Goal: Book appointment/travel/reservation

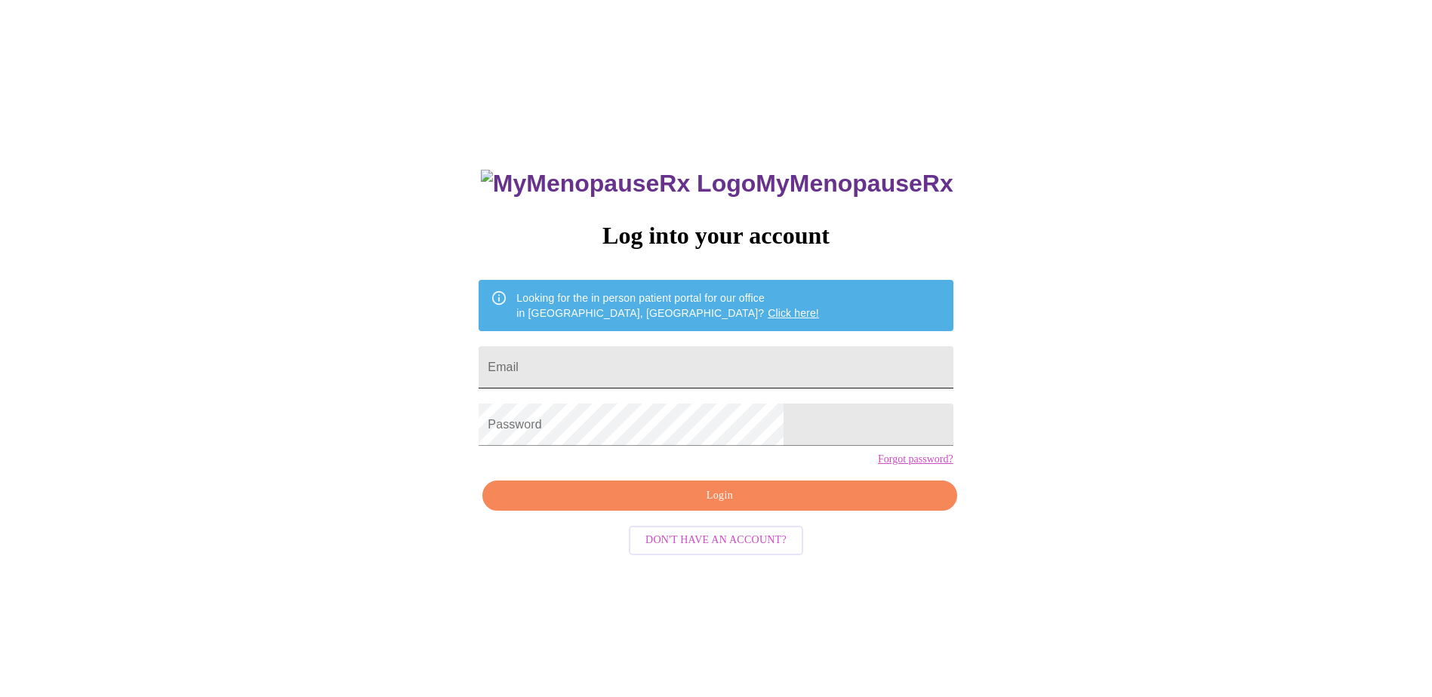
click at [636, 347] on input "Email" at bounding box center [715, 367] width 474 height 42
type input "[PERSON_NAME][EMAIL_ADDRESS][PERSON_NAME][DOMAIN_NAME]"
click at [695, 506] on span "Login" at bounding box center [719, 496] width 439 height 19
click at [504, 440] on div "MyMenopauseRx Log into your account Looking for the in person patient portal fo…" at bounding box center [715, 424] width 1419 height 837
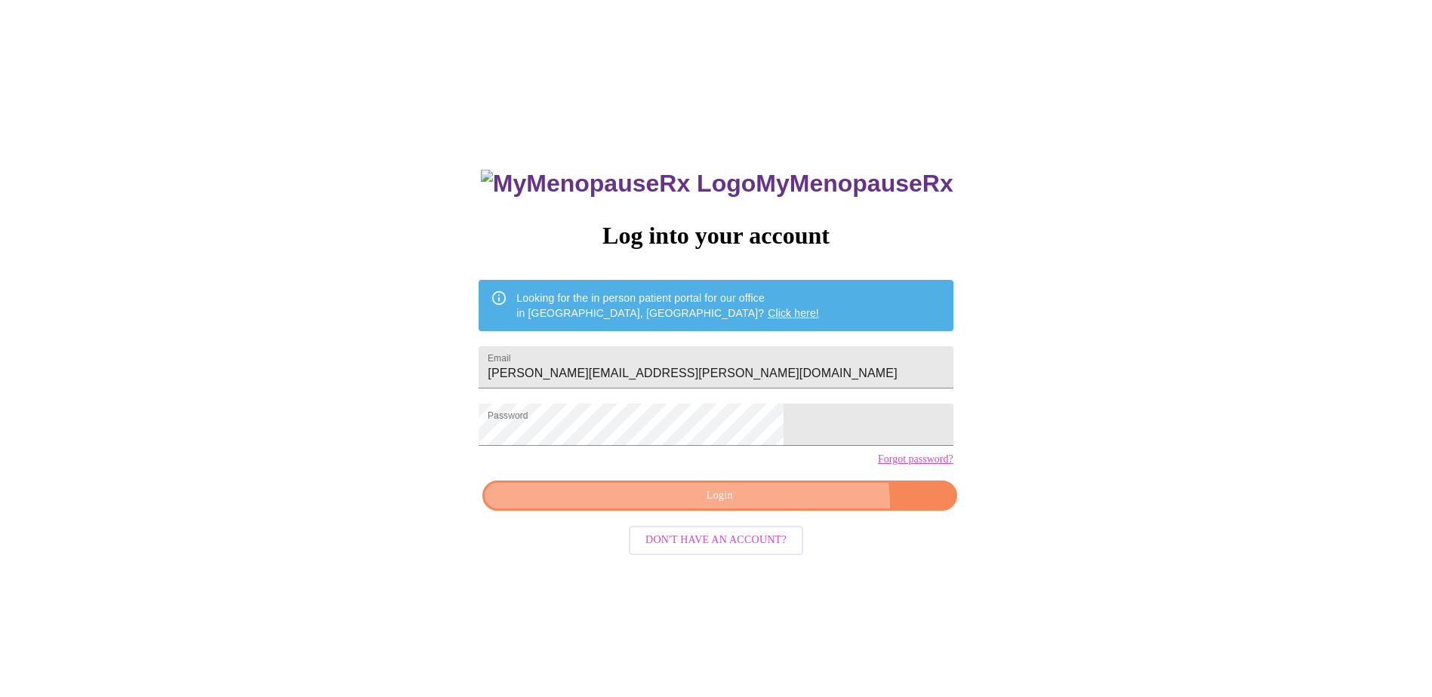
click at [771, 512] on button "Login" at bounding box center [719, 496] width 474 height 31
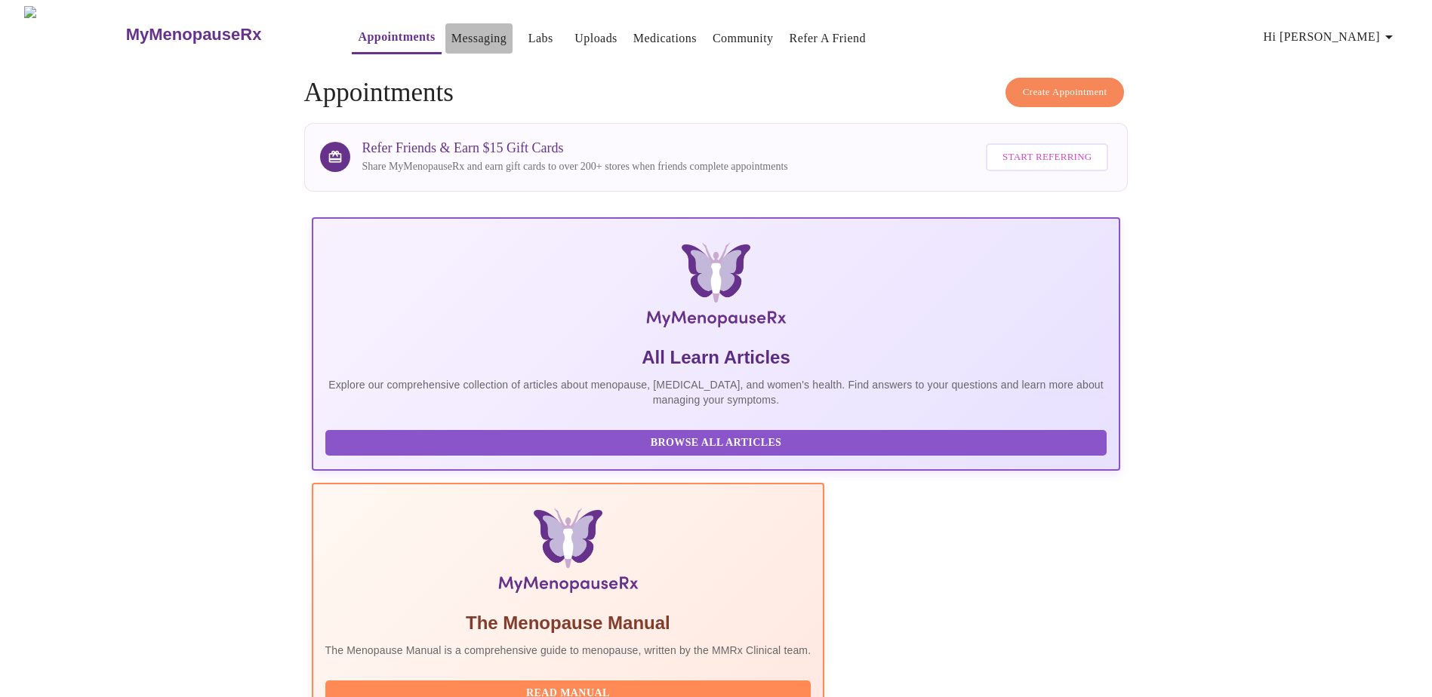
click at [451, 40] on link "Messaging" at bounding box center [478, 38] width 55 height 21
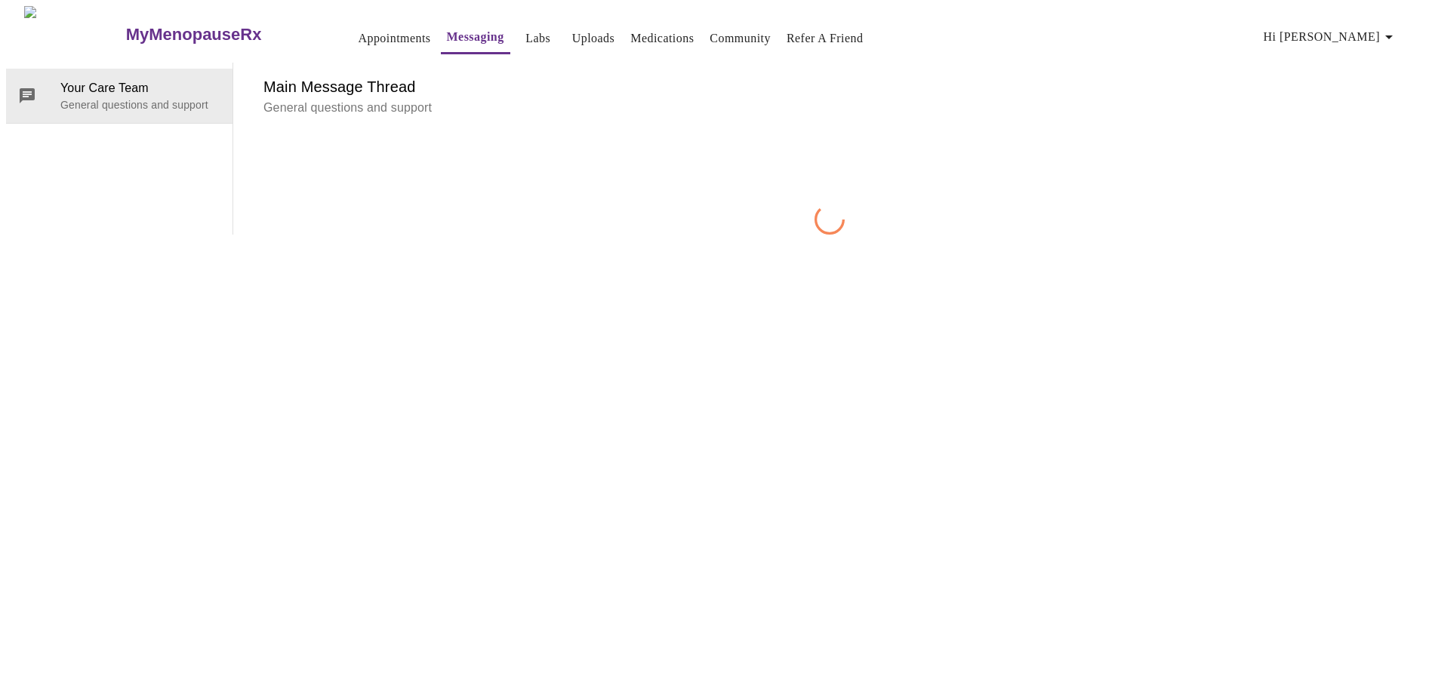
scroll to position [57, 0]
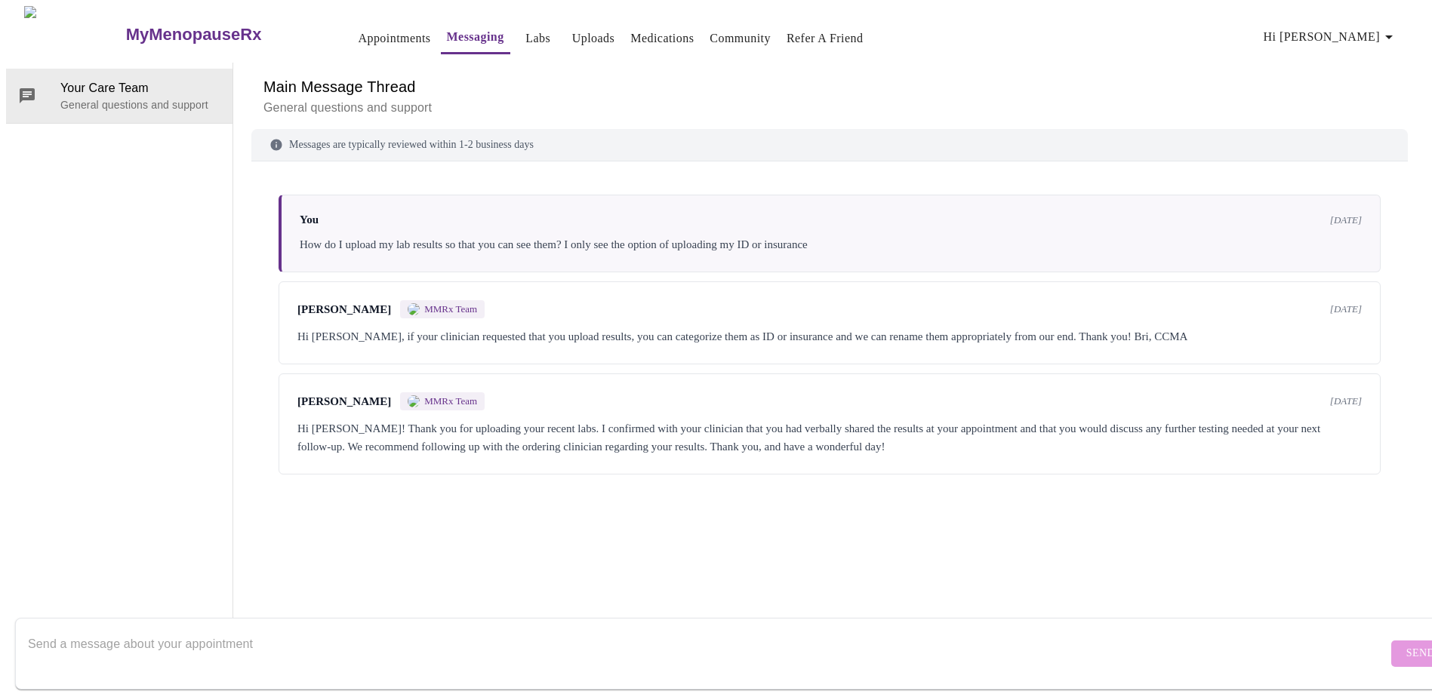
click at [147, 629] on textarea "Send a message about your appointment" at bounding box center [707, 653] width 1359 height 48
type textarea "Can you please send refills for all my medications? Or do I need to schedule an…"
click at [1398, 641] on button "Send" at bounding box center [1420, 654] width 59 height 26
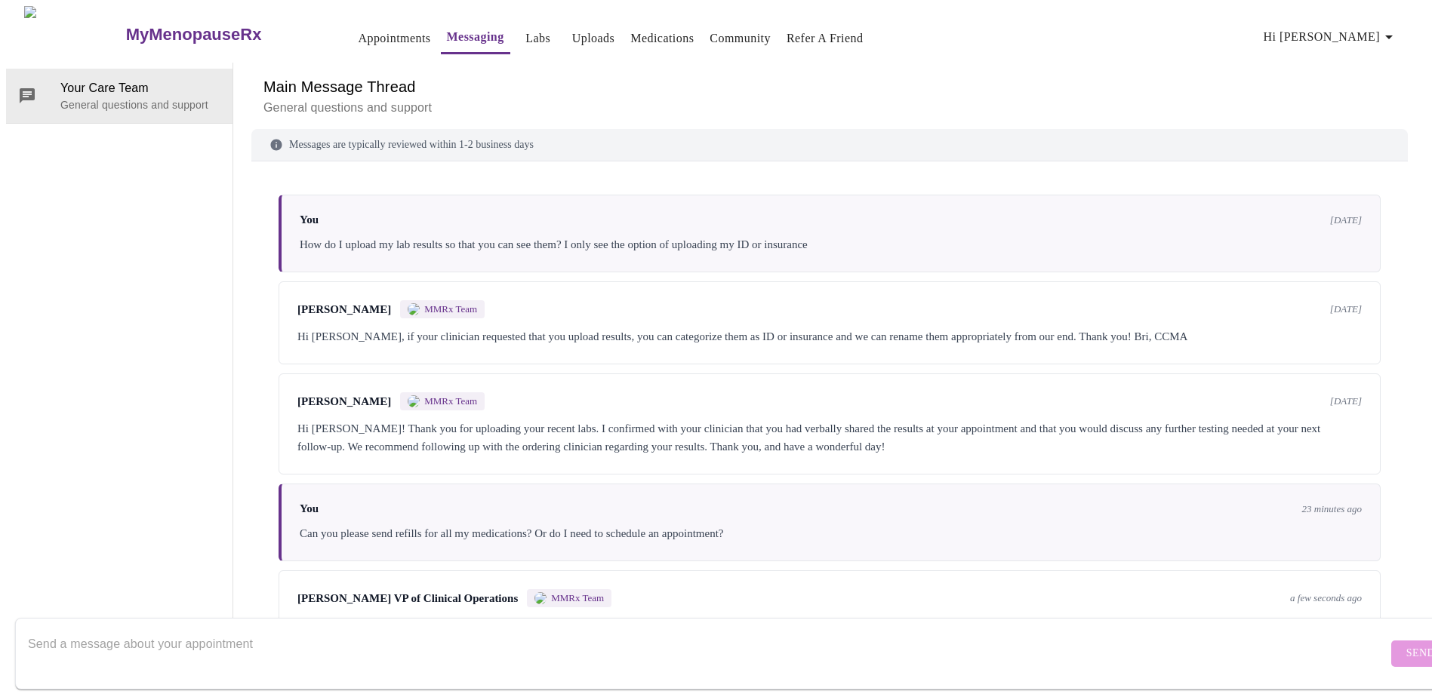
scroll to position [0, 0]
click at [358, 35] on link "Appointments" at bounding box center [394, 38] width 72 height 21
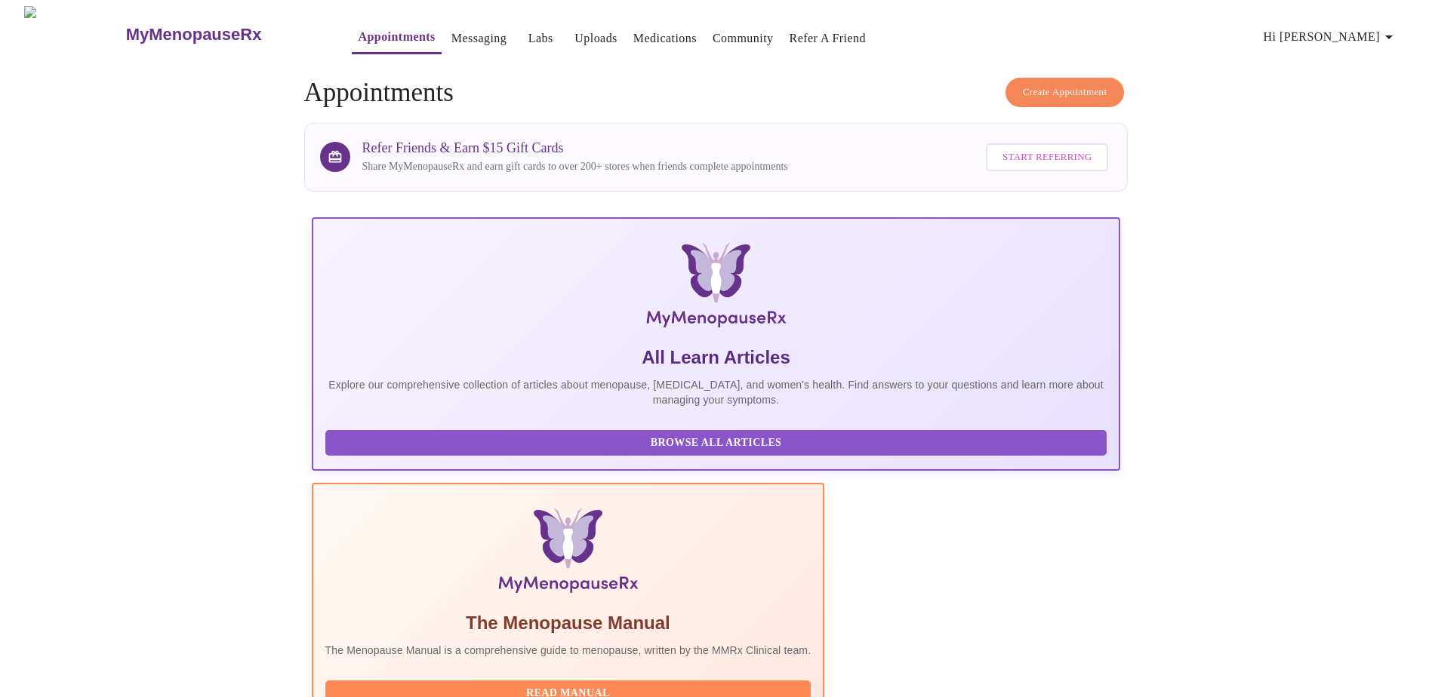
click at [1066, 78] on button "Create Appointment" at bounding box center [1064, 92] width 119 height 29
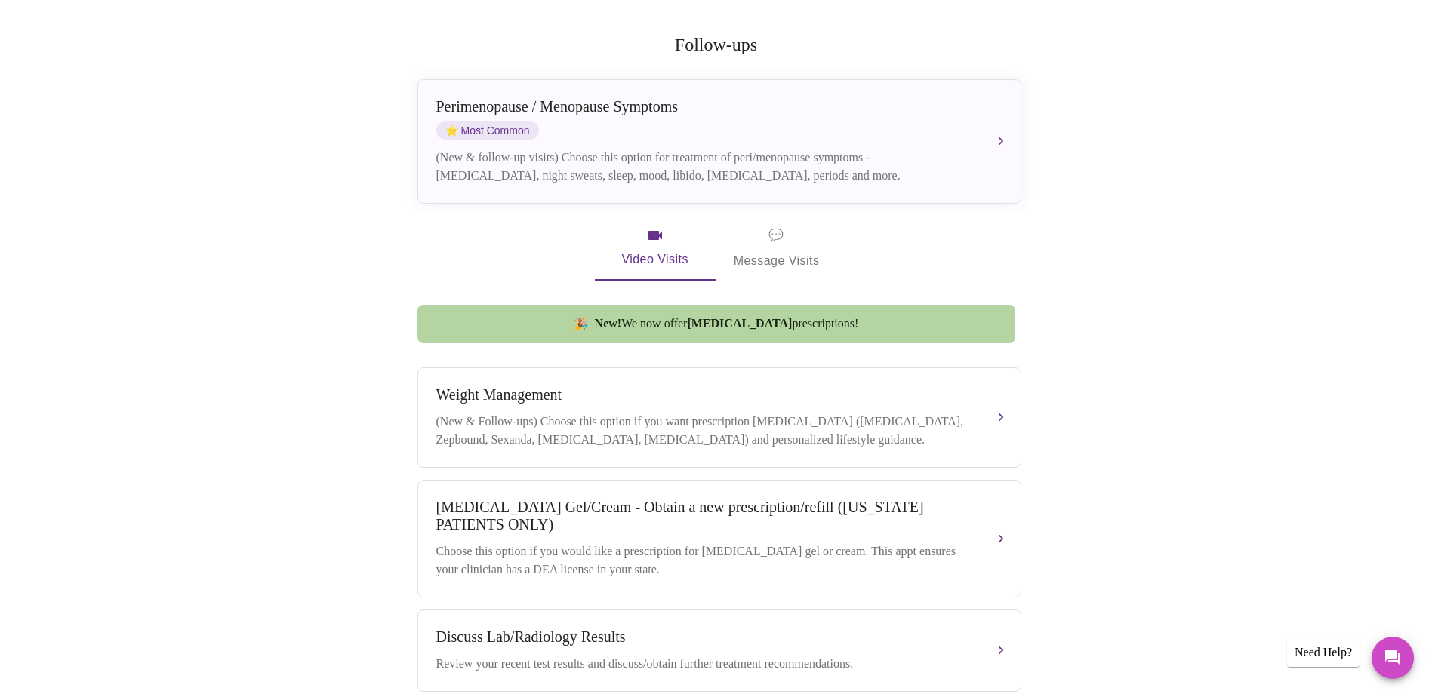
scroll to position [302, 0]
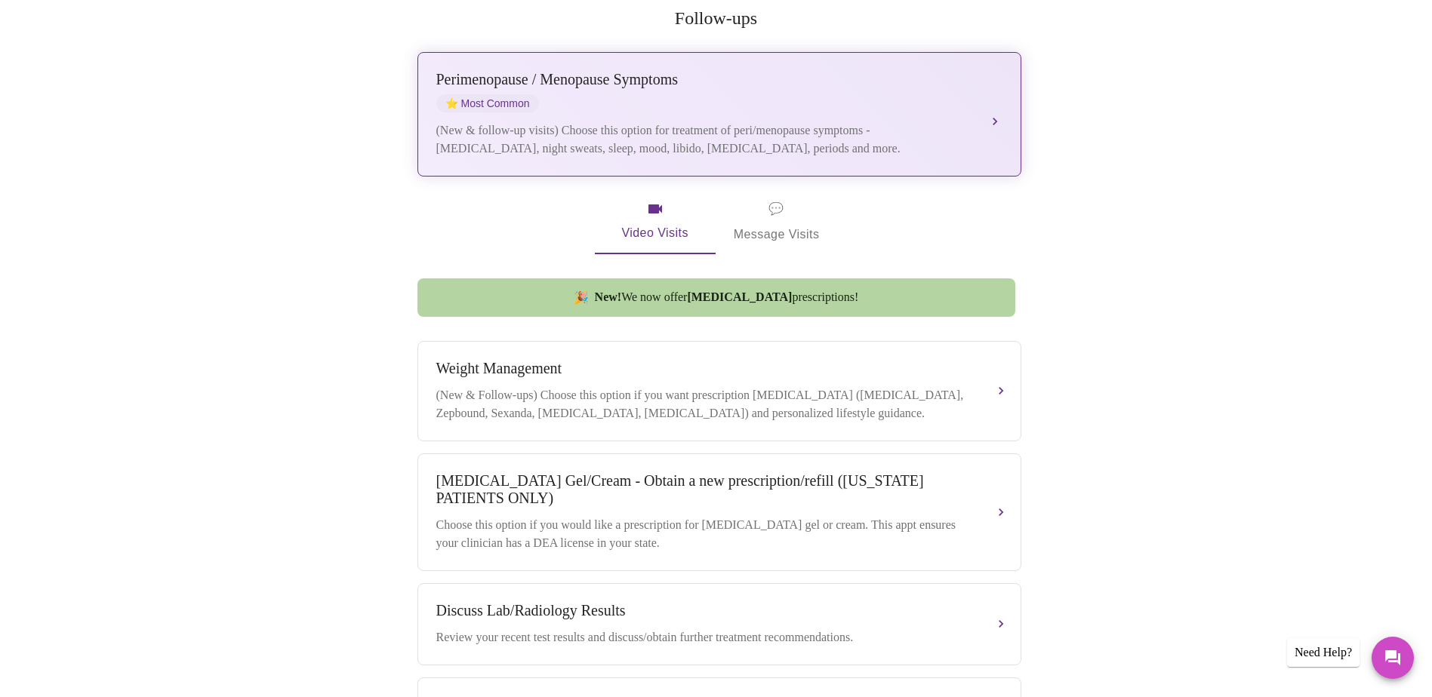
click at [958, 94] on div "[MEDICAL_DATA] / Menopause Symptoms ⭐ Most Common (New & follow-up visits) Choo…" at bounding box center [719, 114] width 566 height 87
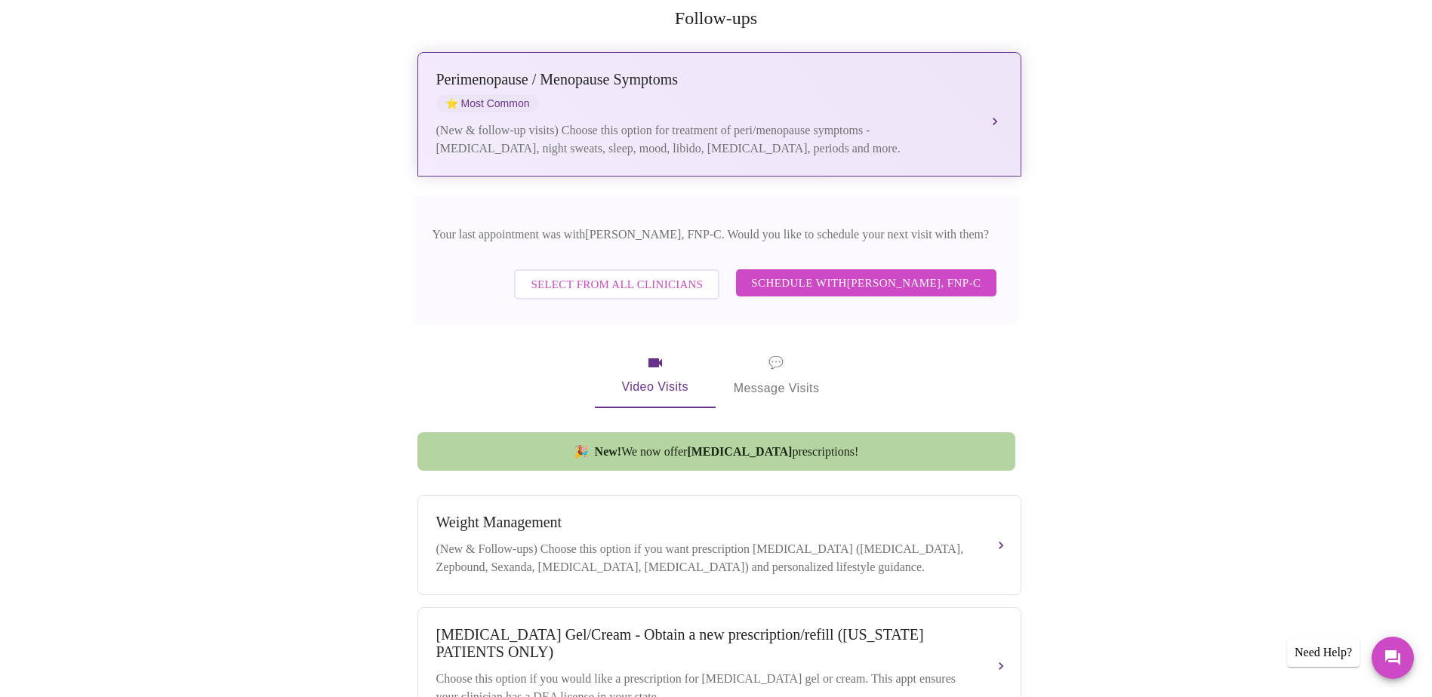
click at [960, 94] on div "[MEDICAL_DATA] / Menopause Symptoms ⭐ Most Common (New & follow-up visits) Choo…" at bounding box center [719, 114] width 566 height 87
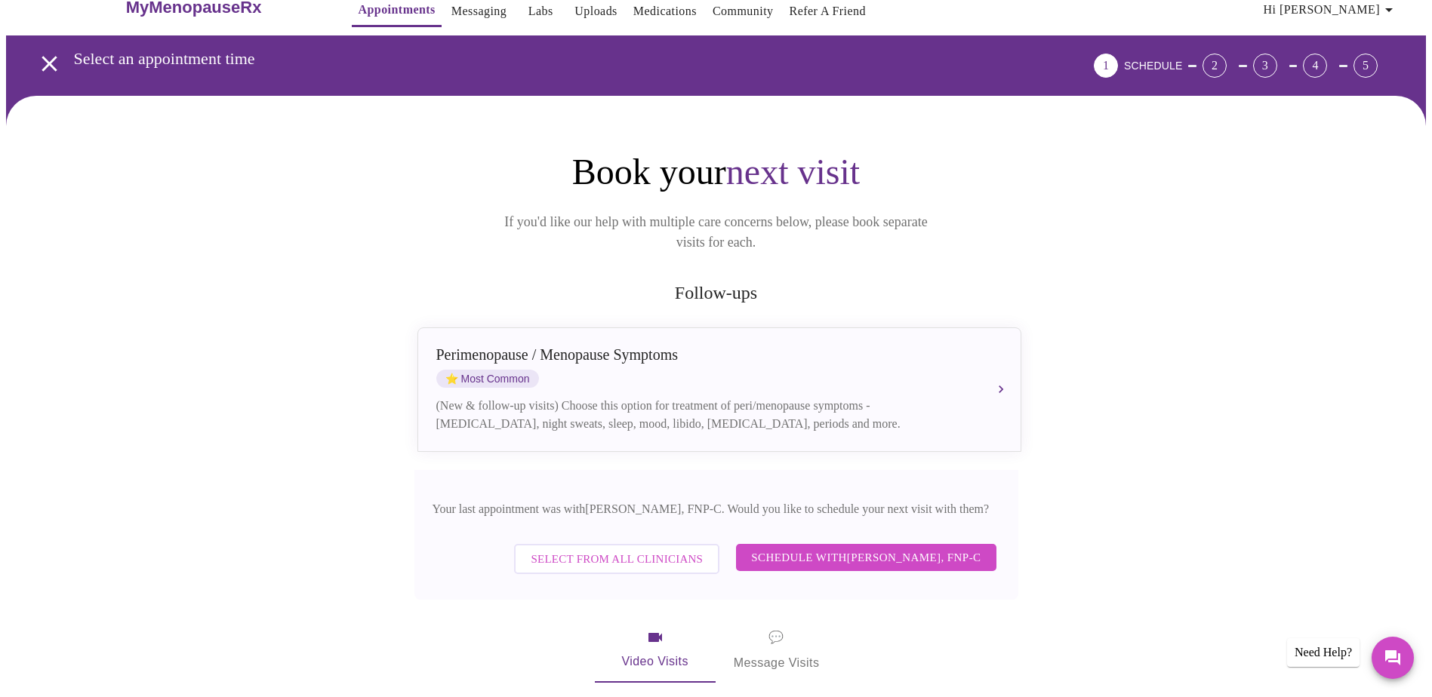
scroll to position [1, 0]
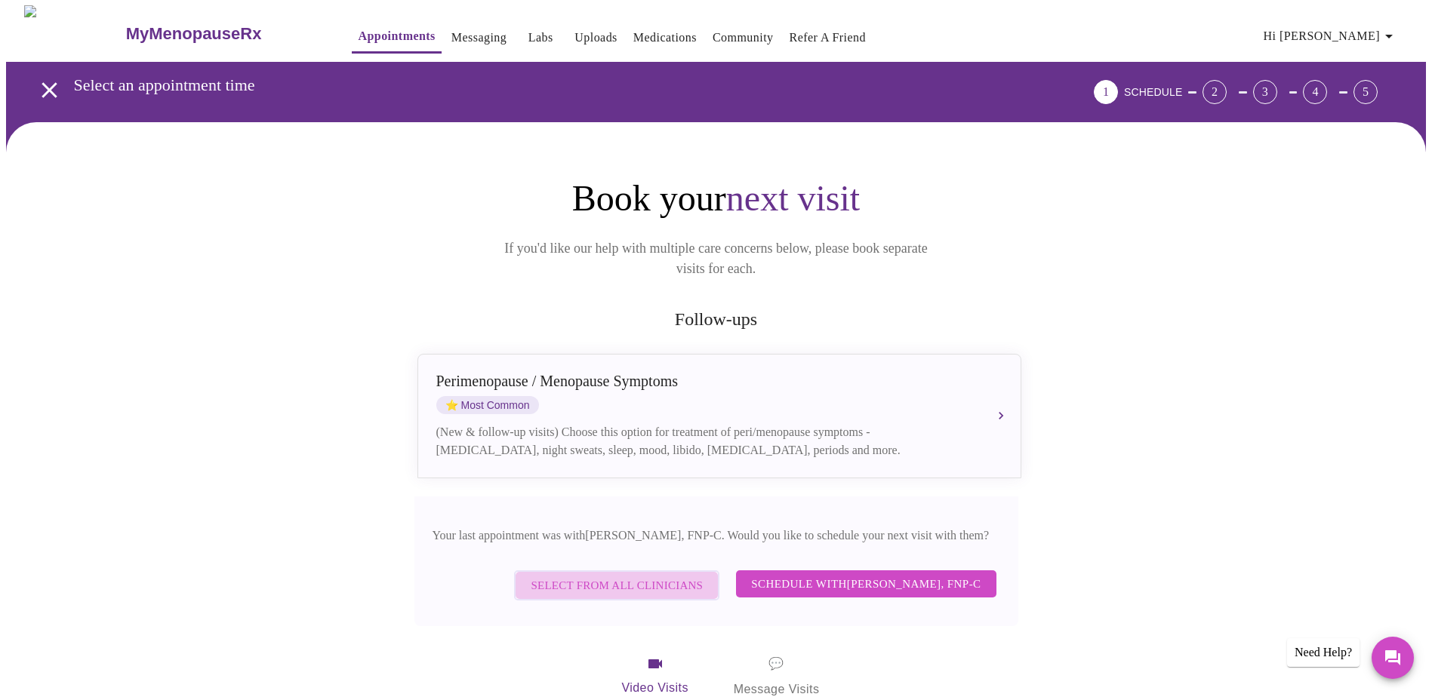
click at [623, 576] on span "Select from All Clinicians" at bounding box center [617, 586] width 172 height 20
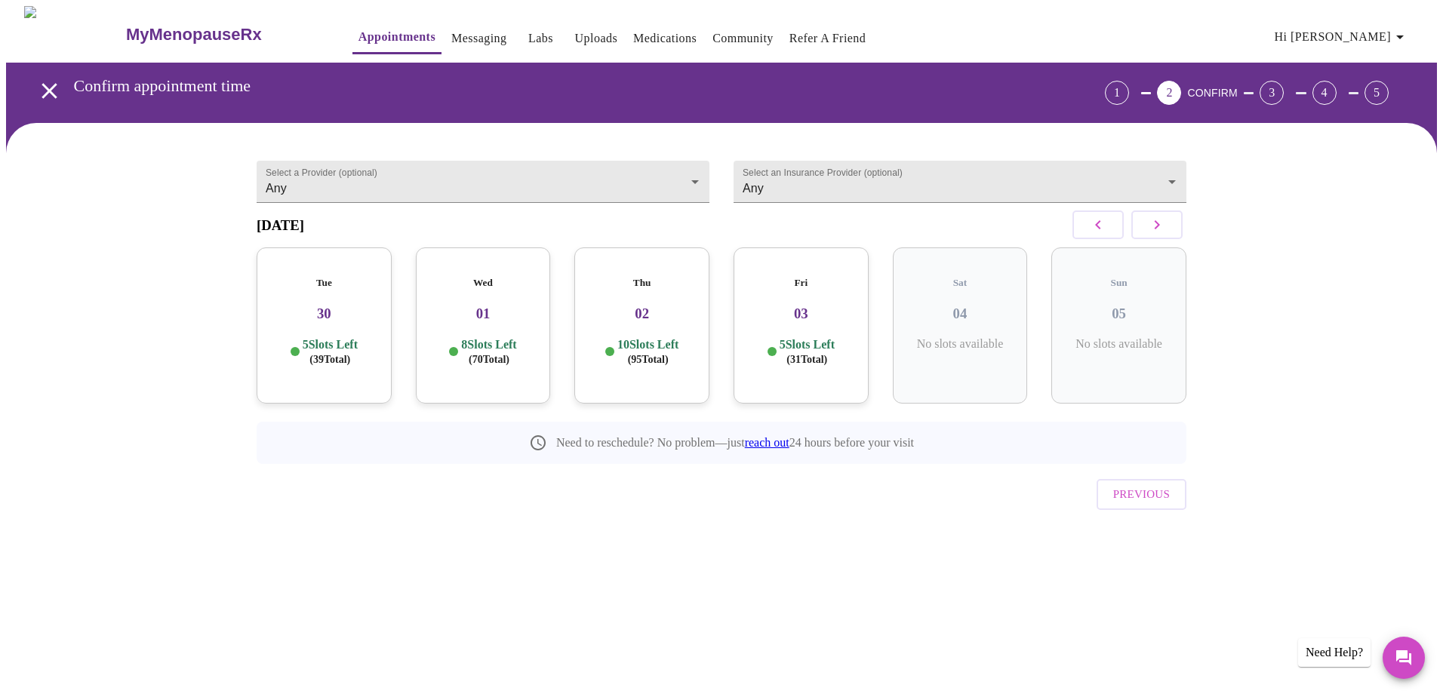
click at [324, 277] on h5 "Tue" at bounding box center [324, 283] width 111 height 12
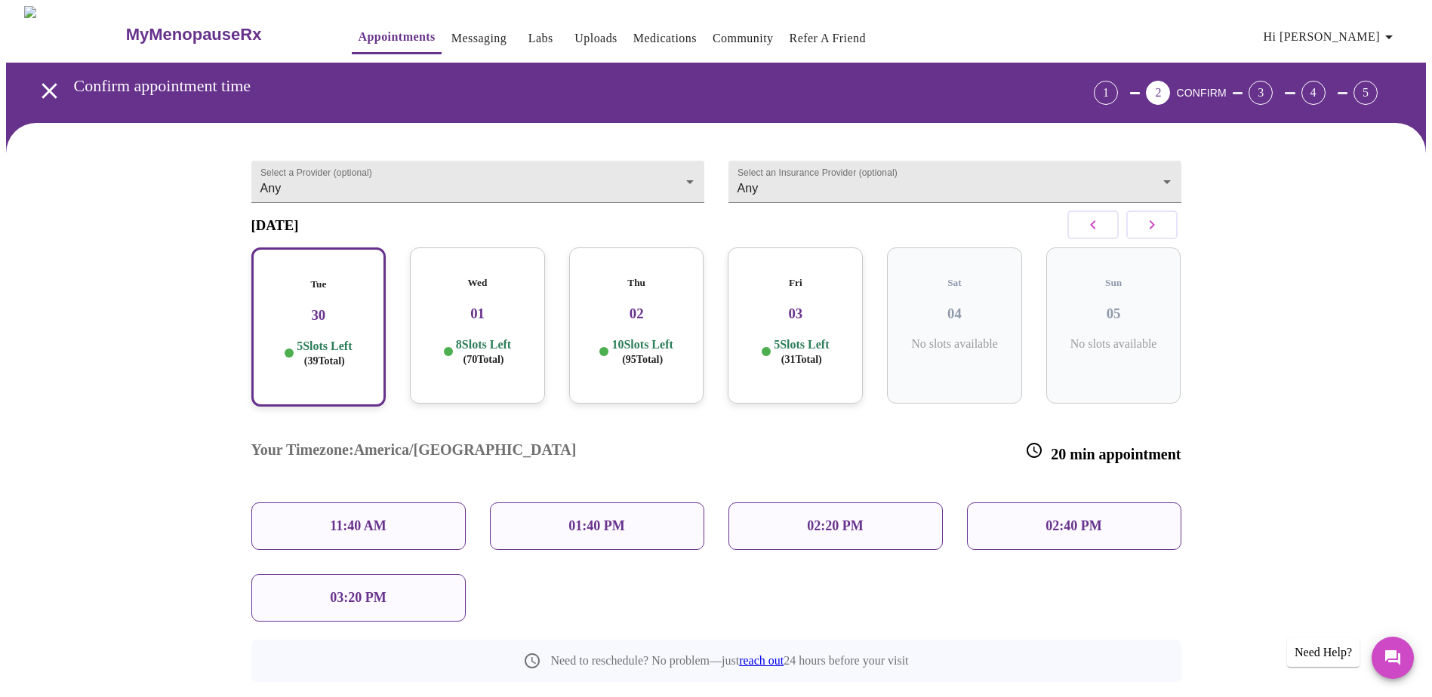
click at [361, 518] on p "11:40 AM" at bounding box center [358, 526] width 57 height 16
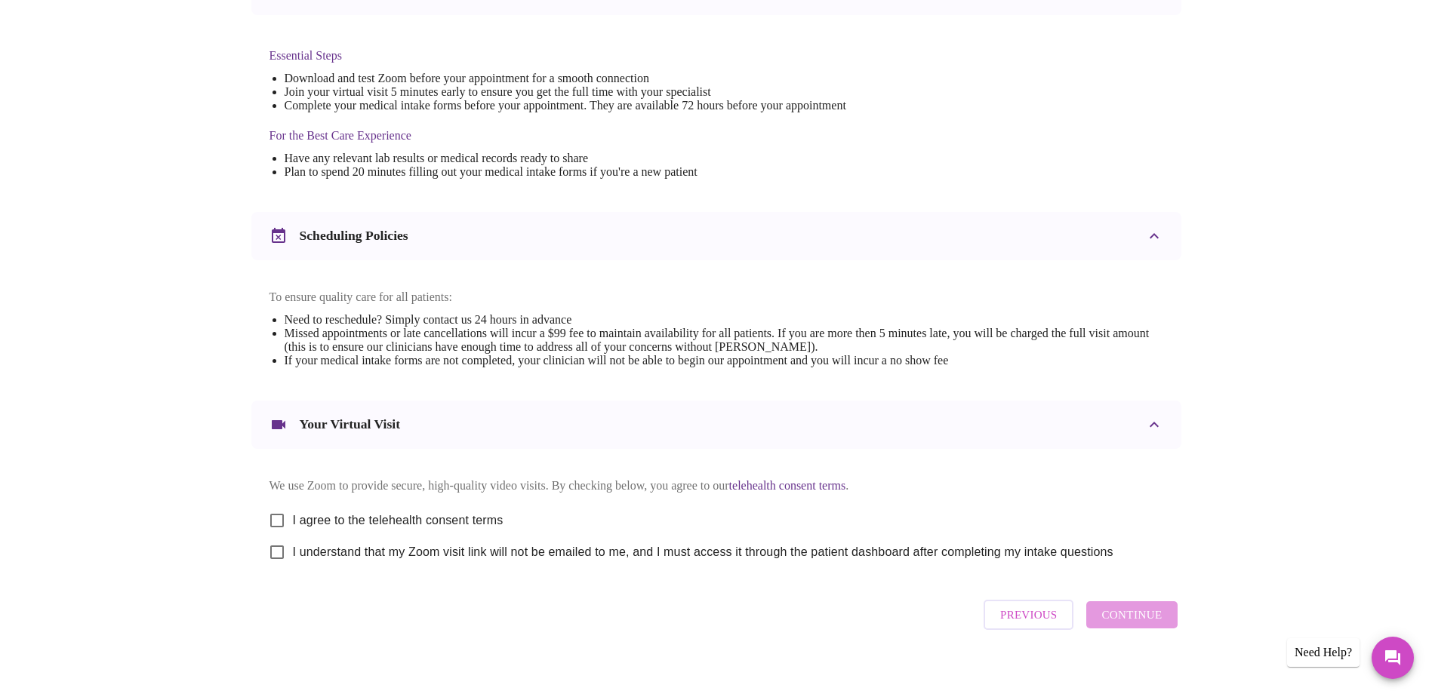
scroll to position [397, 0]
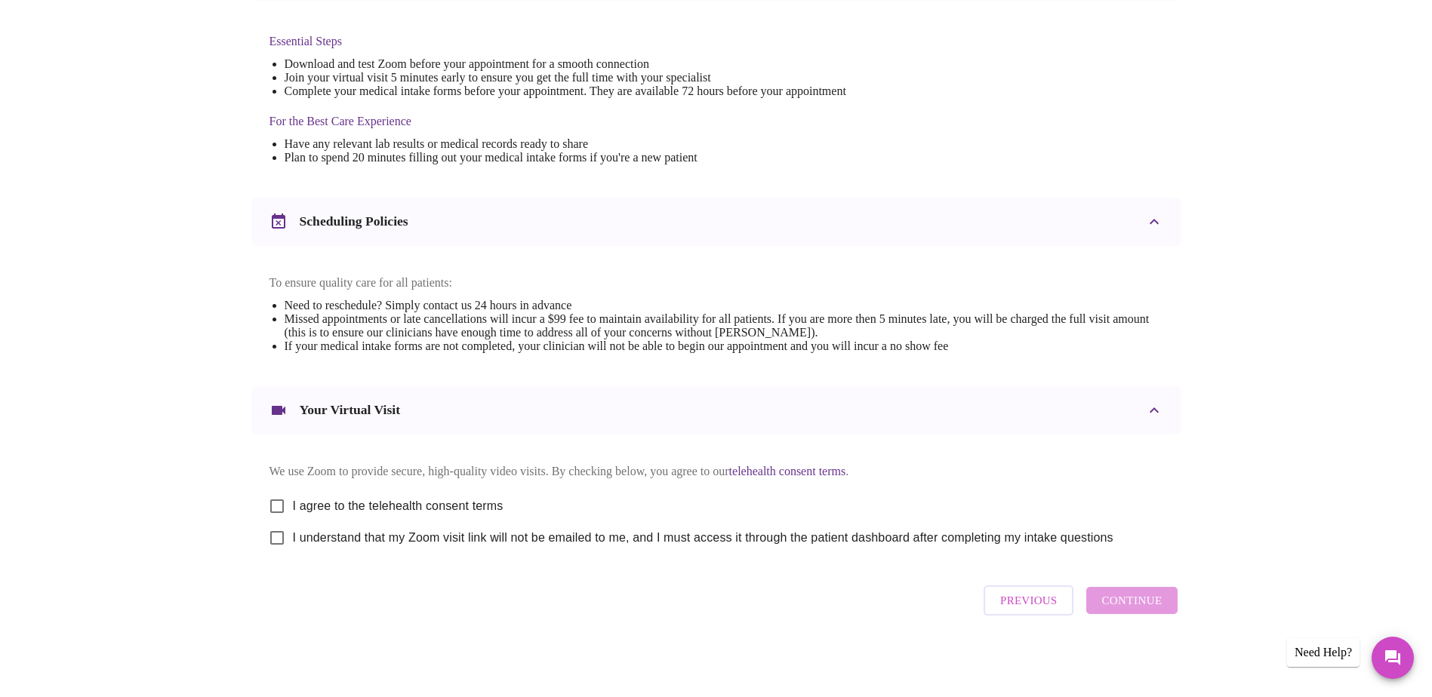
click at [276, 504] on input "I agree to the telehealth consent terms" at bounding box center [277, 507] width 32 height 32
checkbox input "true"
click at [280, 542] on input "I understand that my Zoom visit link will not be emailed to me, and I must acce…" at bounding box center [277, 538] width 32 height 32
checkbox input "true"
click at [1133, 596] on span "Continue" at bounding box center [1131, 601] width 60 height 20
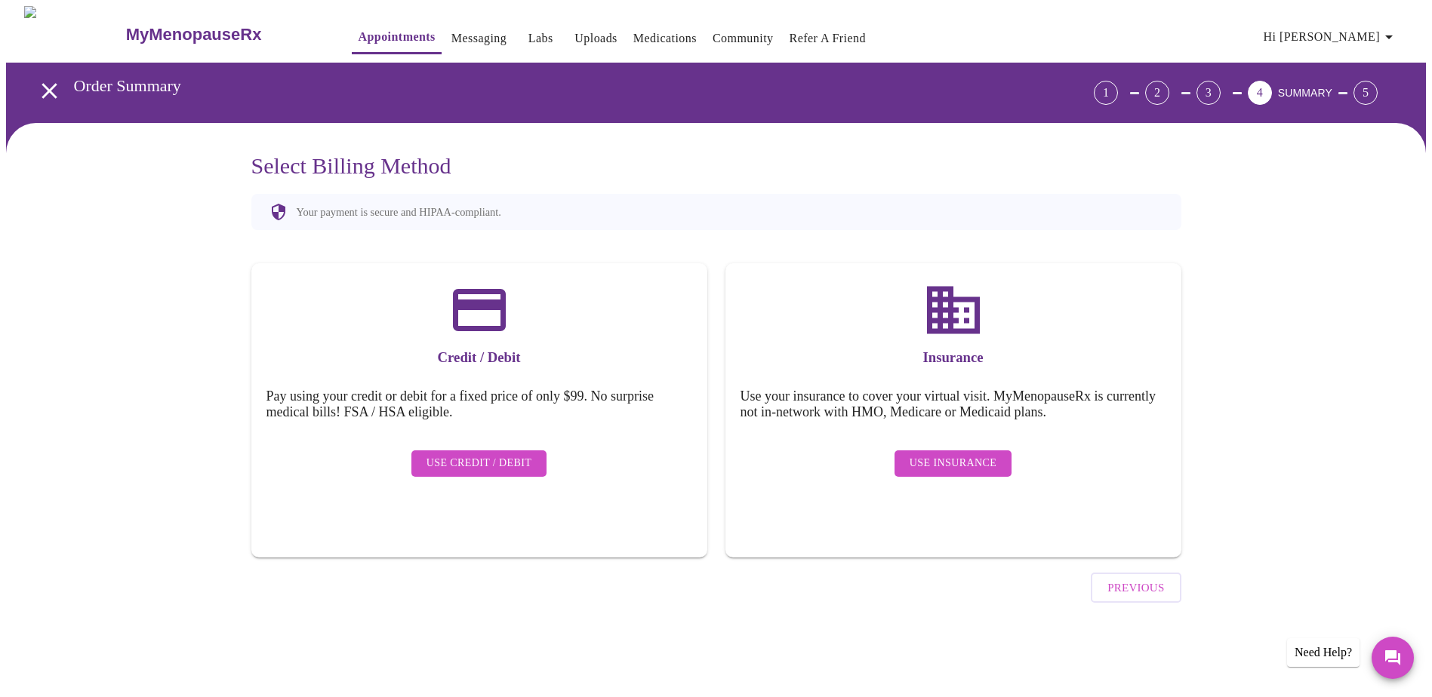
scroll to position [0, 0]
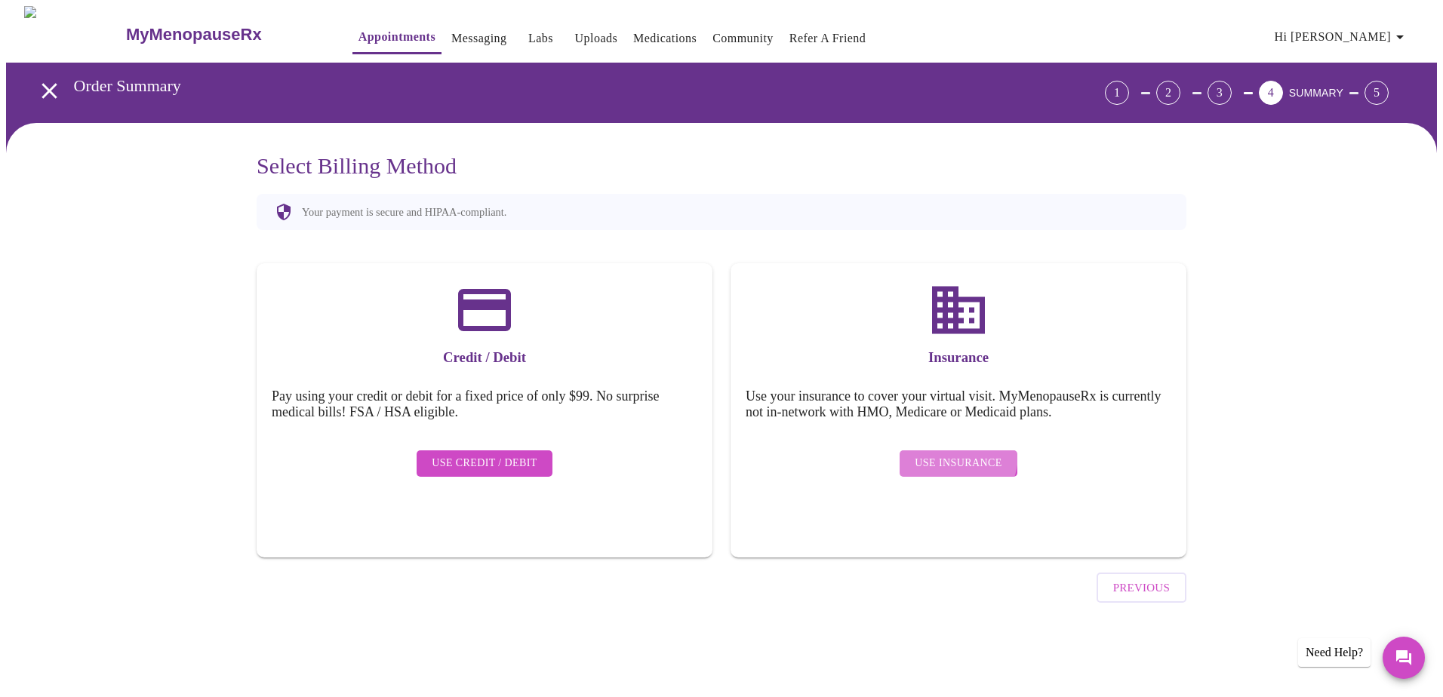
click at [946, 454] on span "Use Insurance" at bounding box center [958, 463] width 87 height 19
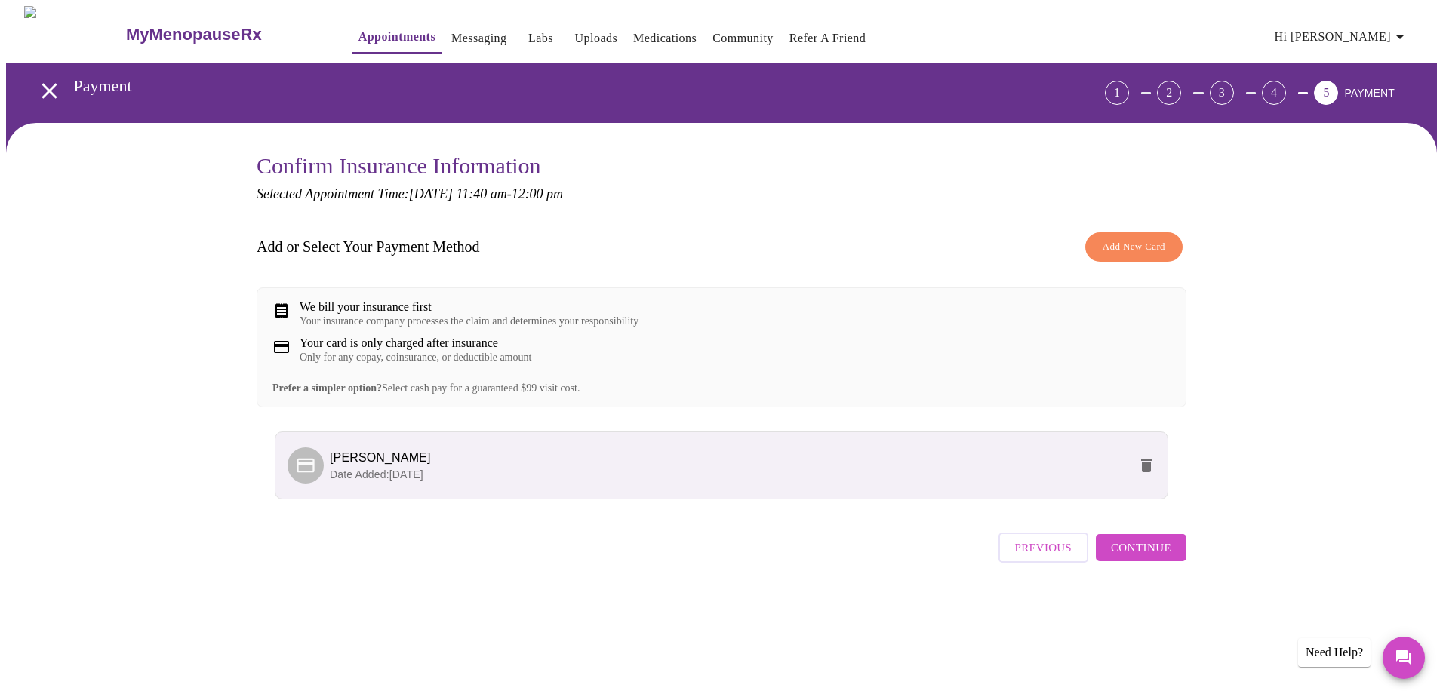
click at [1143, 558] on span "Continue" at bounding box center [1141, 548] width 60 height 20
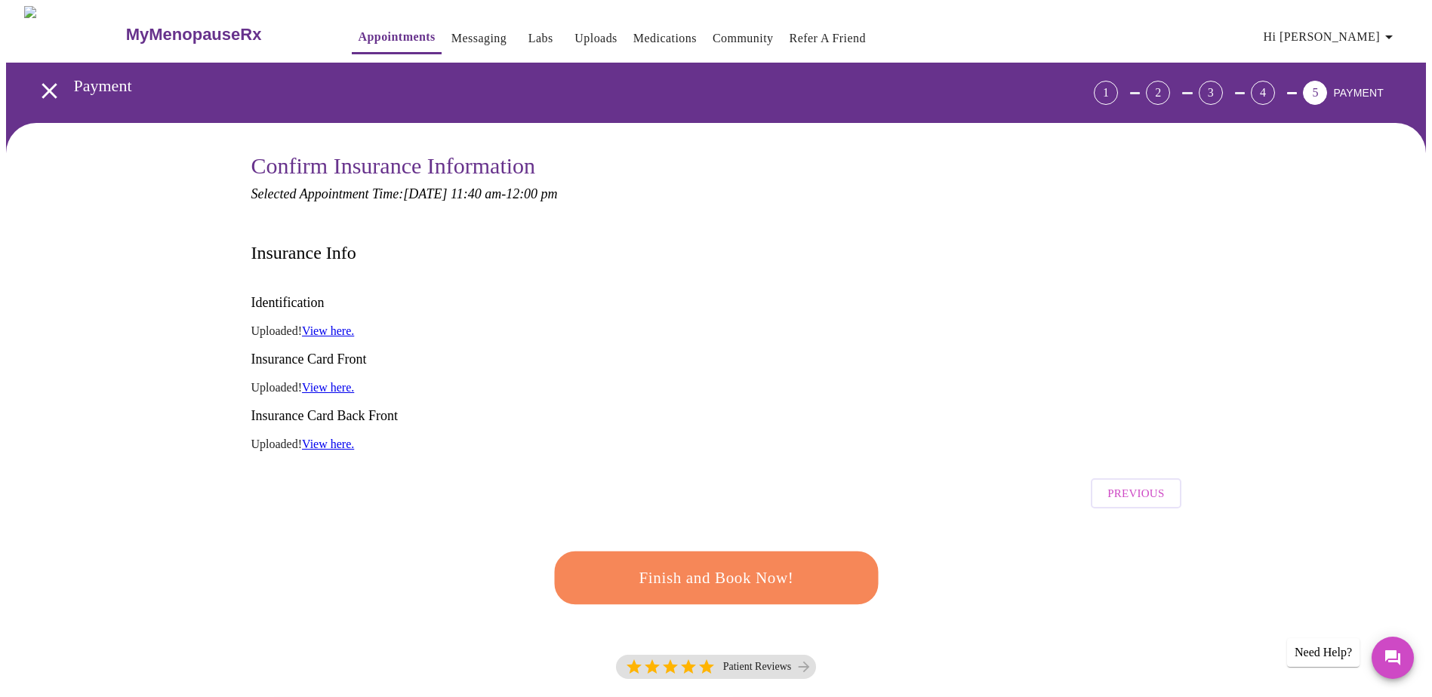
click at [778, 564] on span "Finish and Book Now!" at bounding box center [716, 578] width 279 height 28
click at [321, 324] on link "View here." at bounding box center [328, 330] width 52 height 13
click at [706, 564] on span "Finish and Book Now!" at bounding box center [716, 578] width 279 height 28
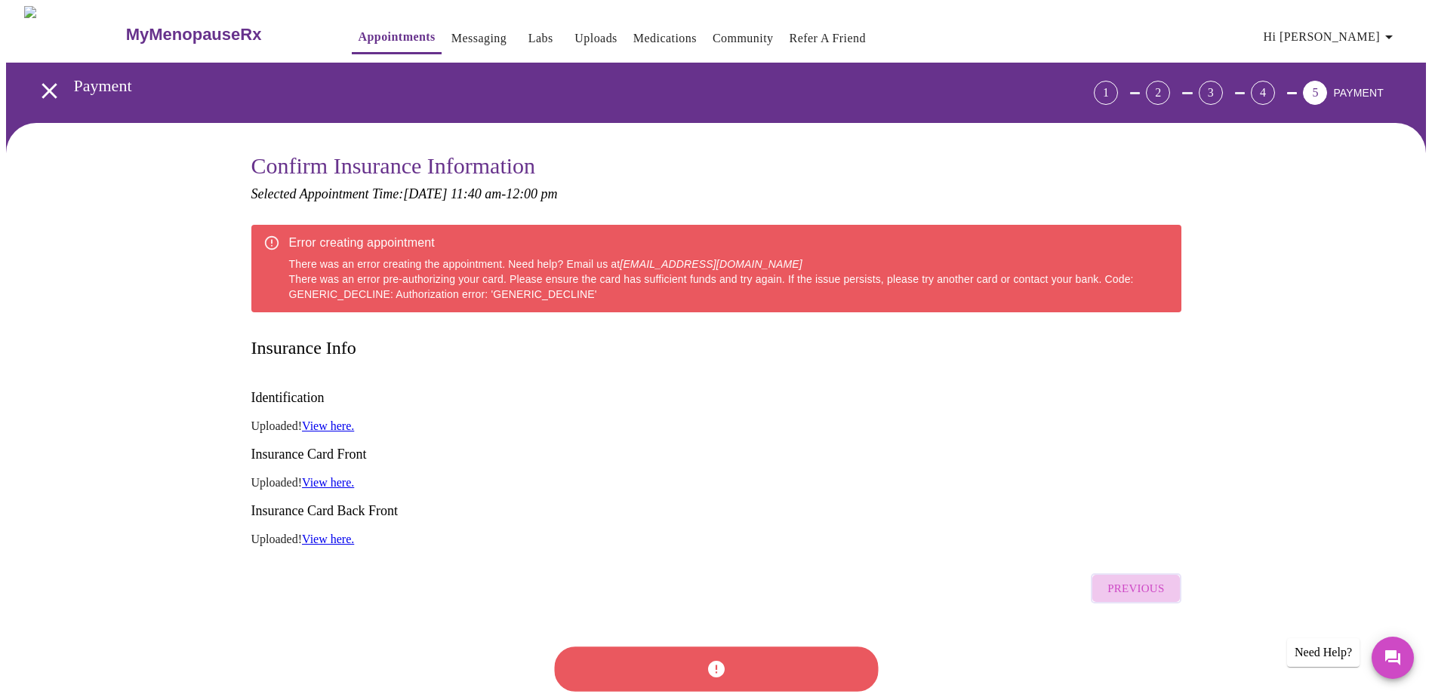
click at [1136, 579] on span "Previous" at bounding box center [1135, 589] width 57 height 20
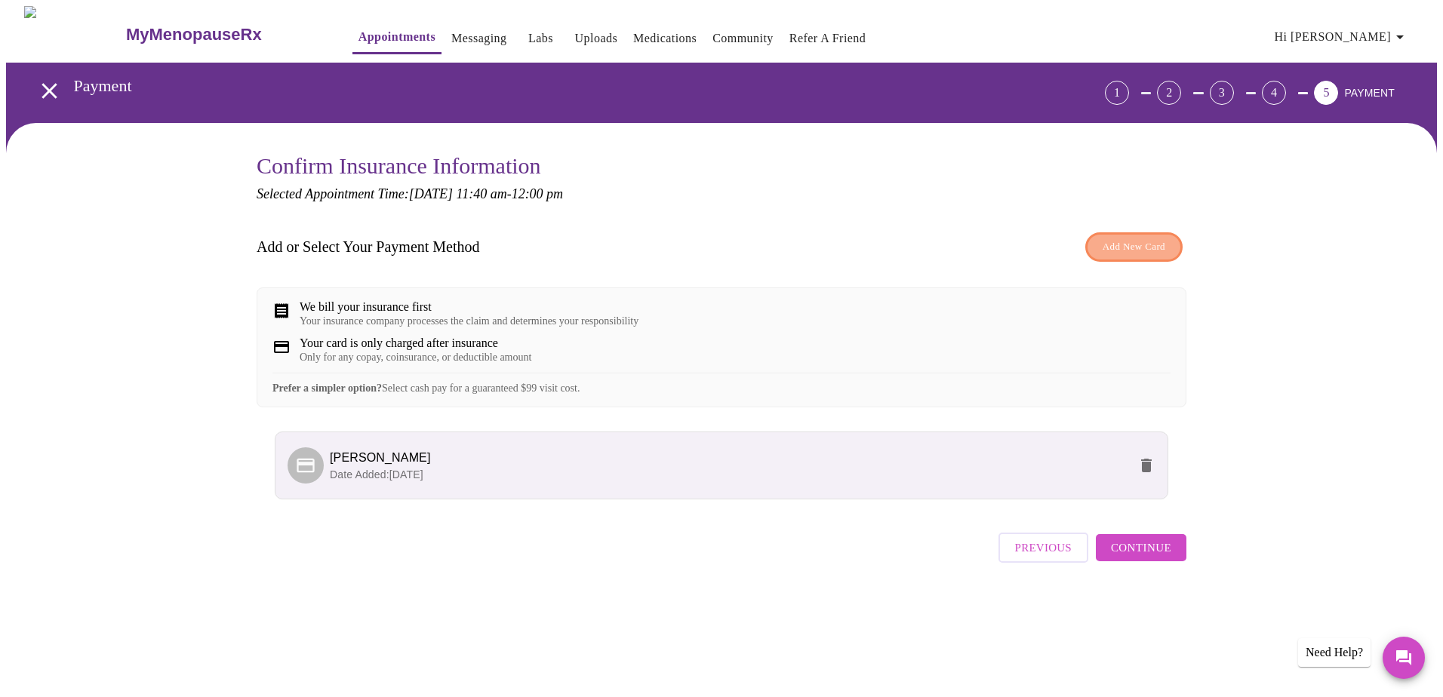
click at [1132, 251] on span "Add New Card" at bounding box center [1134, 246] width 63 height 17
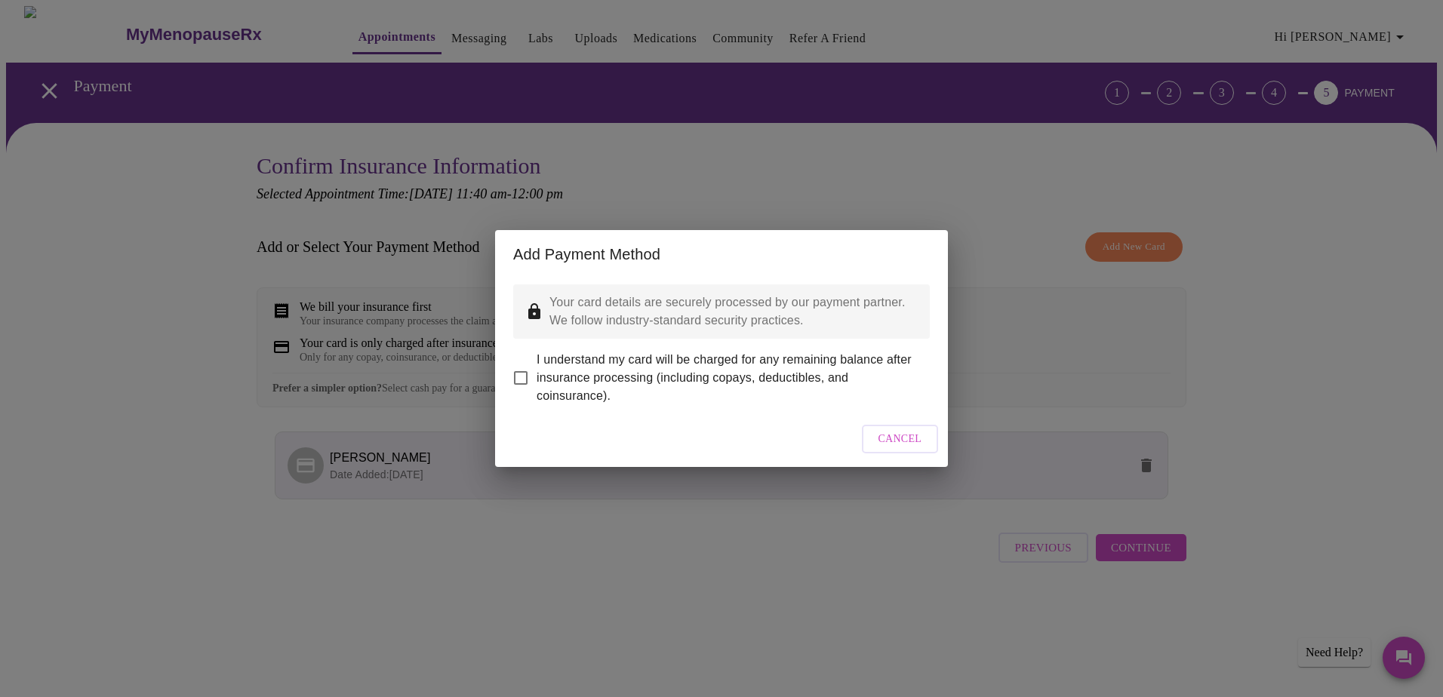
click at [515, 367] on input "I understand my card will be charged for any remaining balance after insurance …" at bounding box center [521, 378] width 32 height 32
checkbox input "true"
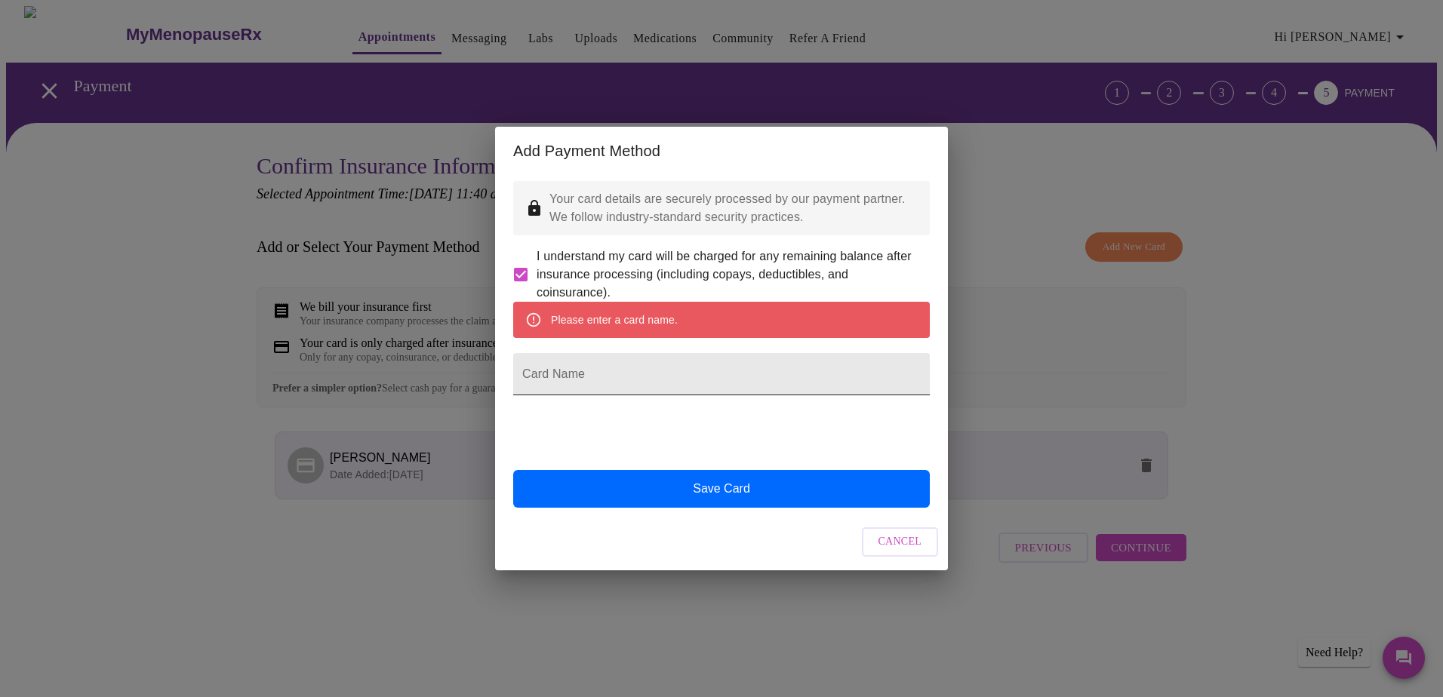
click at [591, 382] on input "Card Name" at bounding box center [721, 374] width 417 height 42
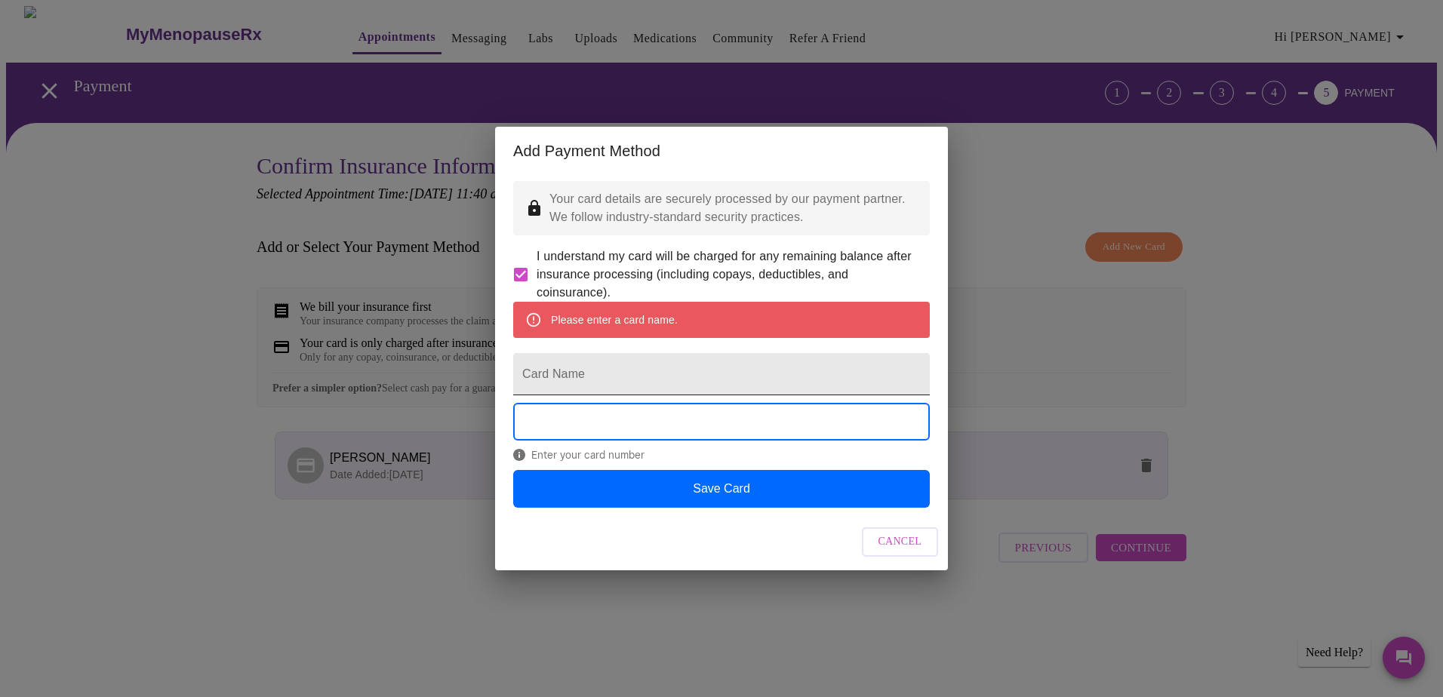
click at [594, 374] on input "Card Name" at bounding box center [721, 374] width 417 height 42
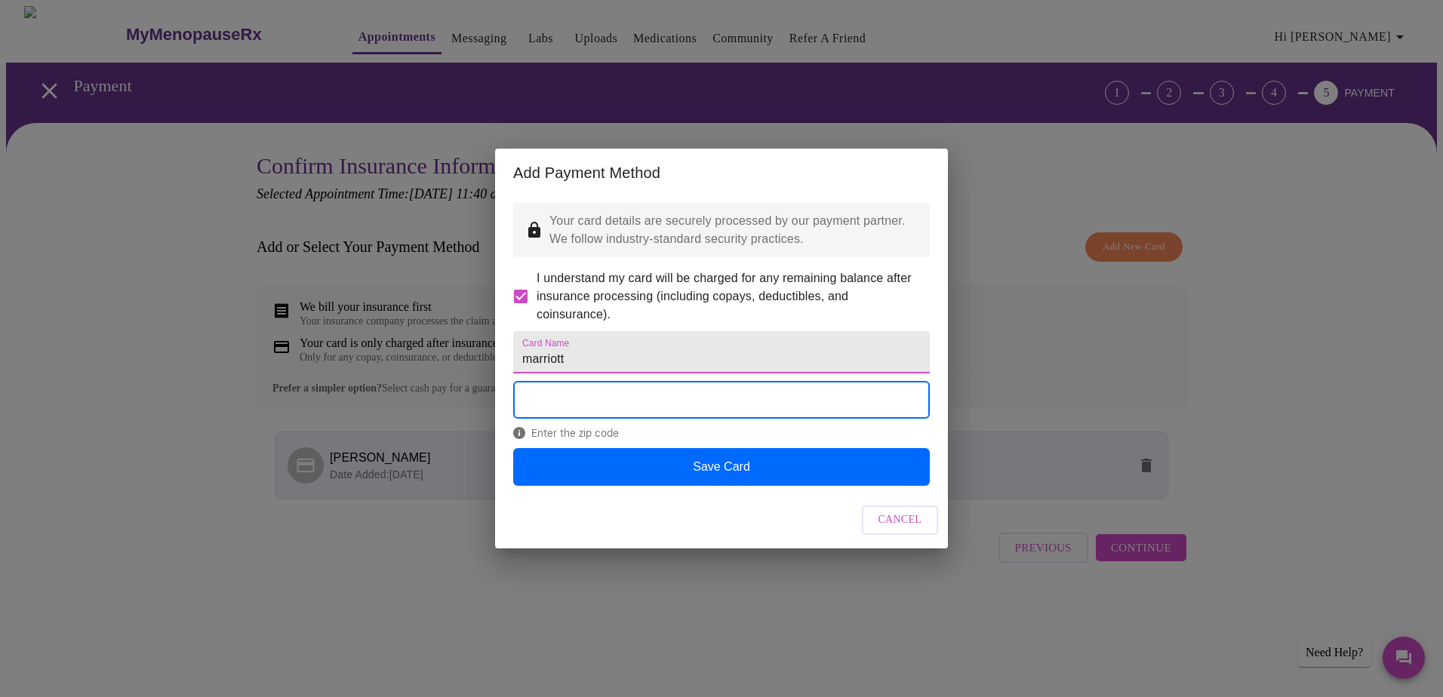
type input "marriott"
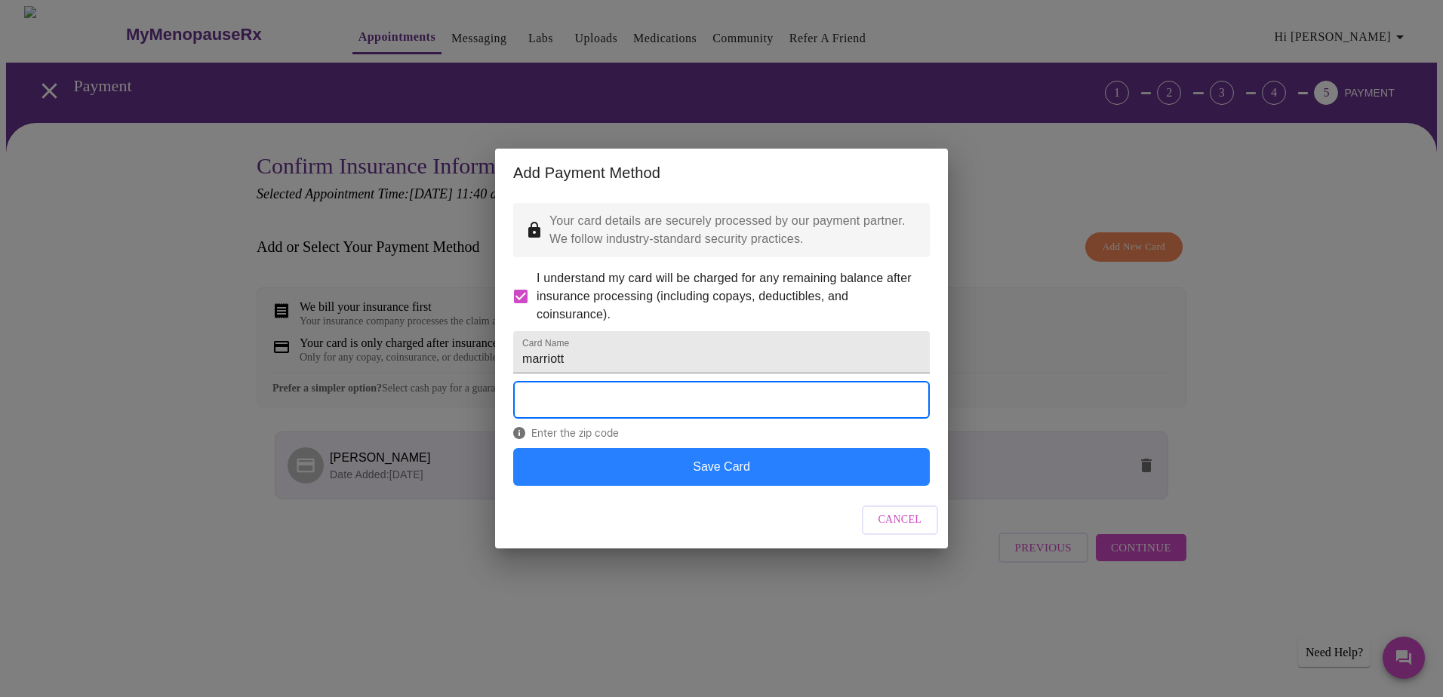
click at [801, 486] on button "Save Card" at bounding box center [721, 467] width 417 height 38
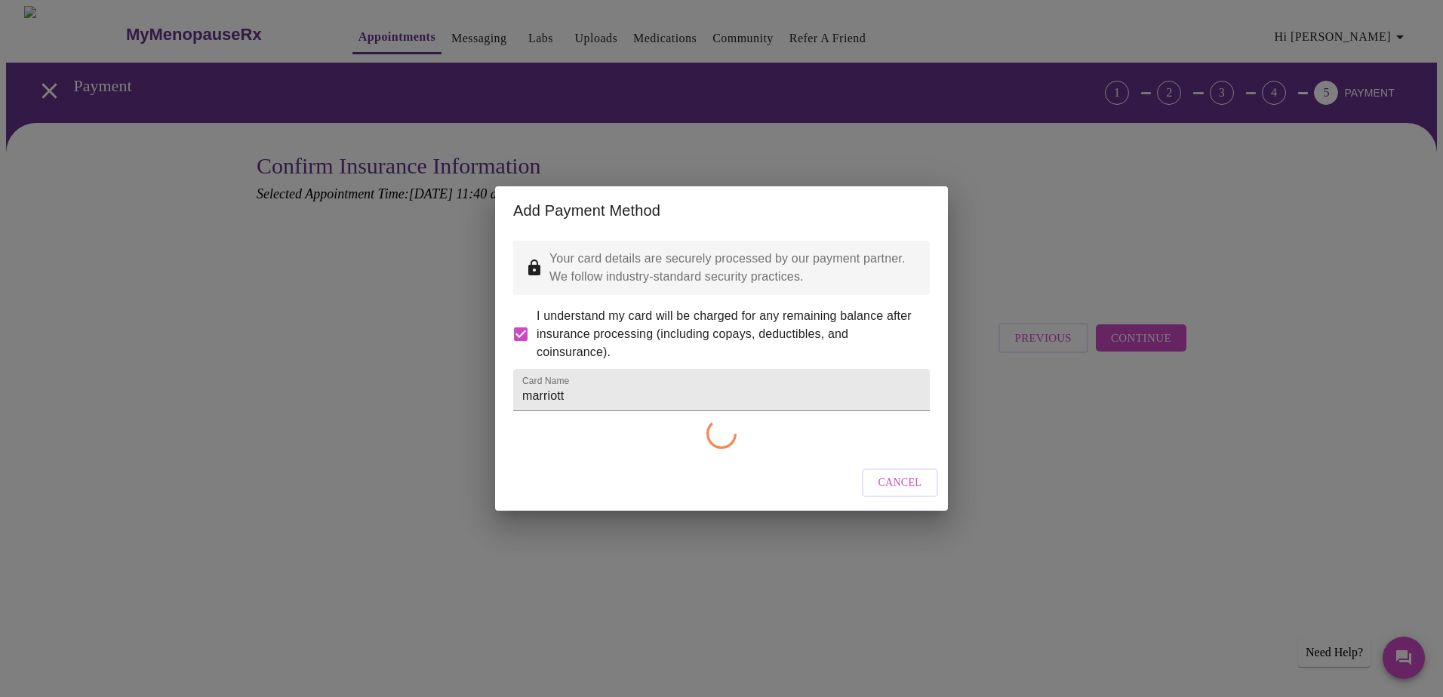
click at [801, 496] on div "Cancel" at bounding box center [721, 483] width 453 height 57
checkbox input "false"
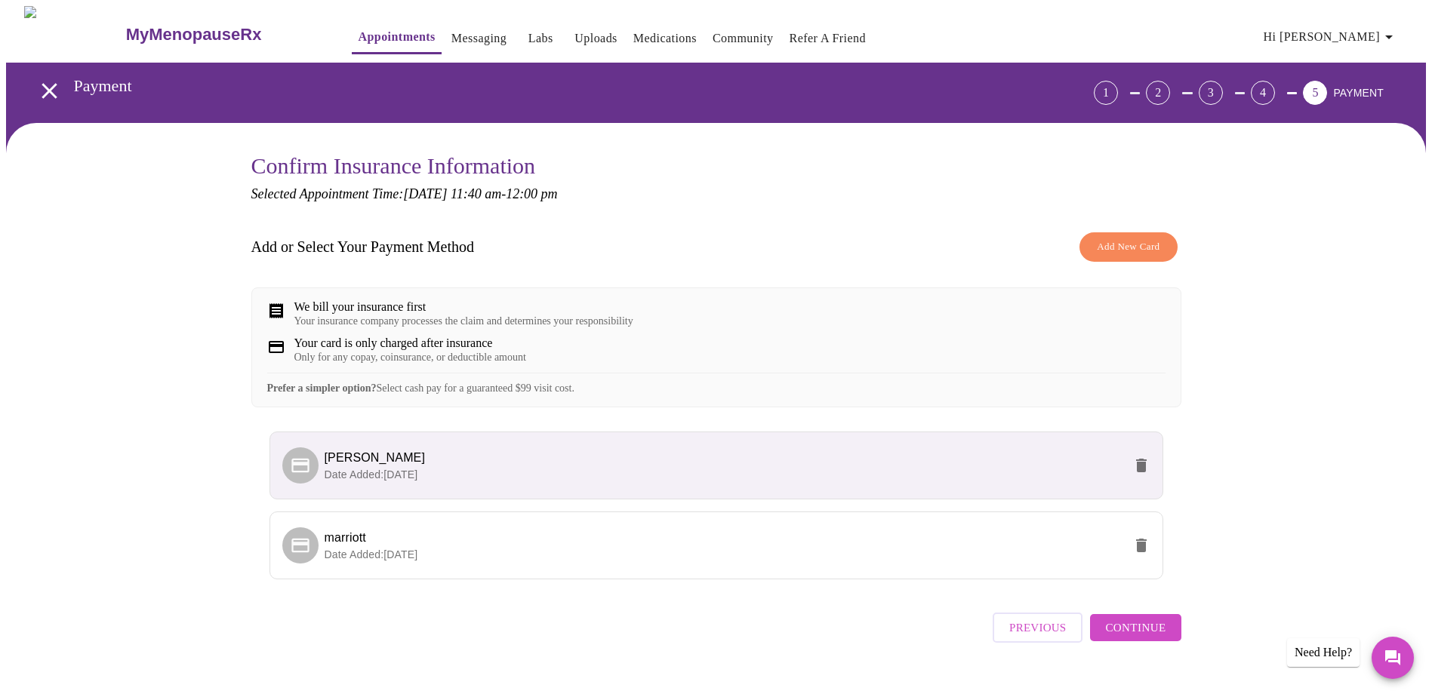
click at [1155, 638] on span "Continue" at bounding box center [1135, 628] width 60 height 20
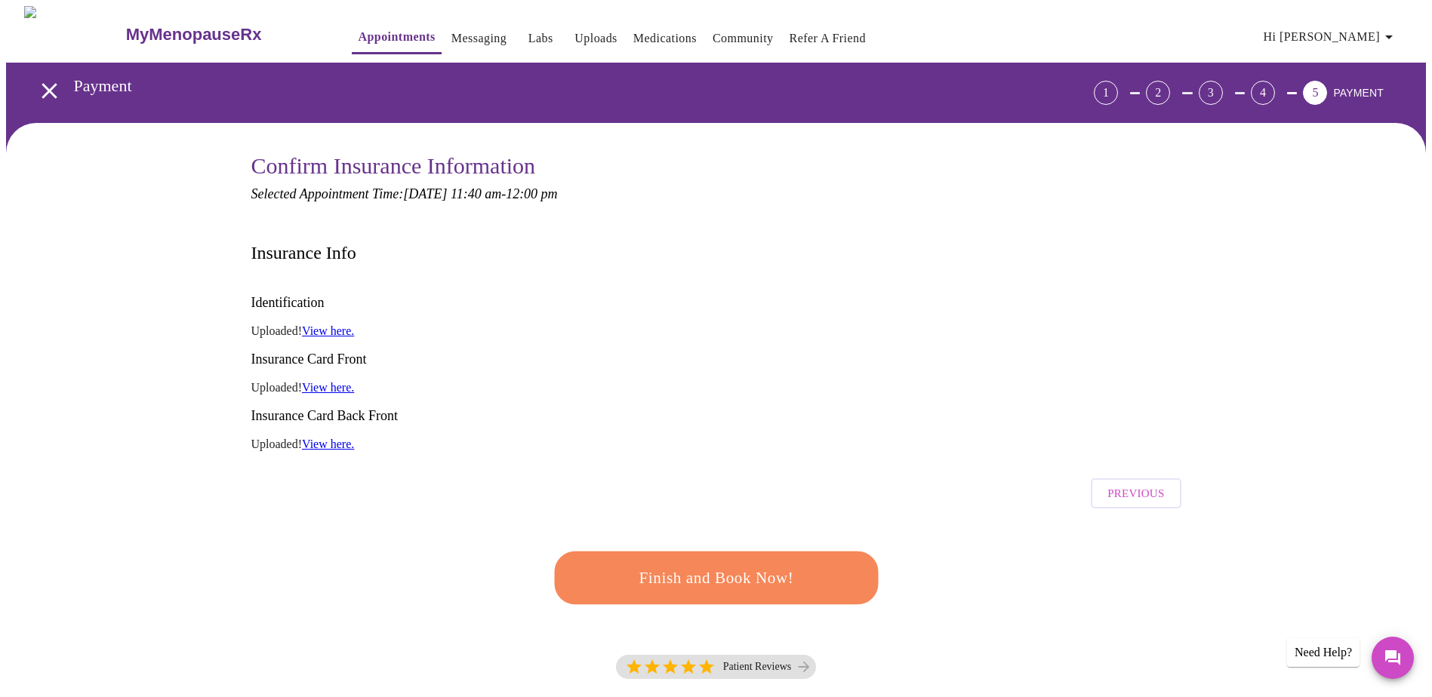
click at [786, 564] on span "Finish and Book Now!" at bounding box center [715, 578] width 279 height 28
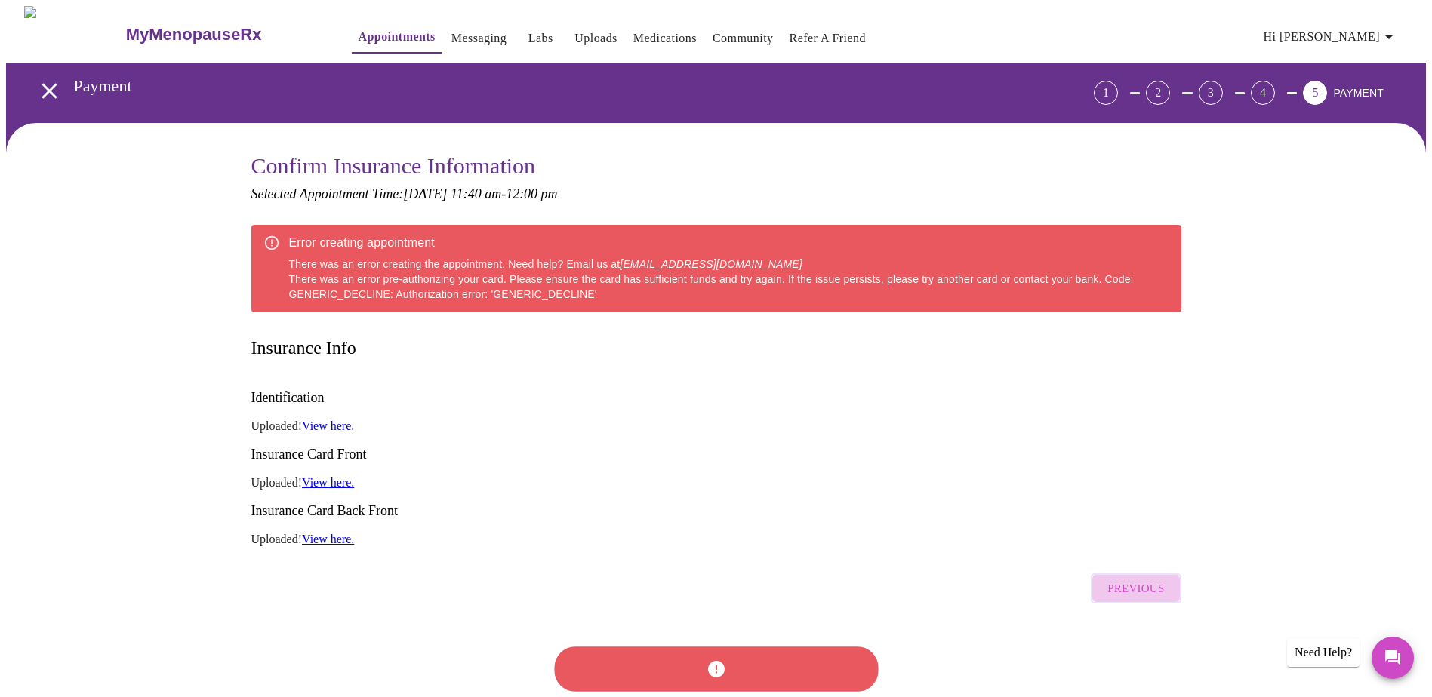
click at [1154, 579] on span "Previous" at bounding box center [1135, 589] width 57 height 20
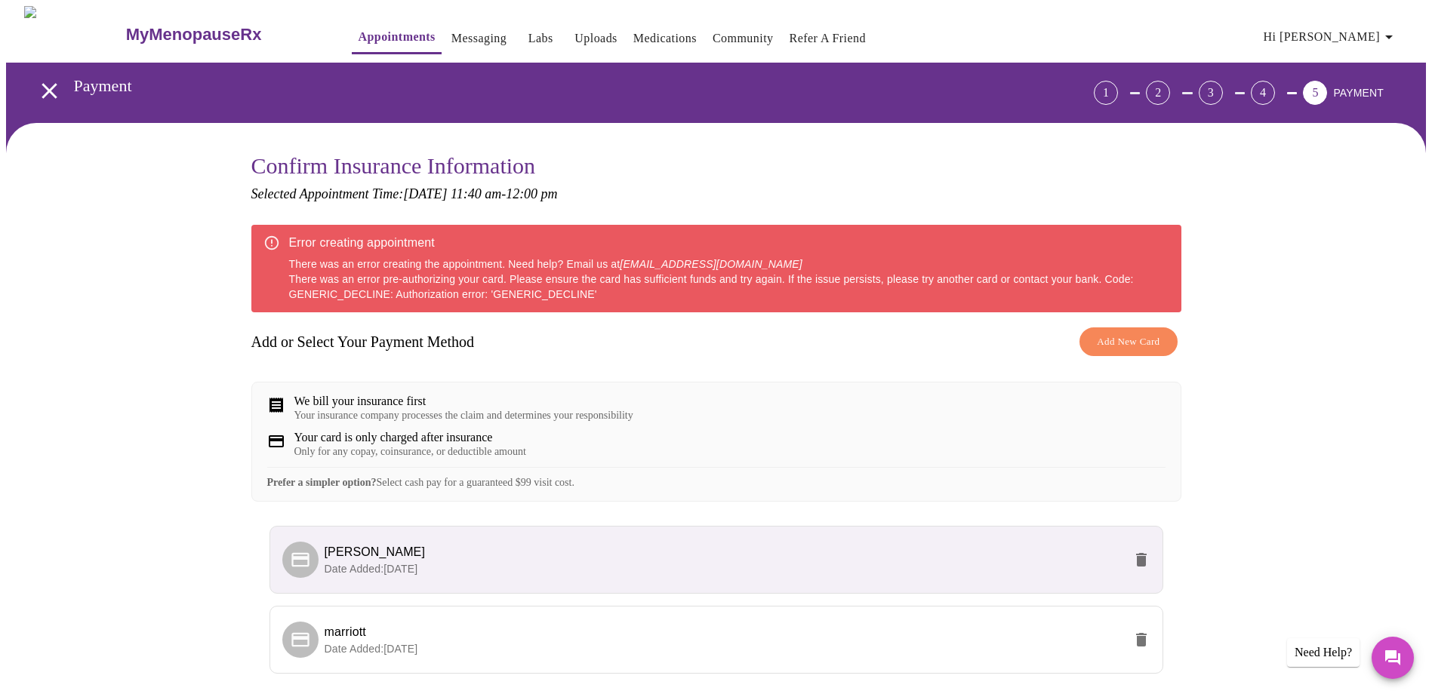
click at [585, 414] on div "Your insurance company processes the claim and determines your responsibility" at bounding box center [463, 416] width 339 height 12
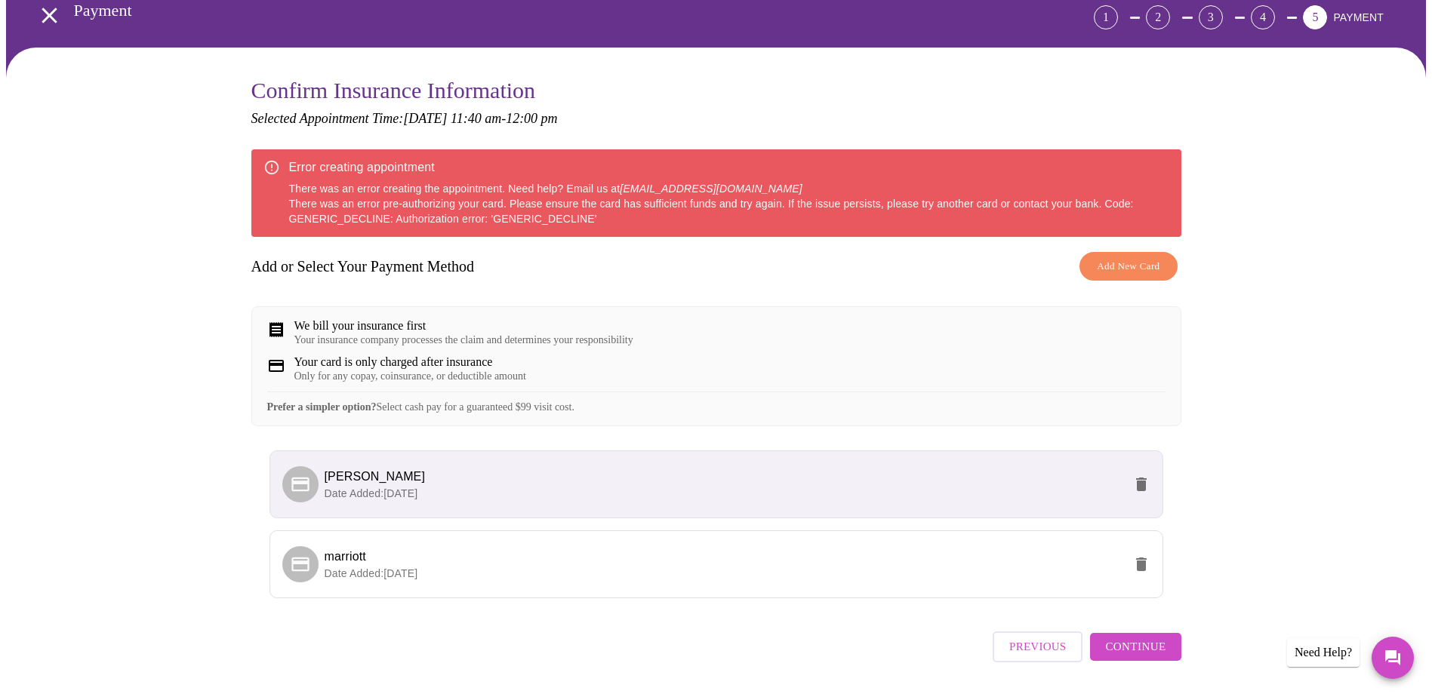
scroll to position [40, 0]
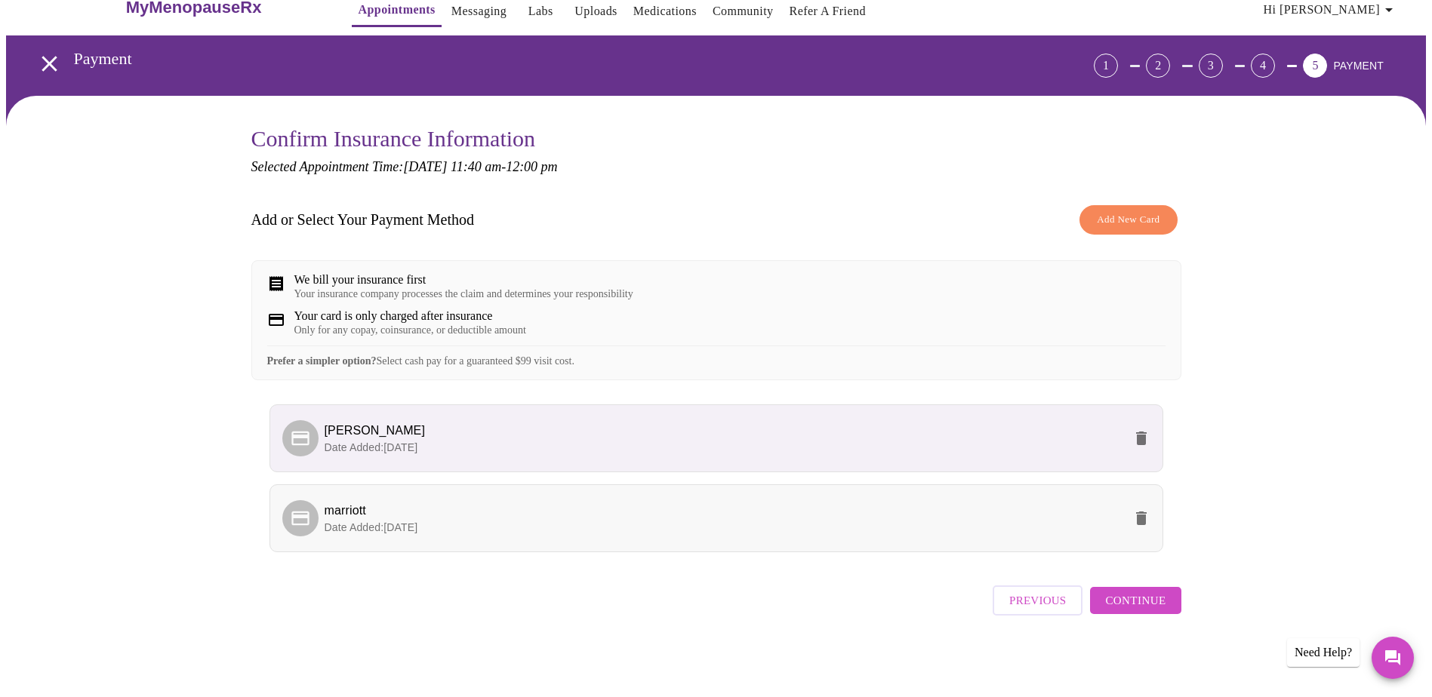
click at [473, 527] on p "Date Added: [DATE]" at bounding box center [723, 527] width 798 height 15
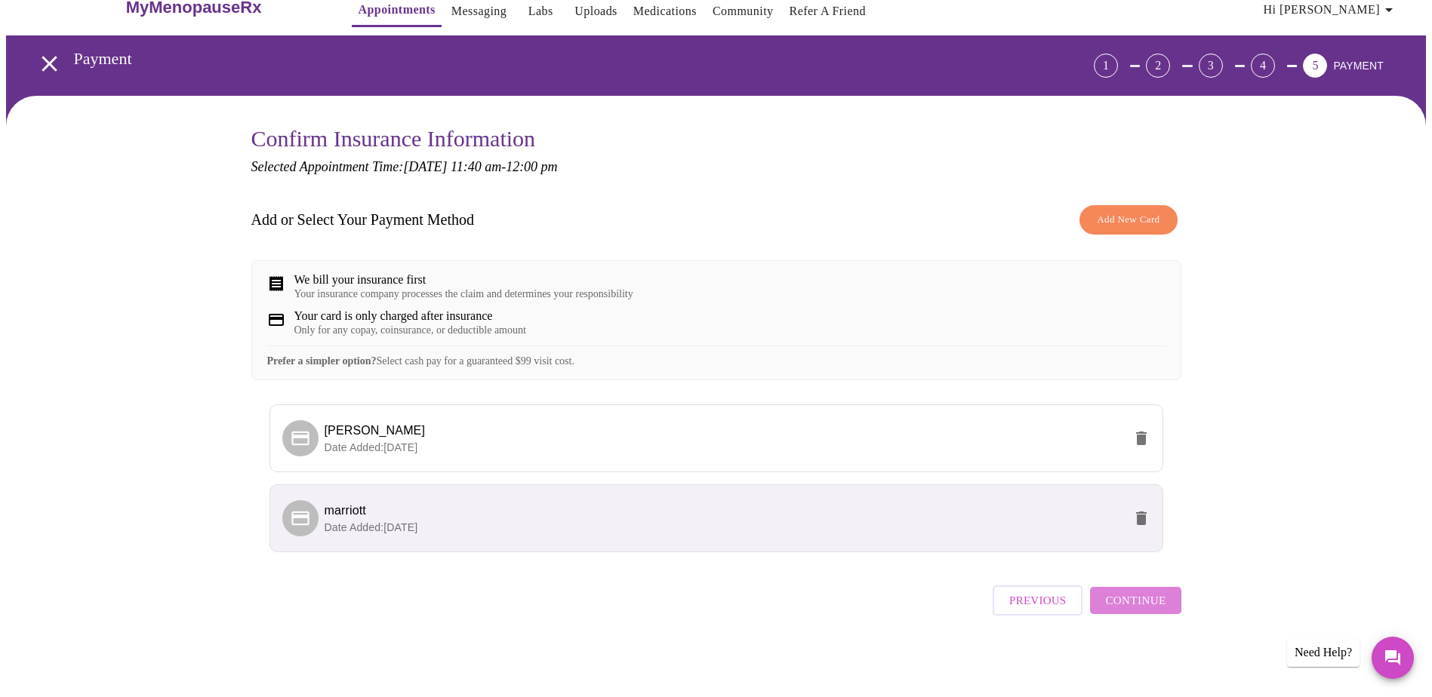
click at [1159, 610] on span "Continue" at bounding box center [1135, 601] width 60 height 20
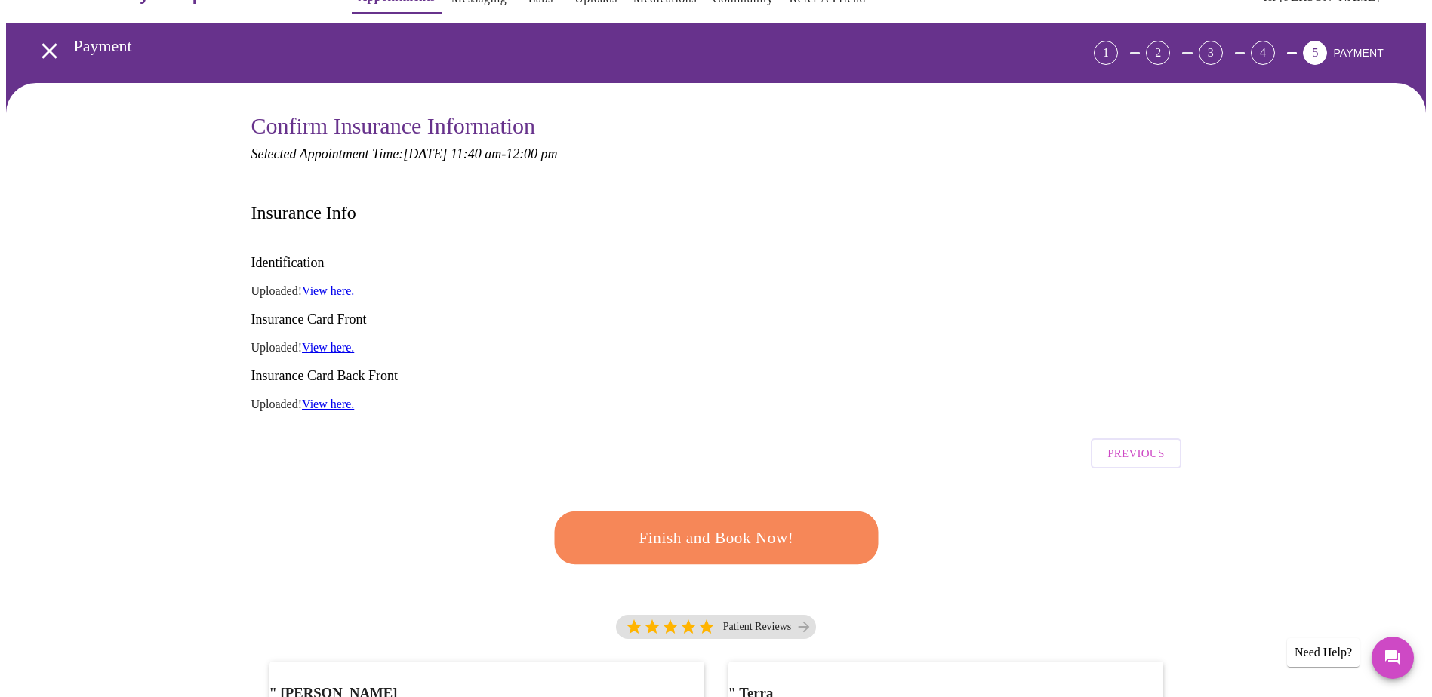
click at [712, 524] on span "Finish and Book Now!" at bounding box center [716, 538] width 280 height 28
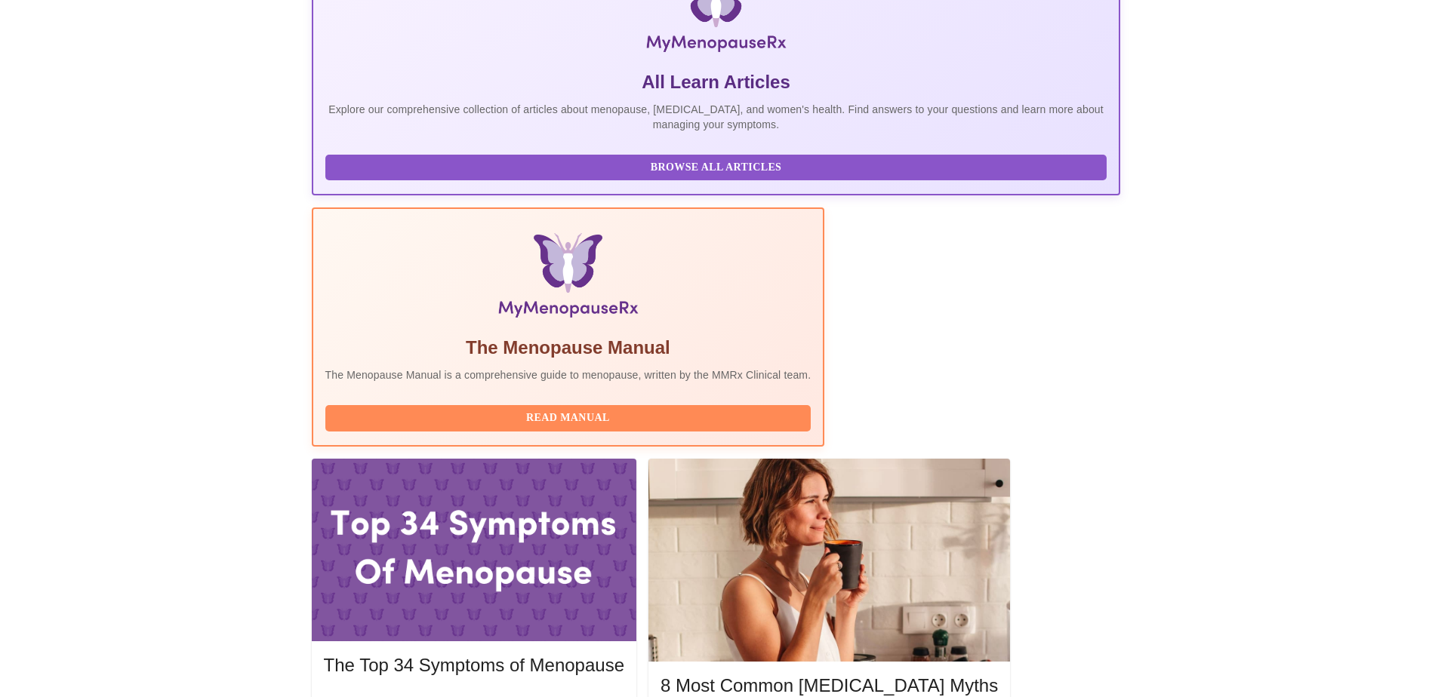
scroll to position [302, 0]
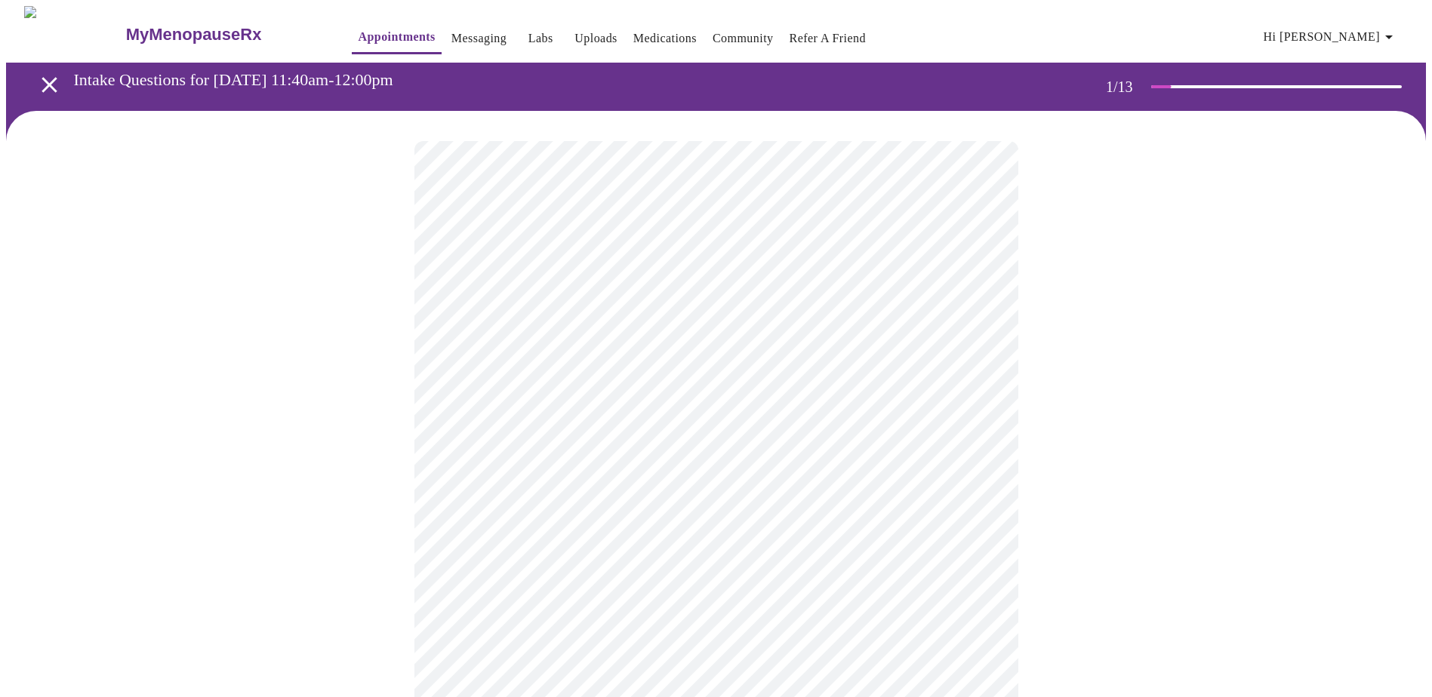
click at [607, 328] on body "MyMenopauseRx Appointments Messaging Labs Uploads Medications Community Refer a…" at bounding box center [715, 695] width 1419 height 1379
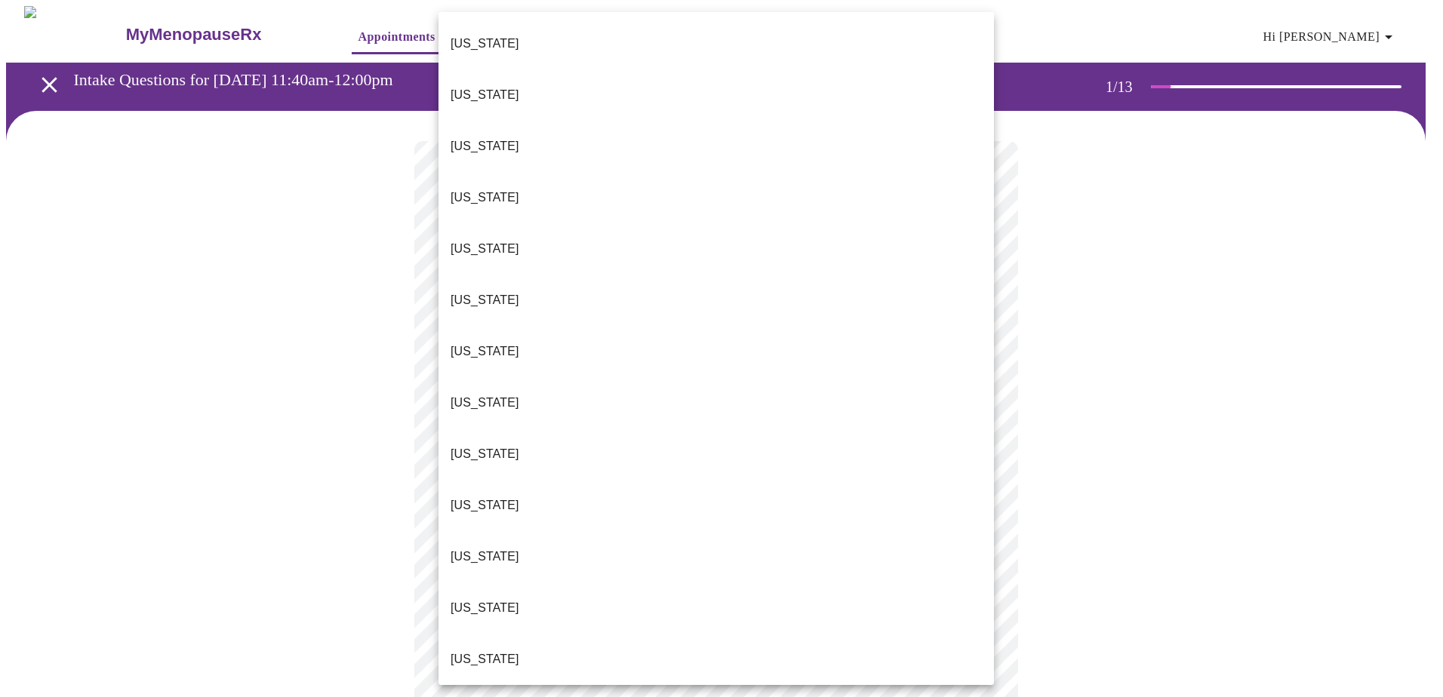
click at [517, 634] on li "[US_STATE]" at bounding box center [715, 659] width 555 height 51
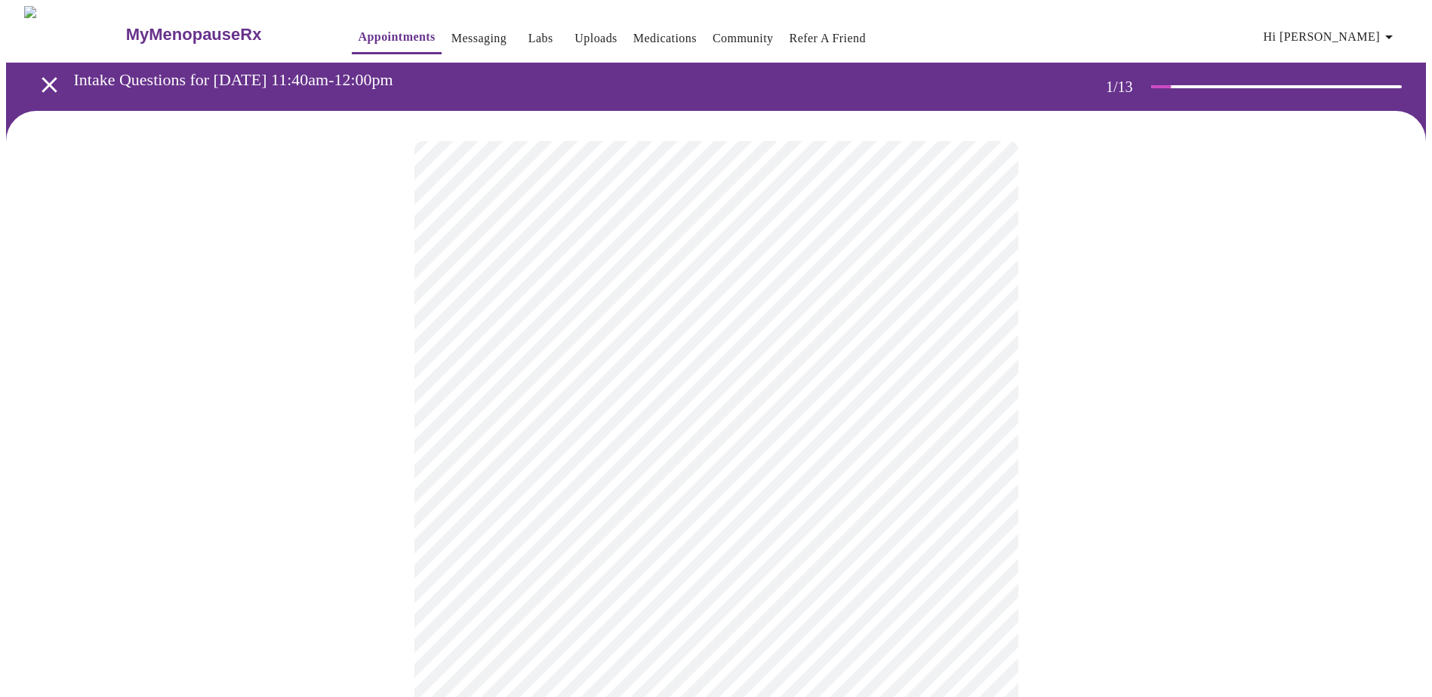
click at [524, 431] on body "MyMenopauseRx Appointments Messaging Labs Uploads Medications Community Refer a…" at bounding box center [715, 691] width 1419 height 1370
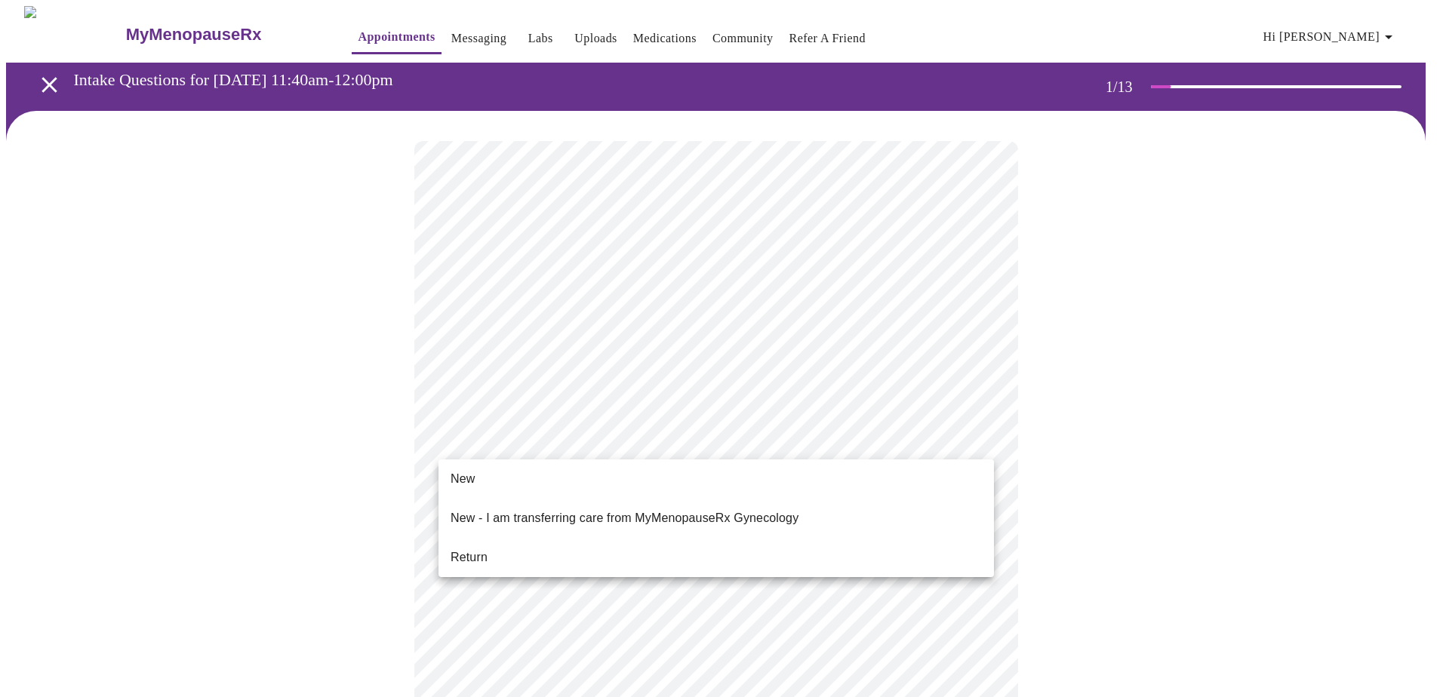
click at [465, 549] on span "Return" at bounding box center [469, 558] width 37 height 18
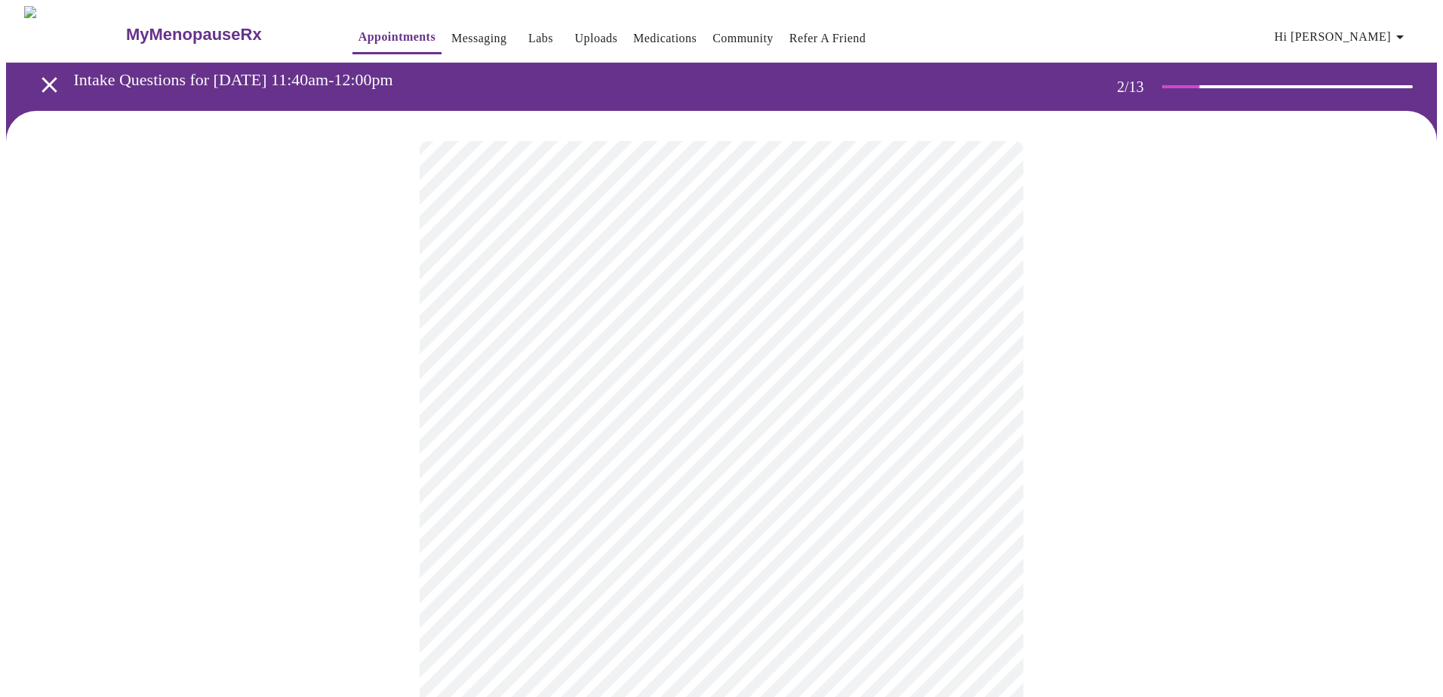
click at [970, 309] on body "MyMenopauseRx Appointments Messaging Labs Uploads Medications Community Refer a…" at bounding box center [721, 459] width 1431 height 907
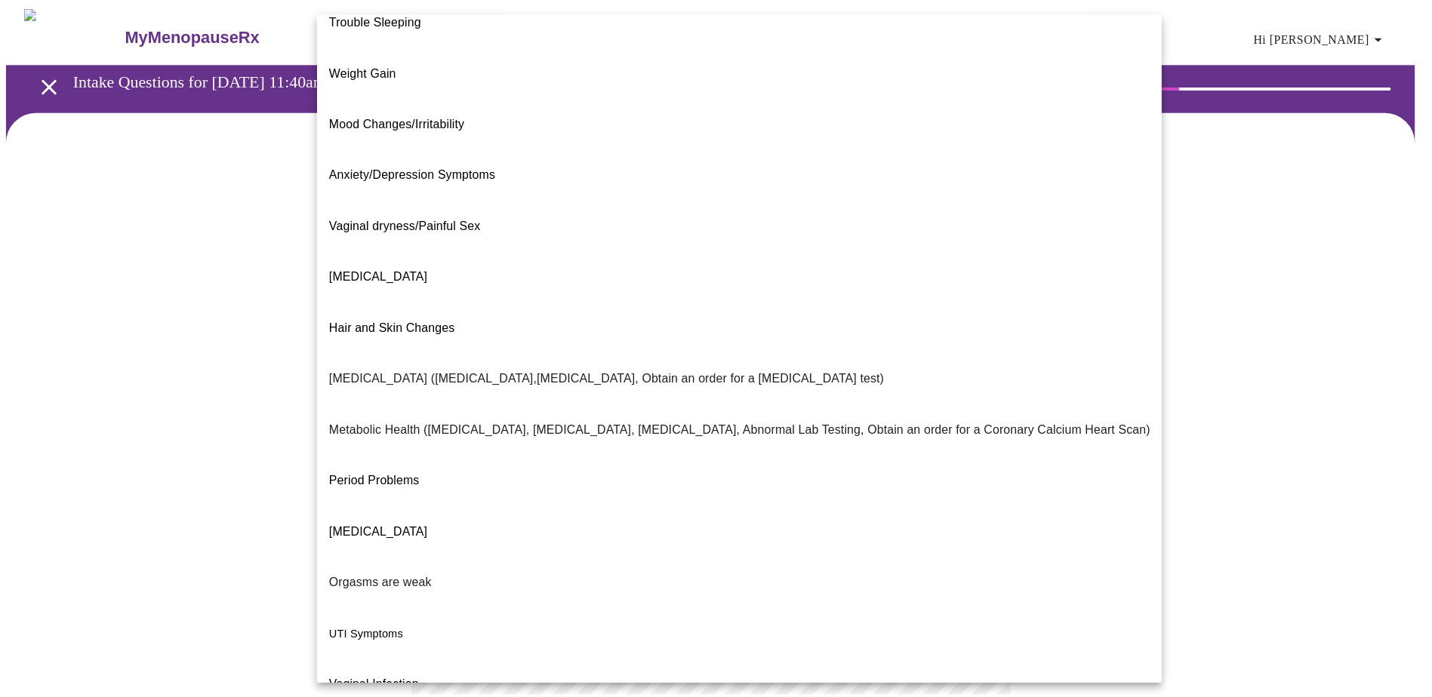
scroll to position [85, 0]
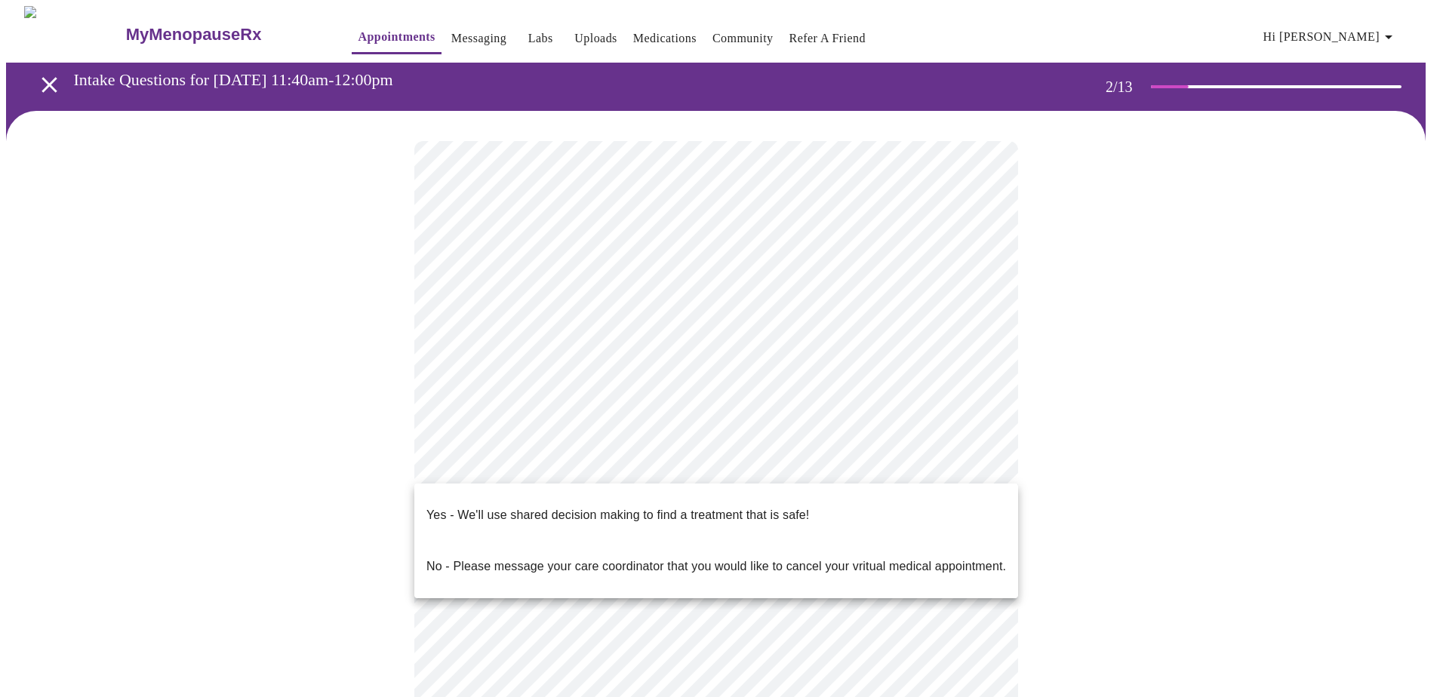
click at [929, 466] on body "MyMenopauseRx Appointments Messaging Labs Uploads Medications Community Refer a…" at bounding box center [721, 455] width 1431 height 898
click at [742, 506] on p "Yes - We'll use shared decision making to find a treatment that is safe!" at bounding box center [617, 515] width 383 height 18
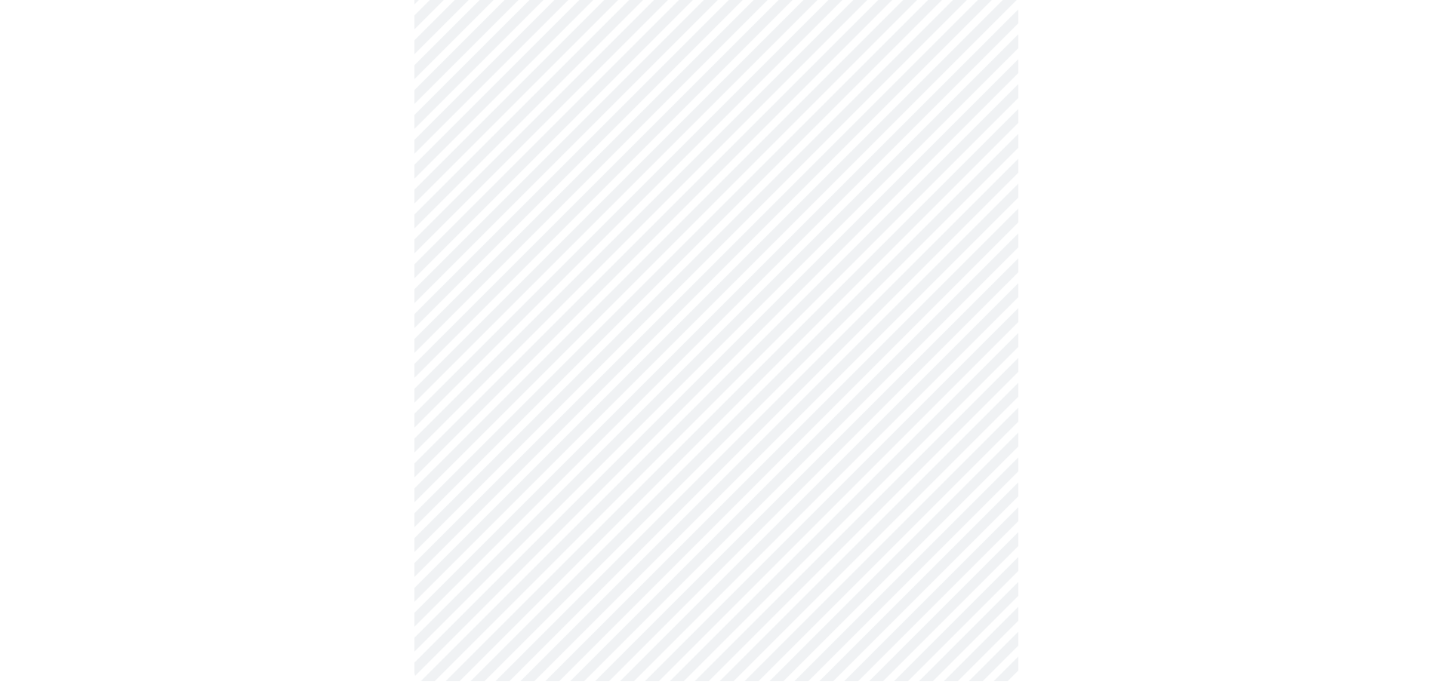
scroll to position [0, 0]
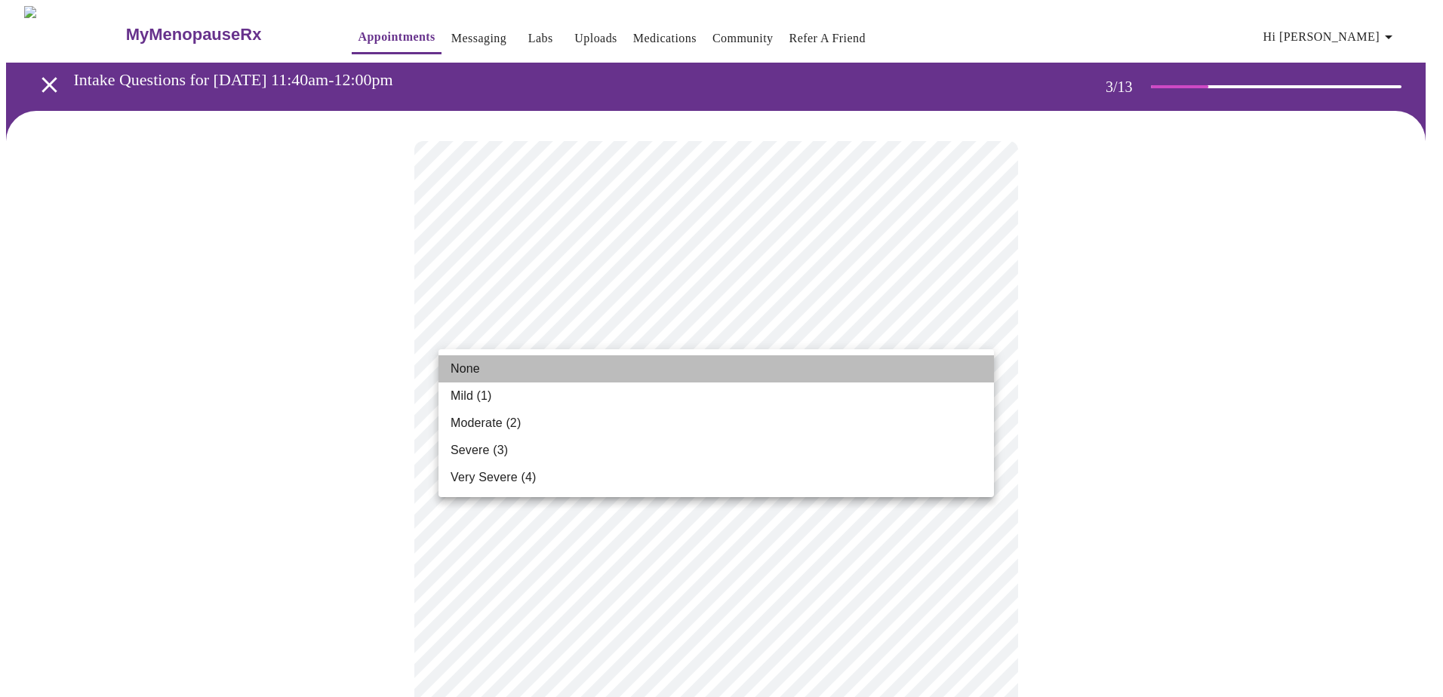
click at [700, 361] on li "None" at bounding box center [715, 368] width 555 height 27
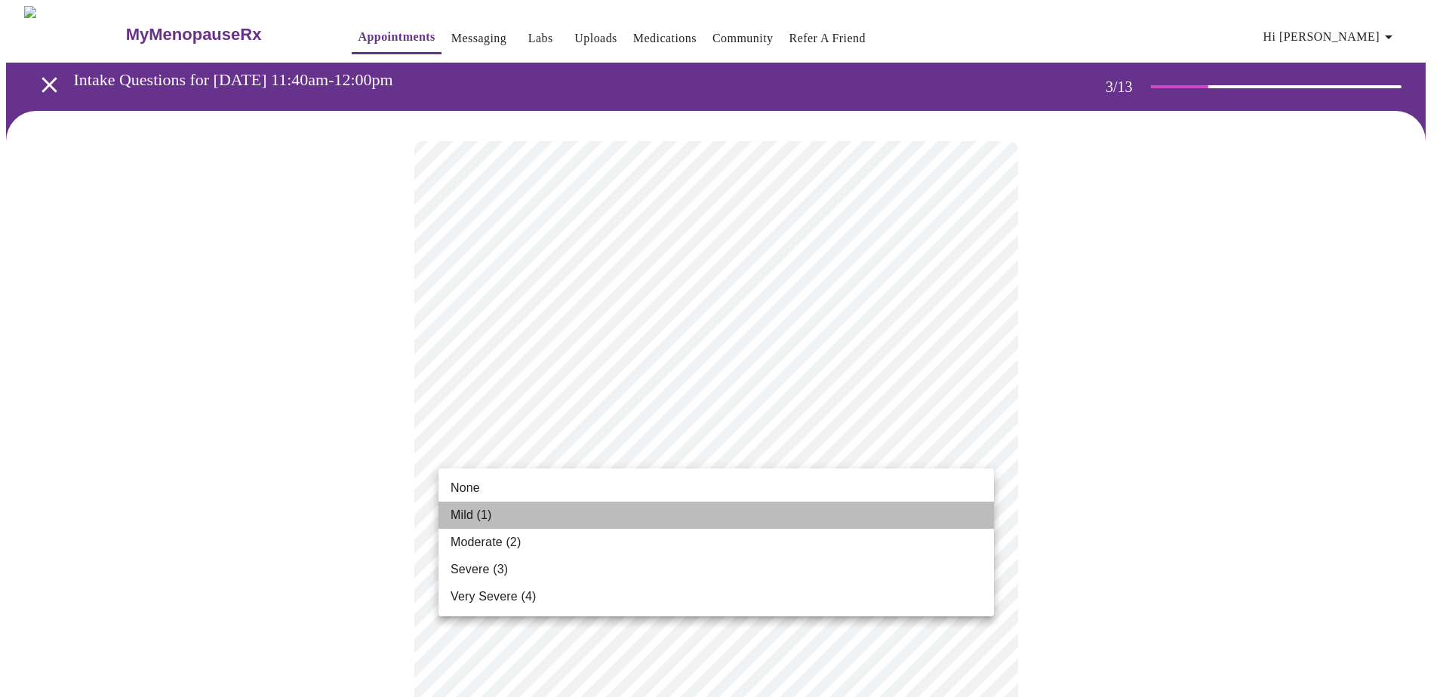
click at [577, 509] on li "Mild (1)" at bounding box center [715, 515] width 555 height 27
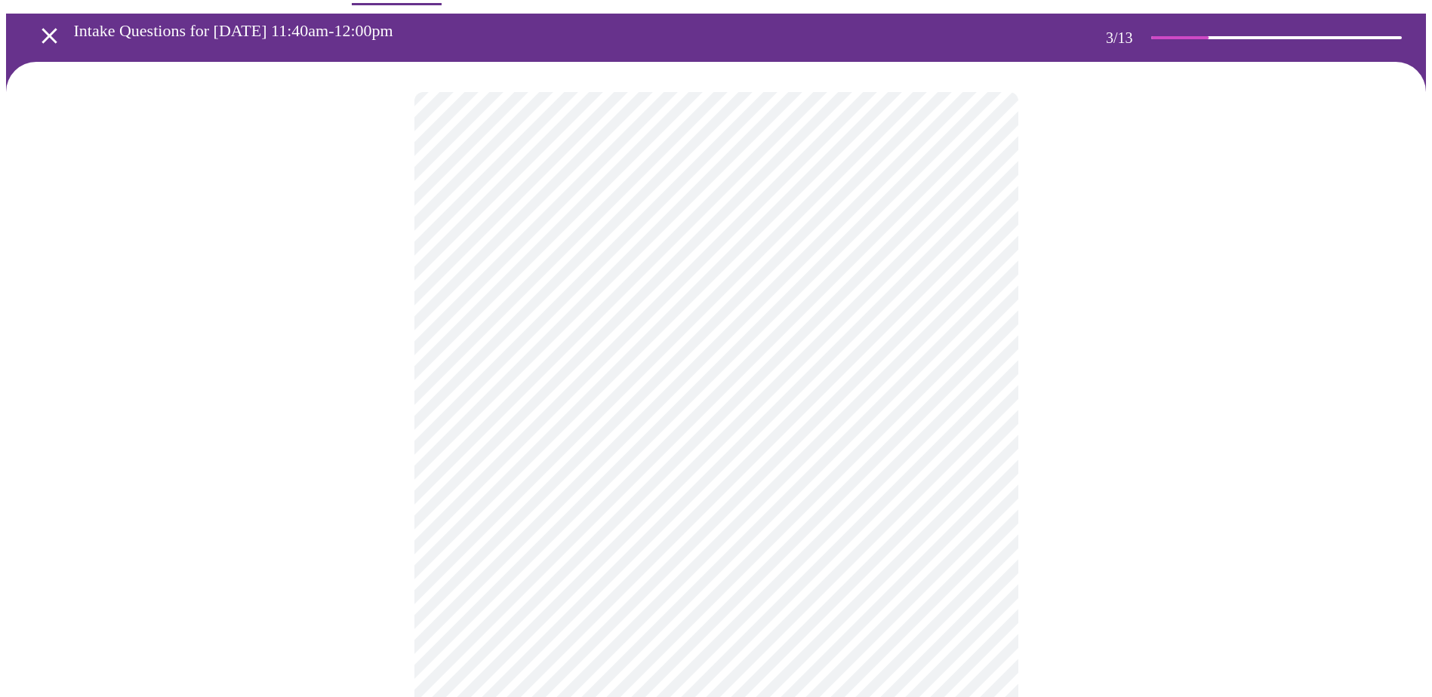
scroll to position [75, 0]
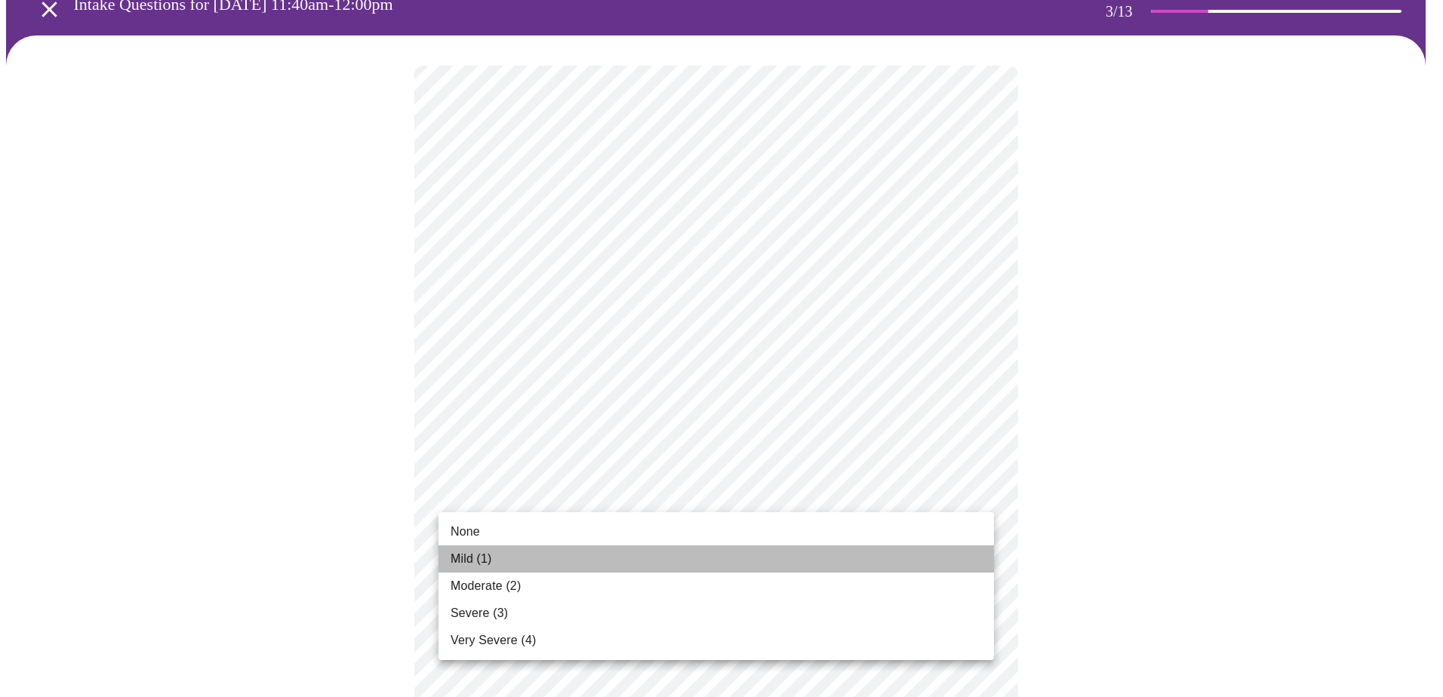
click at [518, 560] on li "Mild (1)" at bounding box center [715, 559] width 555 height 27
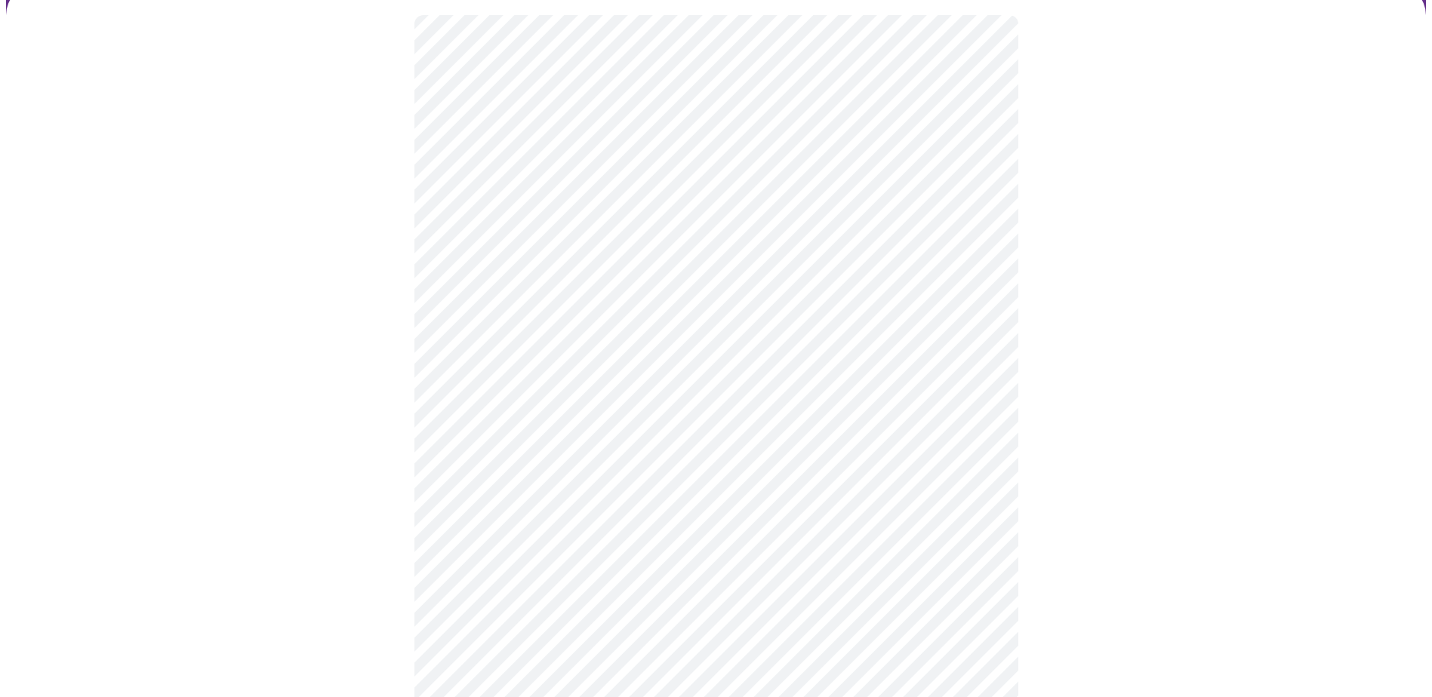
scroll to position [226, 0]
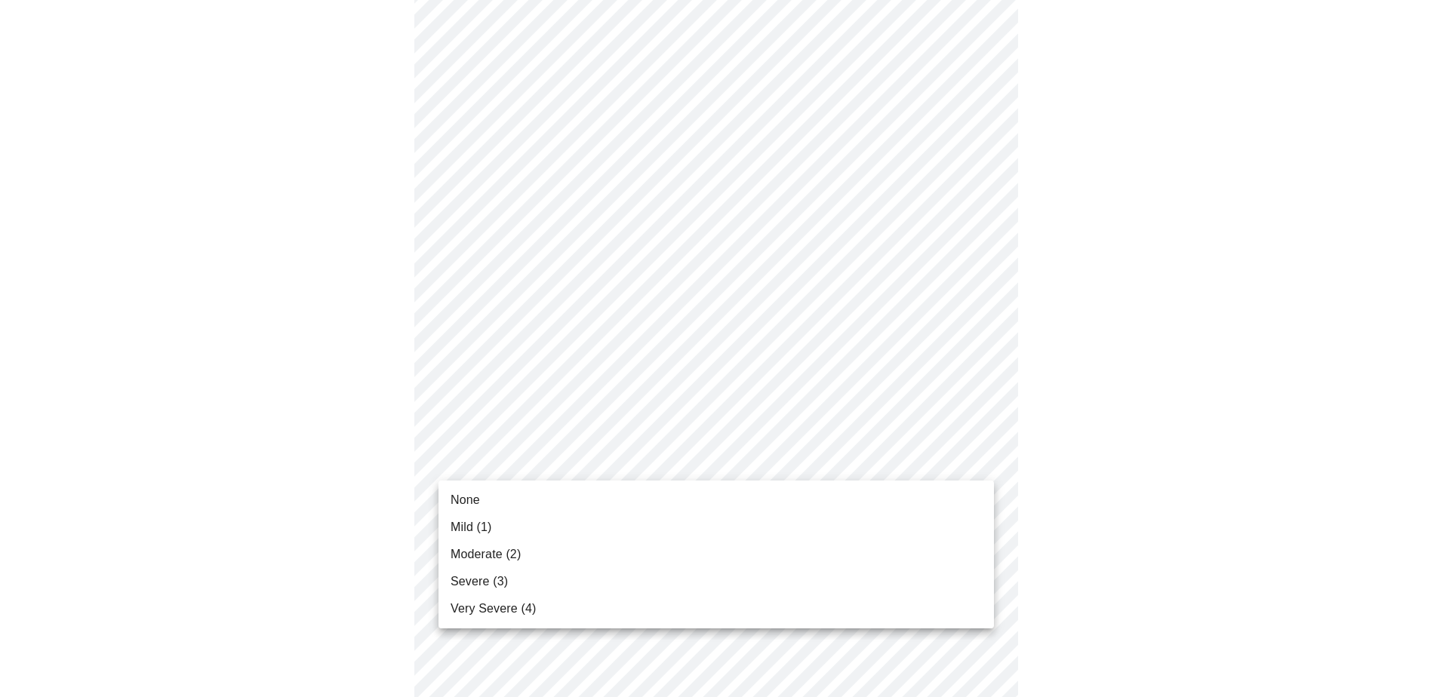
click at [576, 518] on li "Mild (1)" at bounding box center [715, 527] width 555 height 27
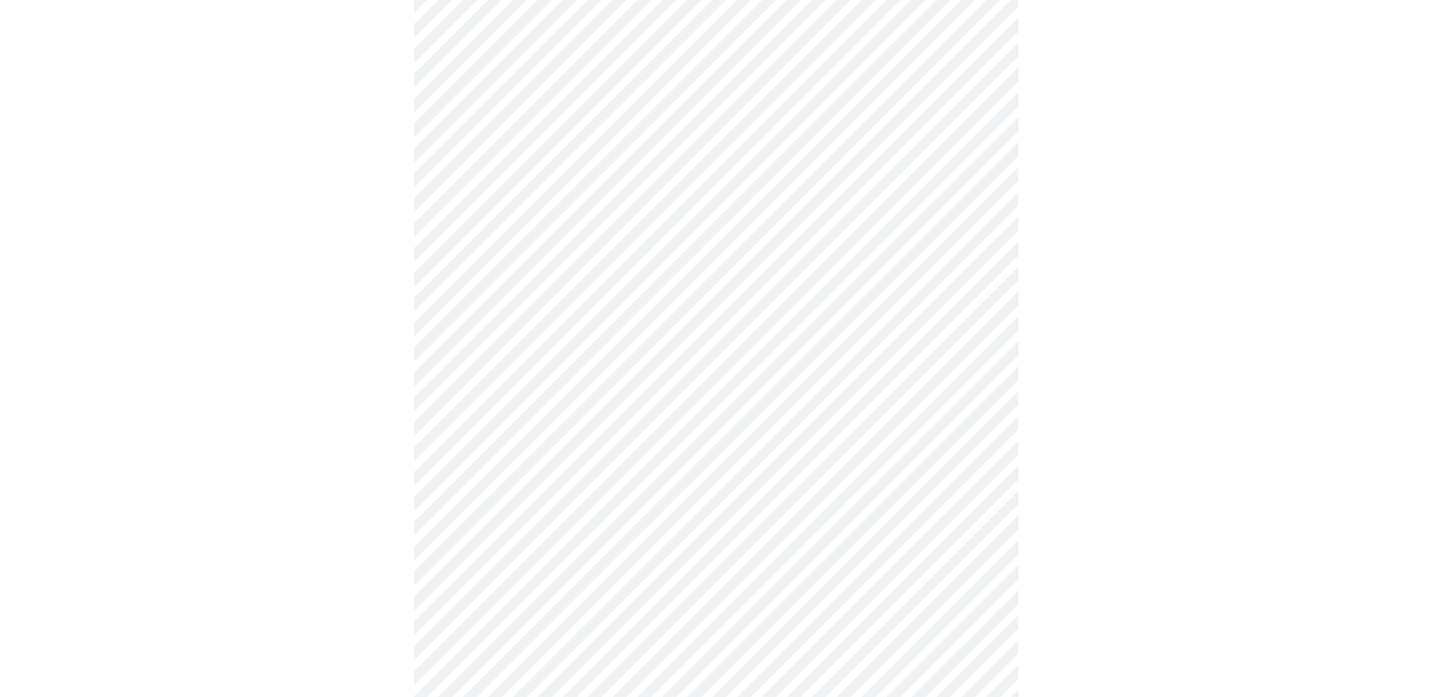
scroll to position [377, 0]
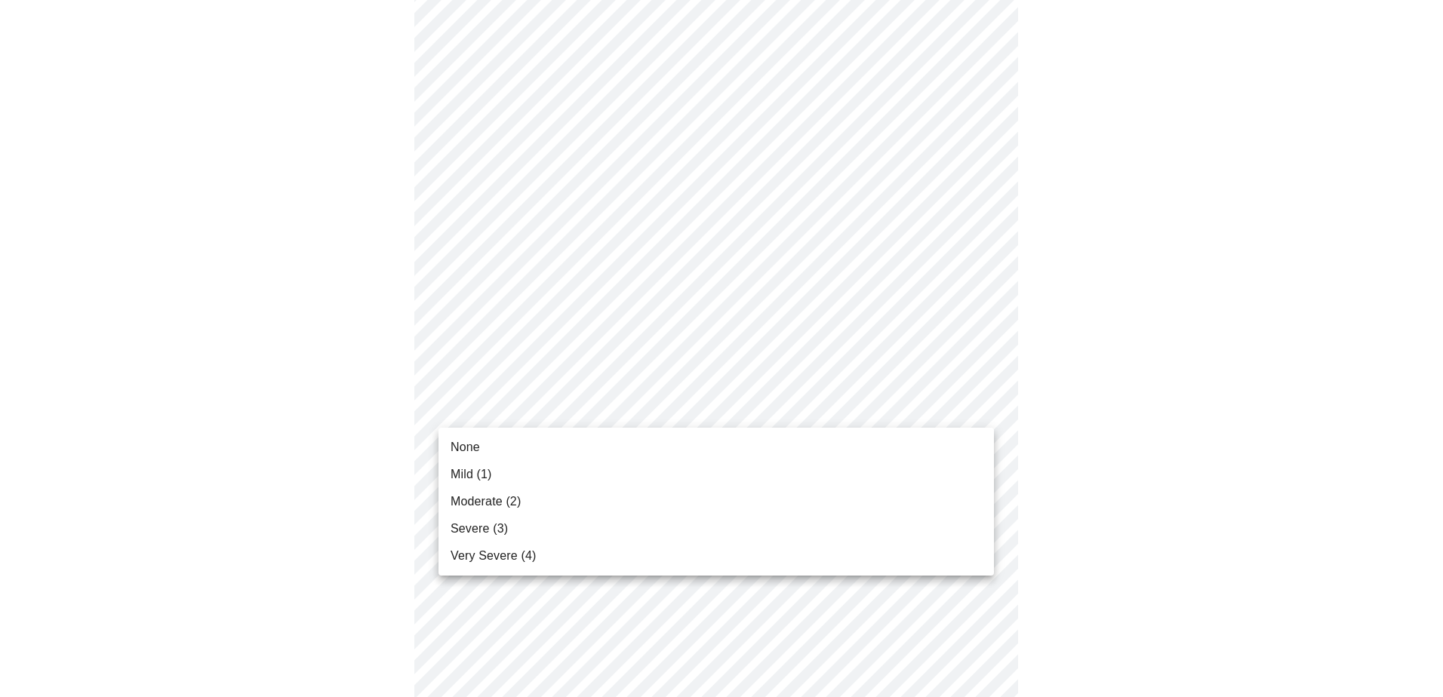
click at [603, 398] on body "MyMenopauseRx Appointments Messaging Labs Uploads Medications Community Refer a…" at bounding box center [721, 590] width 1431 height 1923
click at [558, 493] on li "Moderate (2)" at bounding box center [715, 501] width 555 height 27
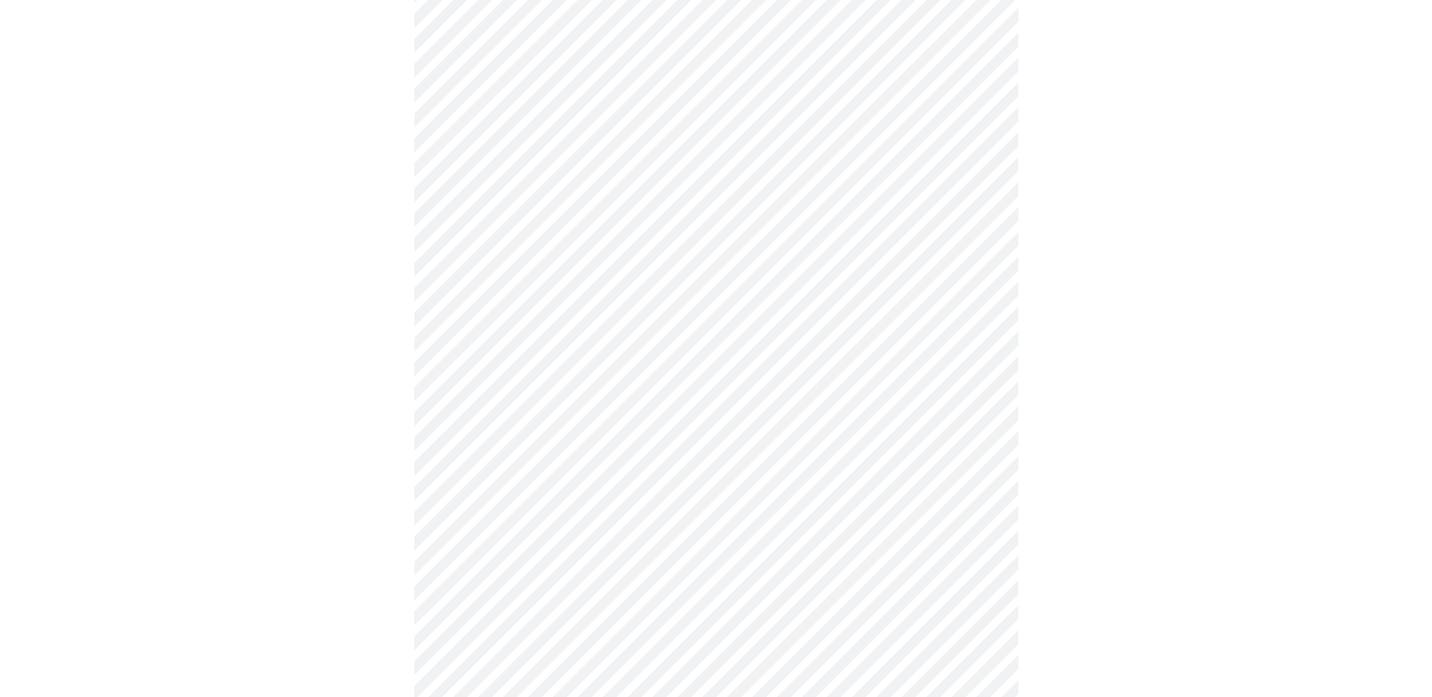
scroll to position [453, 0]
click at [607, 432] on body "MyMenopauseRx Appointments Messaging Labs Uploads Medications Community Refer a…" at bounding box center [715, 504] width 1419 height 1902
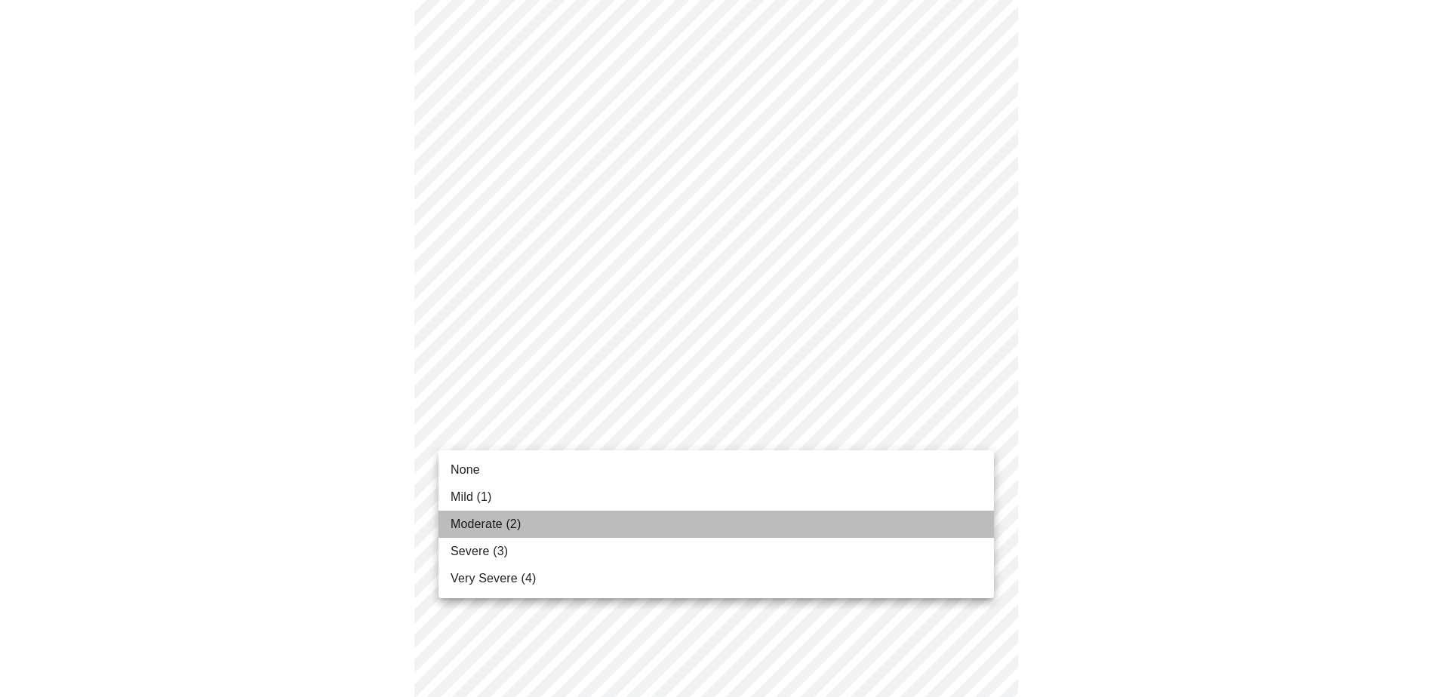
click at [549, 518] on li "Moderate (2)" at bounding box center [715, 524] width 555 height 27
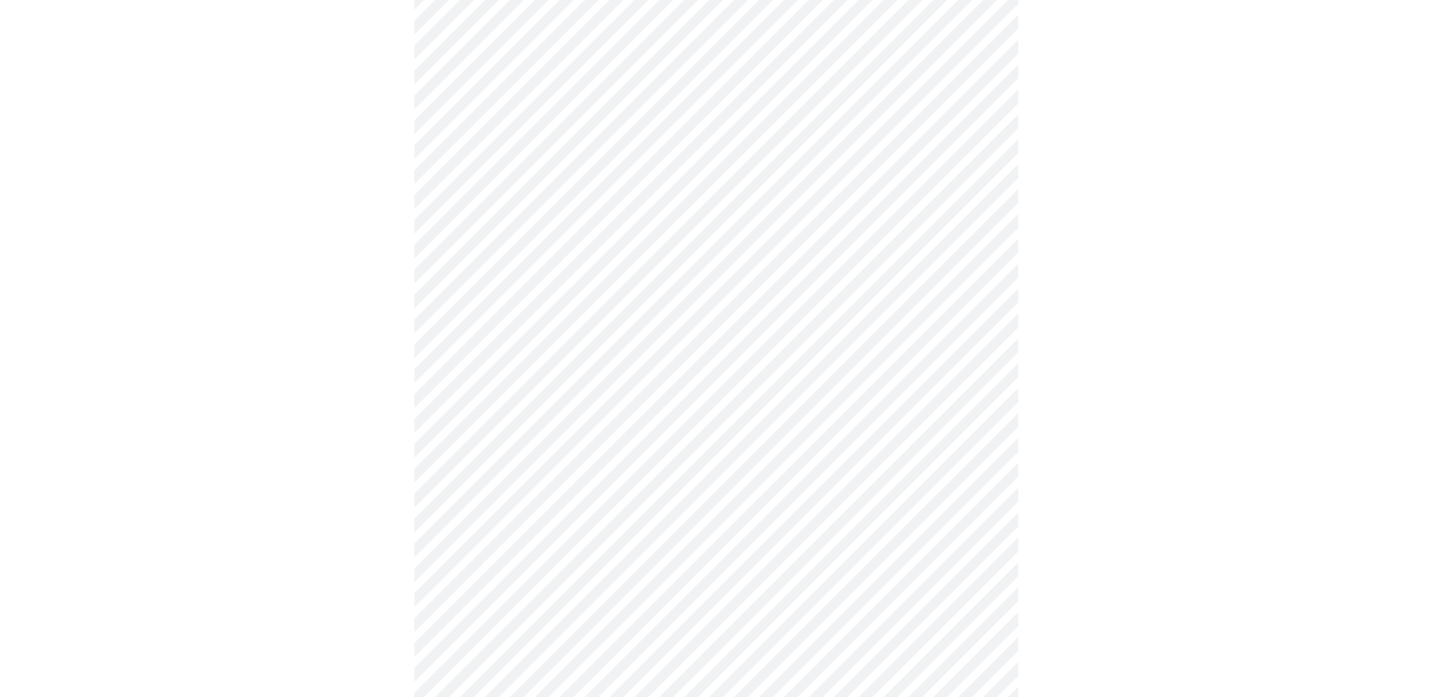
scroll to position [604, 0]
click at [566, 399] on body "MyMenopauseRx Appointments Messaging Labs Uploads Medications Community Refer a…" at bounding box center [715, 342] width 1419 height 1881
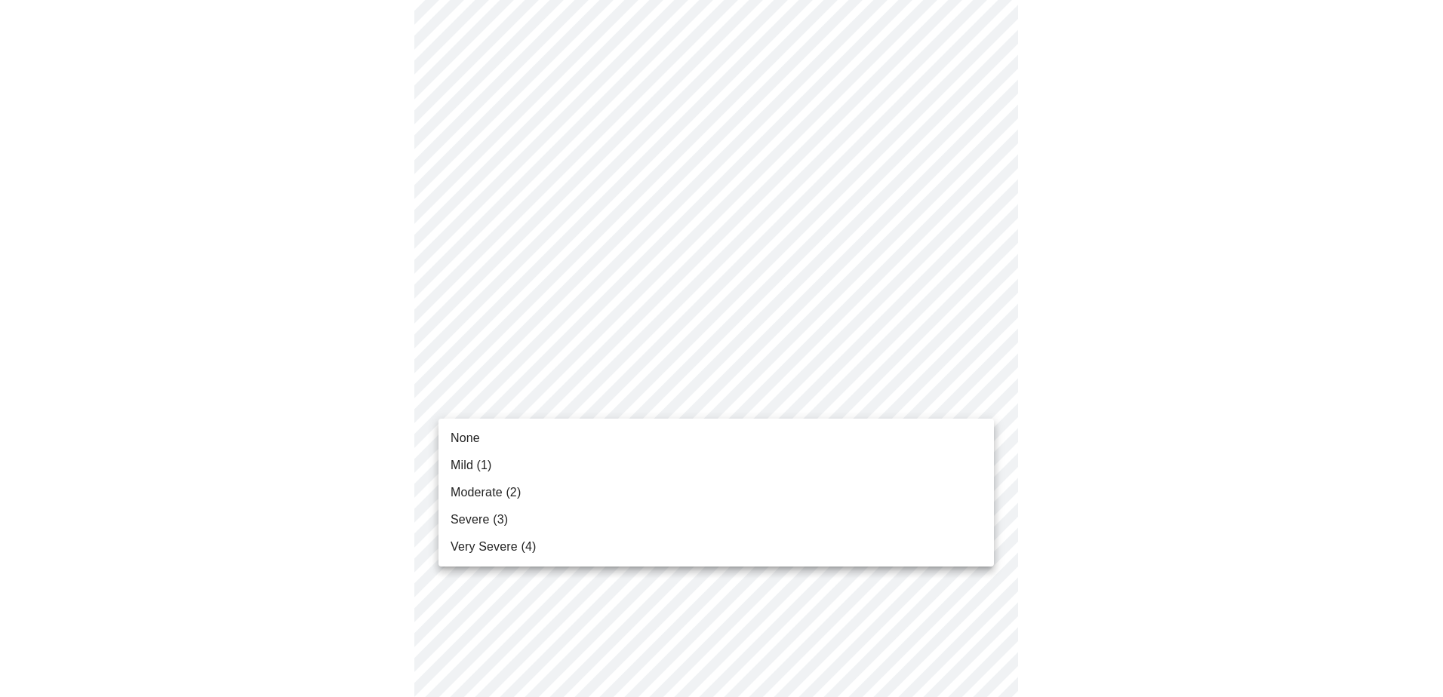
click at [346, 429] on div at bounding box center [721, 348] width 1443 height 697
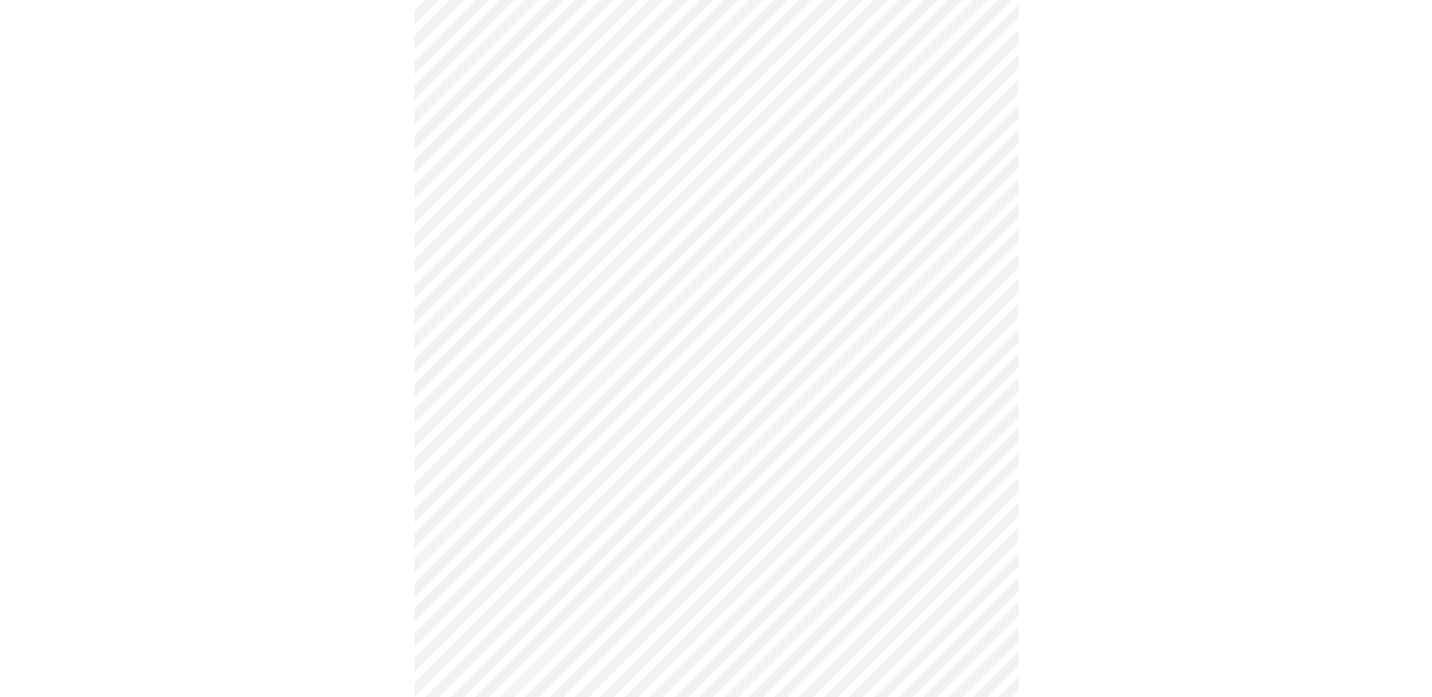
click at [548, 400] on body "MyMenopauseRx Appointments Messaging Labs Uploads Medications Community Refer a…" at bounding box center [715, 342] width 1419 height 1881
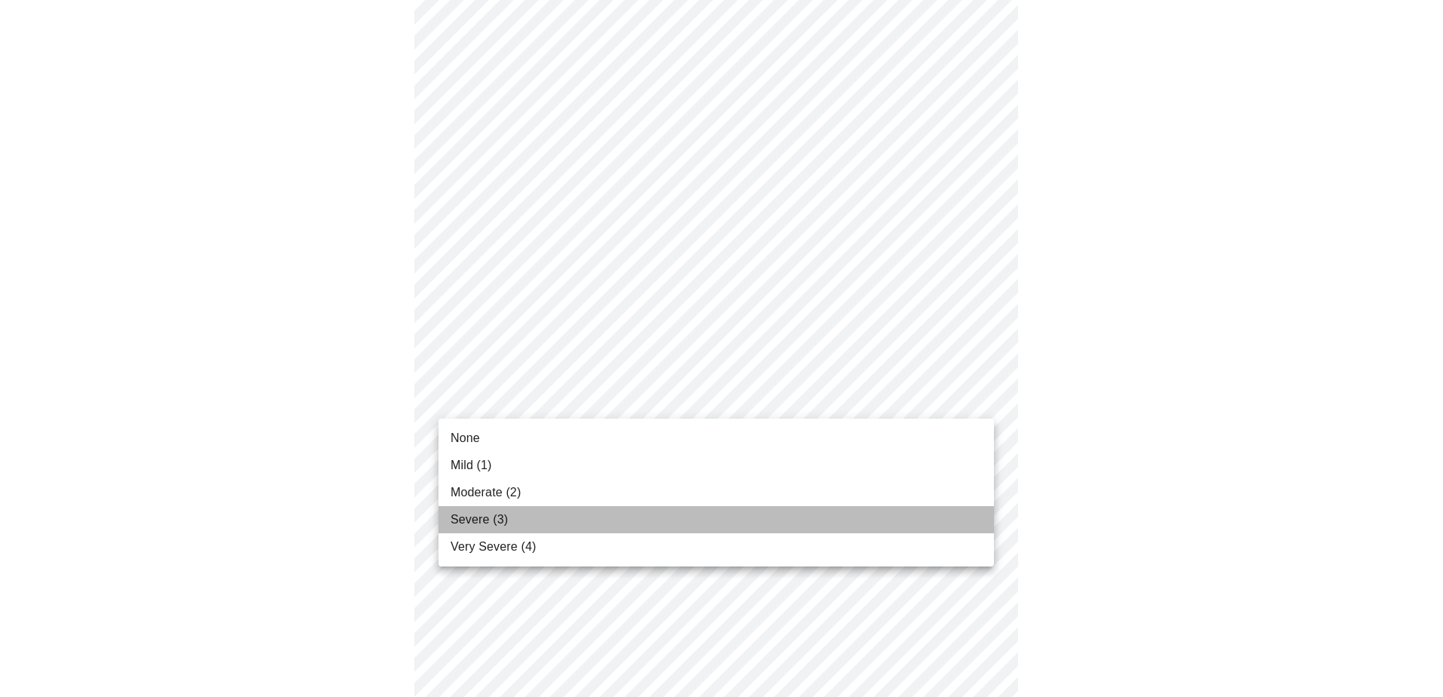
click at [505, 509] on li "Severe (3)" at bounding box center [715, 519] width 555 height 27
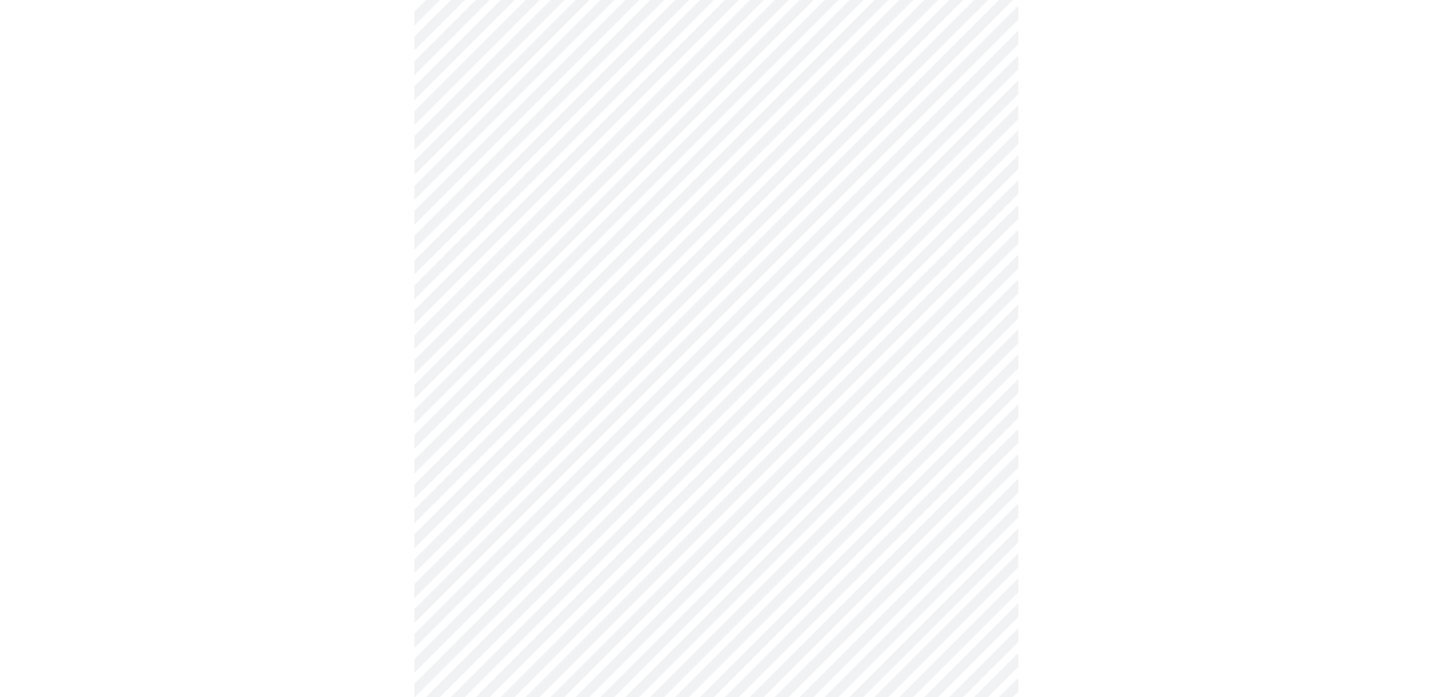
scroll to position [679, 0]
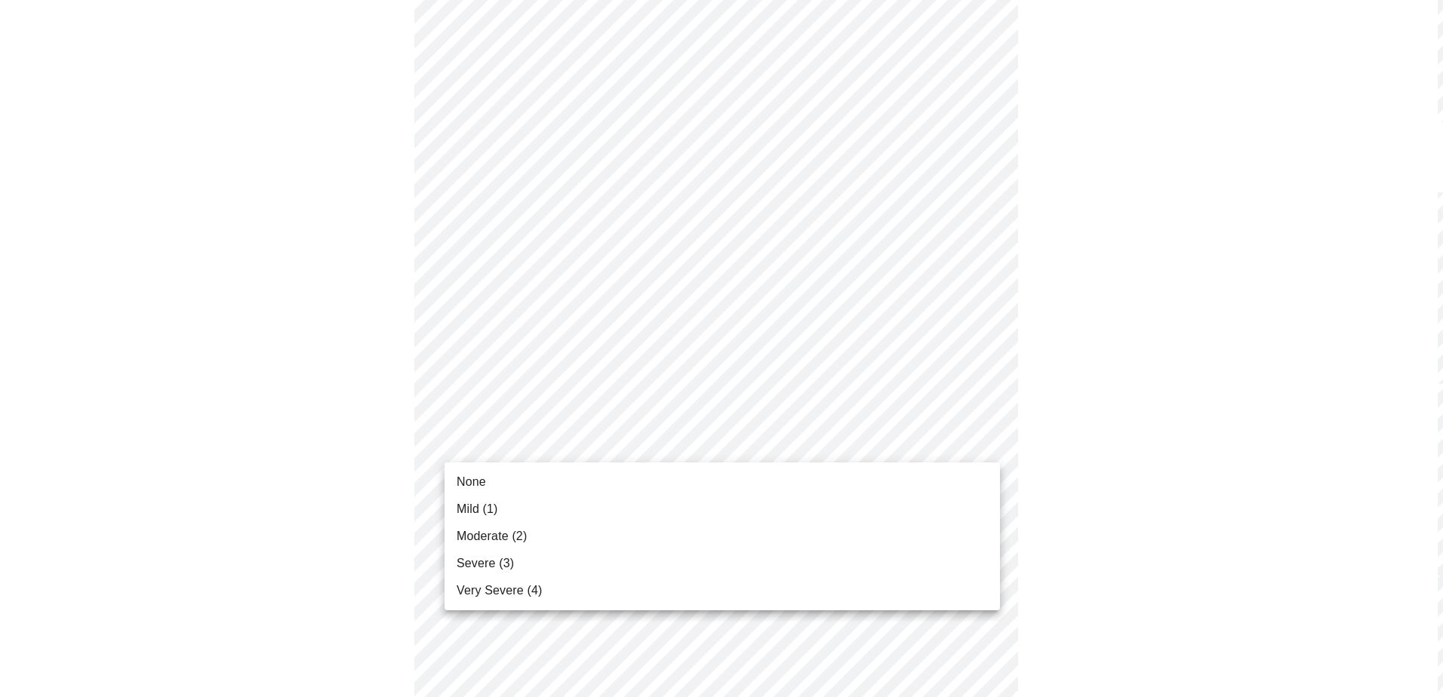
click at [540, 442] on body "MyMenopauseRx Appointments Messaging Labs Uploads Medications Community Refer a…" at bounding box center [715, 256] width 1419 height 1859
click at [508, 509] on li "Mild (1)" at bounding box center [715, 509] width 555 height 27
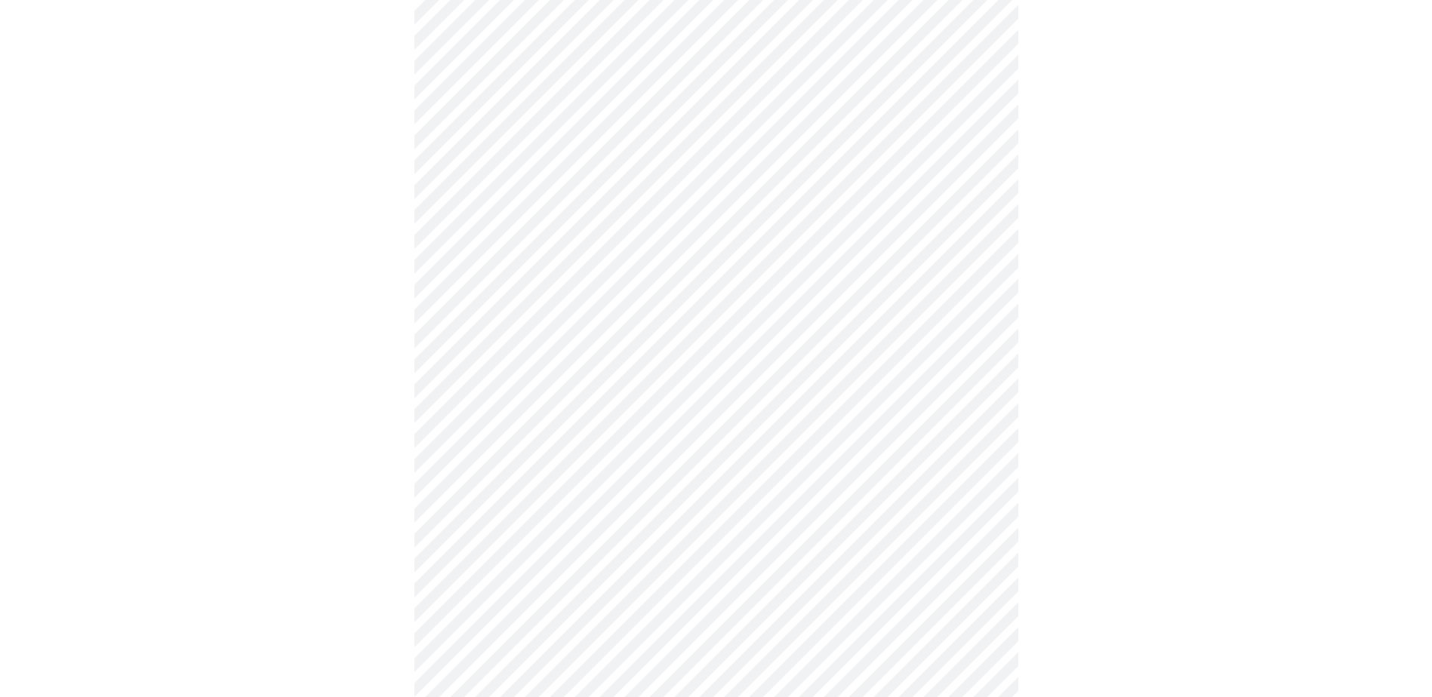
scroll to position [755, 0]
click at [562, 489] on body "MyMenopauseRx Appointments Messaging Labs Uploads Medications Community Refer a…" at bounding box center [715, 170] width 1419 height 1838
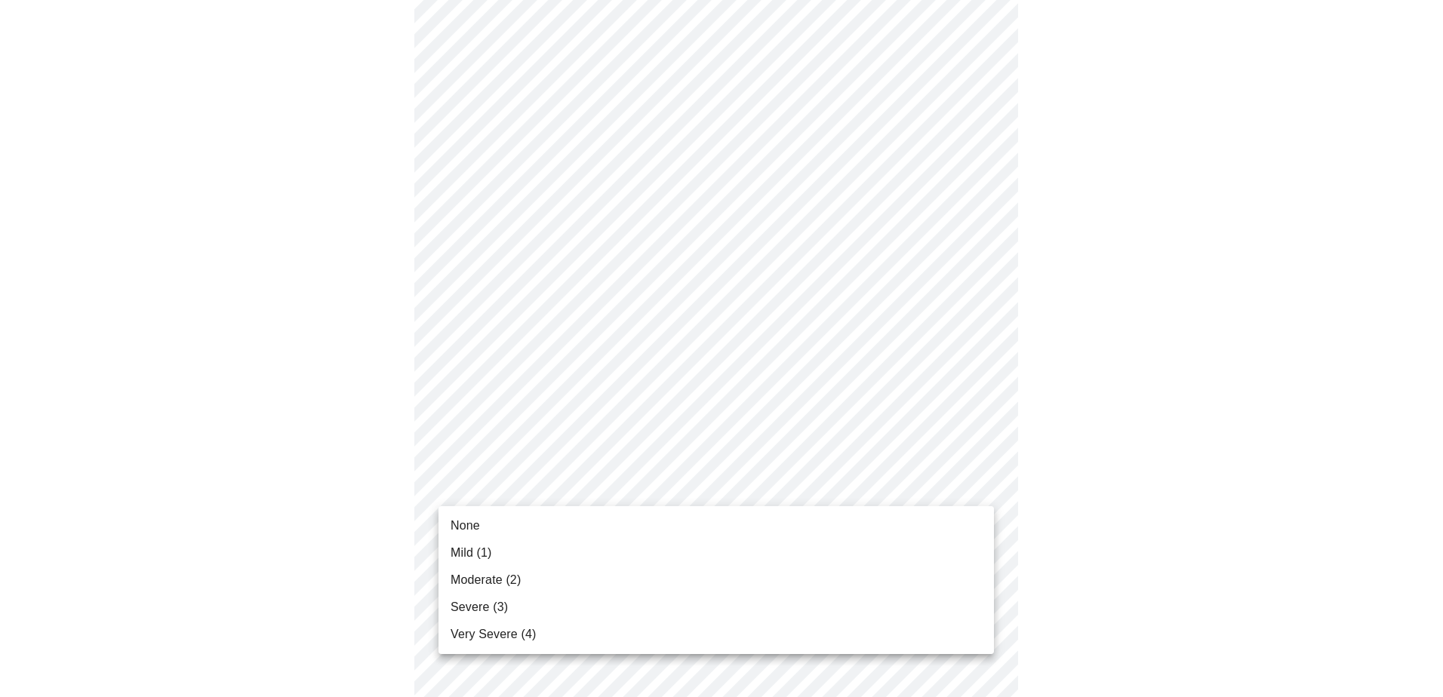
click at [545, 533] on li "None" at bounding box center [715, 525] width 555 height 27
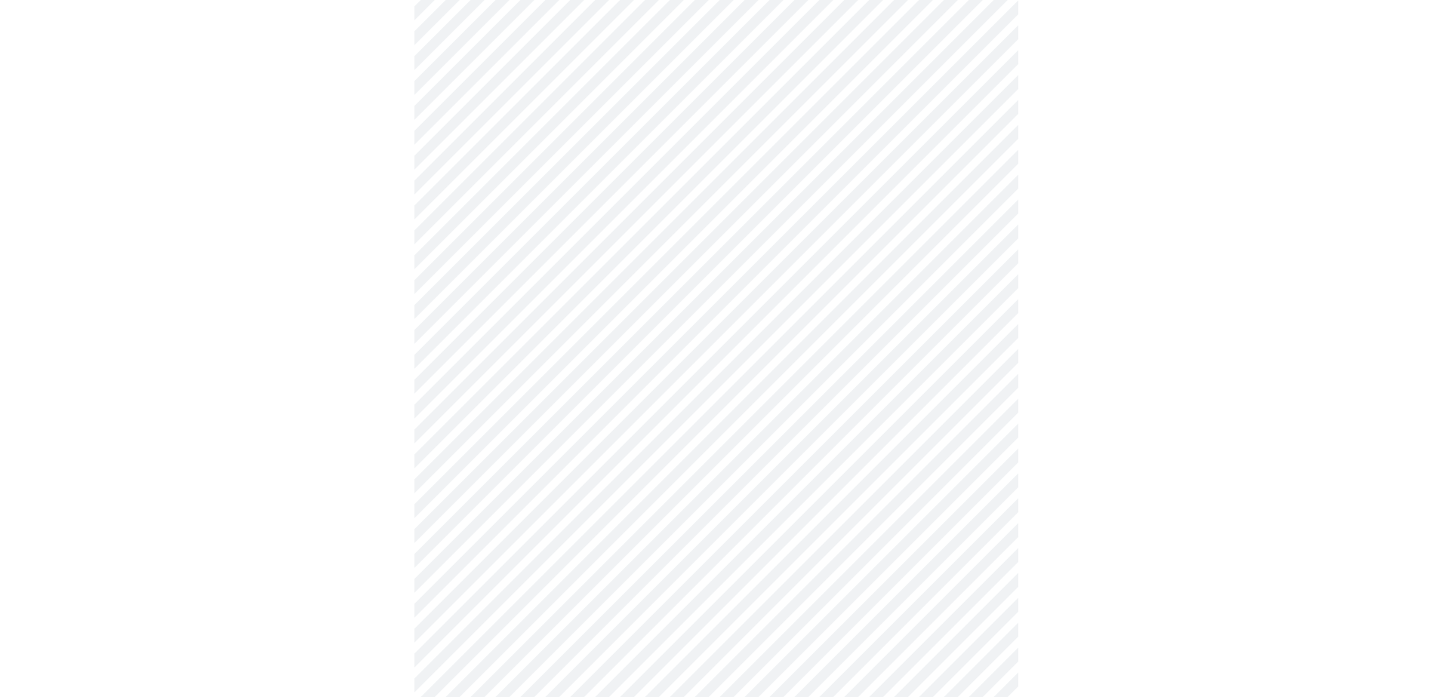
scroll to position [830, 0]
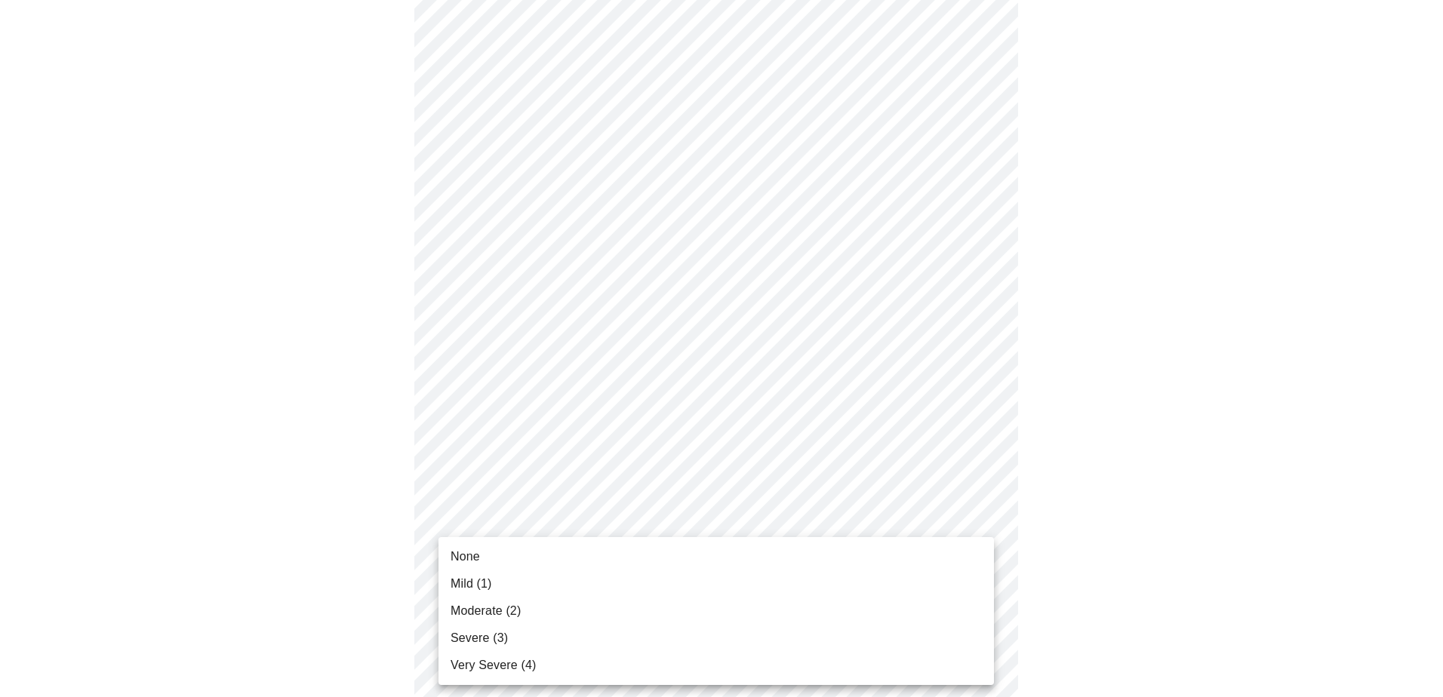
click at [545, 532] on body "MyMenopauseRx Appointments Messaging Labs Uploads Medications Community Refer a…" at bounding box center [721, 84] width 1431 height 1817
click at [525, 607] on li "Moderate (2)" at bounding box center [715, 611] width 555 height 27
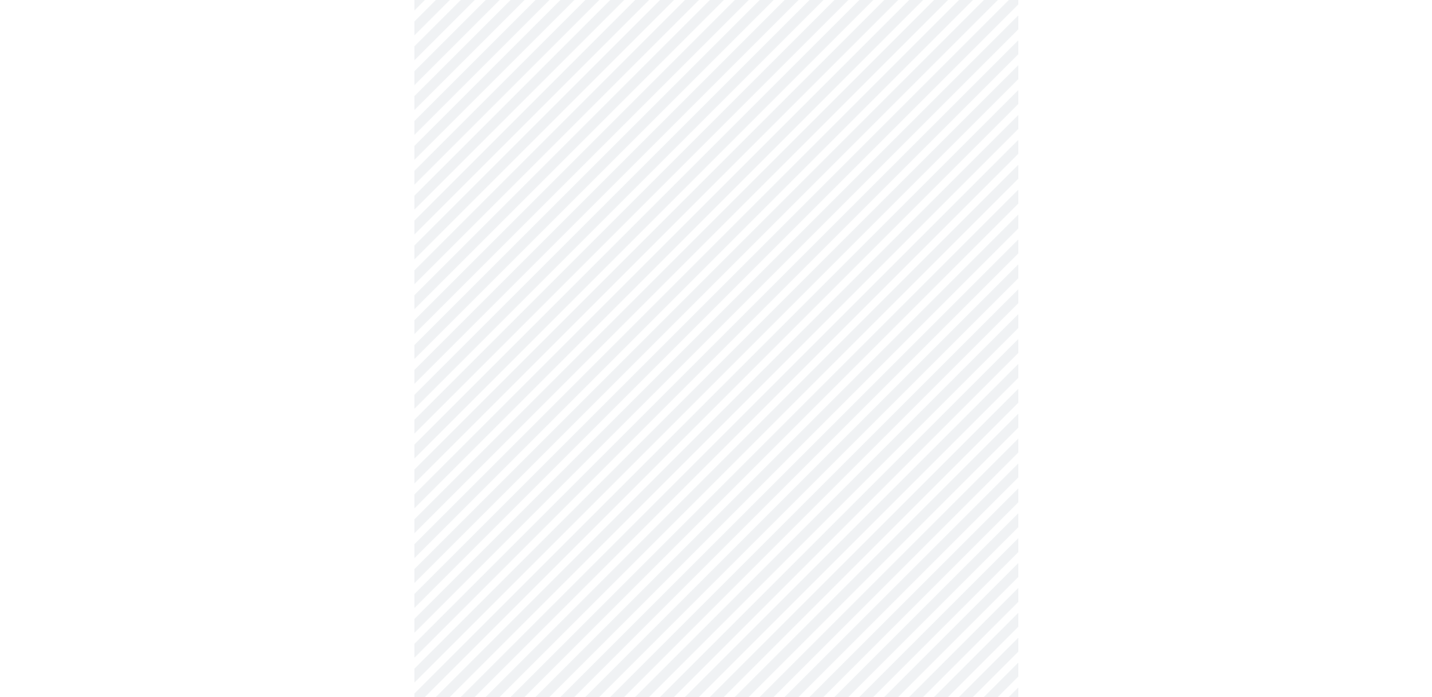
scroll to position [981, 0]
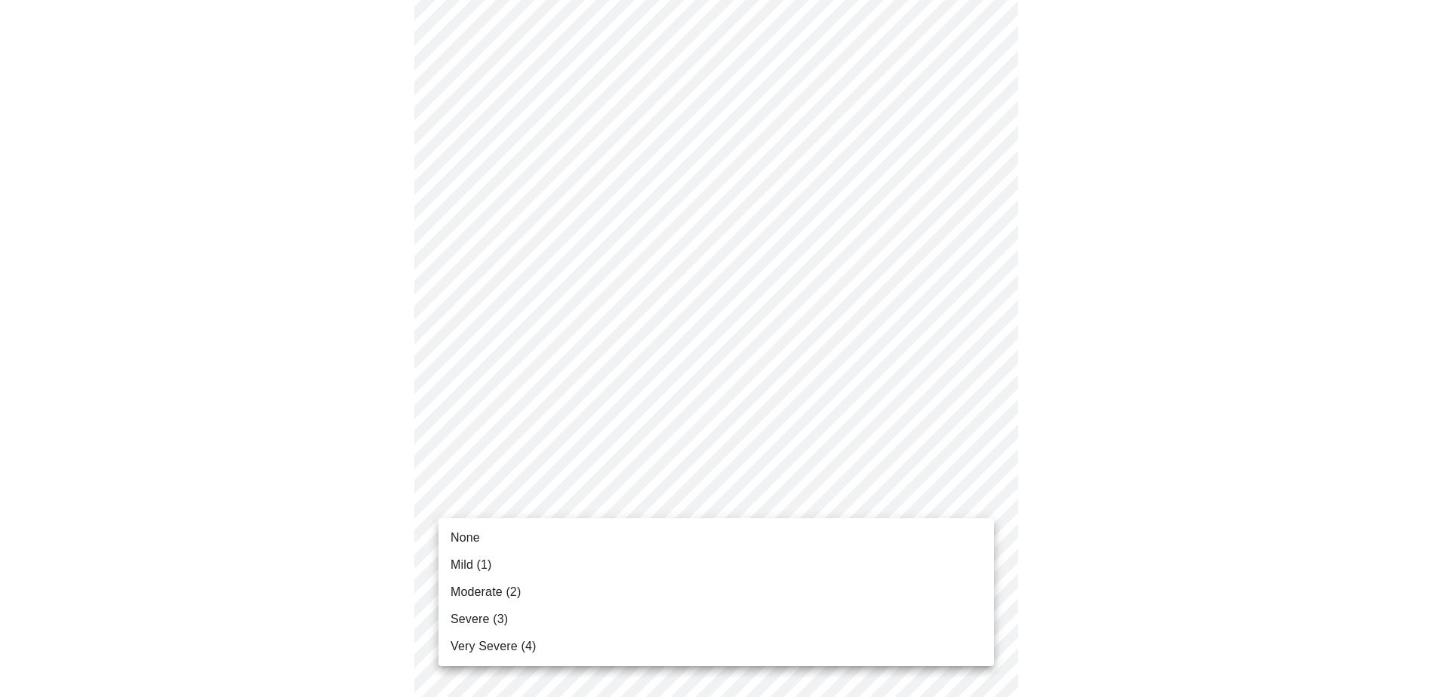
click at [493, 545] on li "None" at bounding box center [715, 537] width 555 height 27
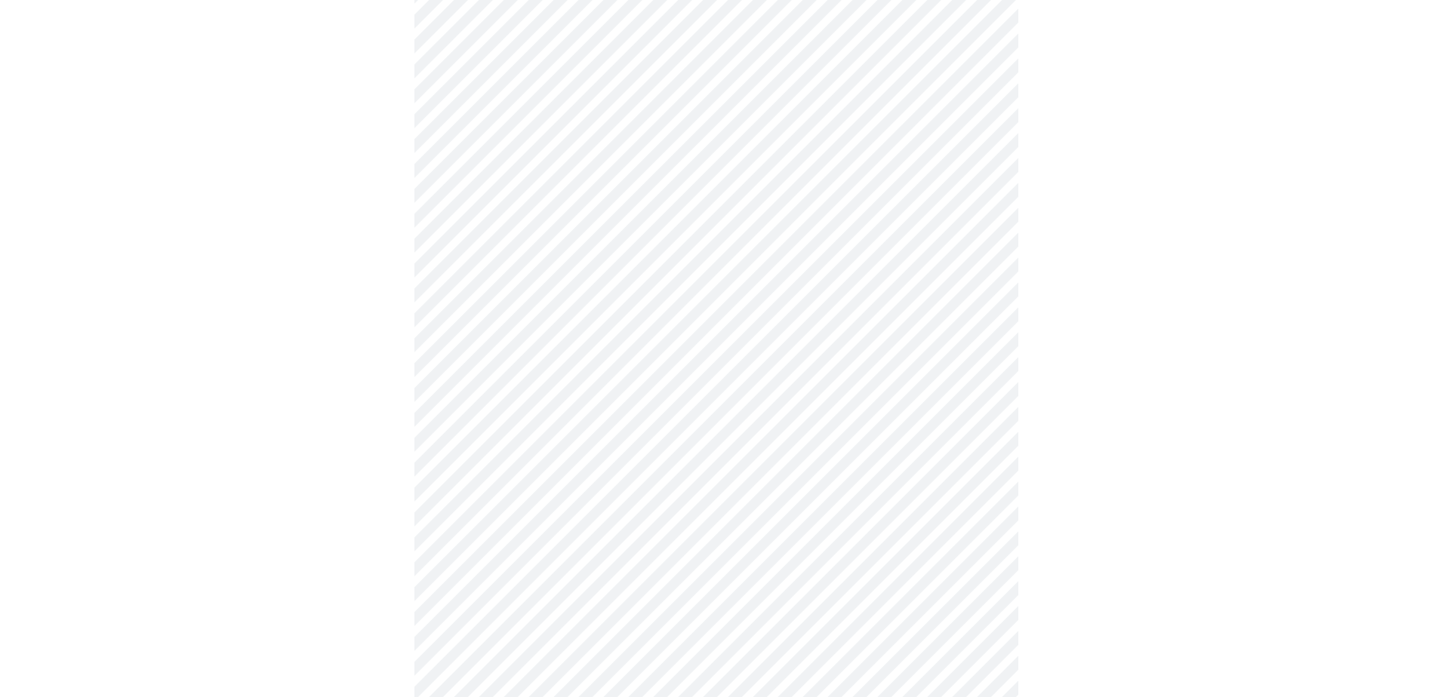
scroll to position [453, 0]
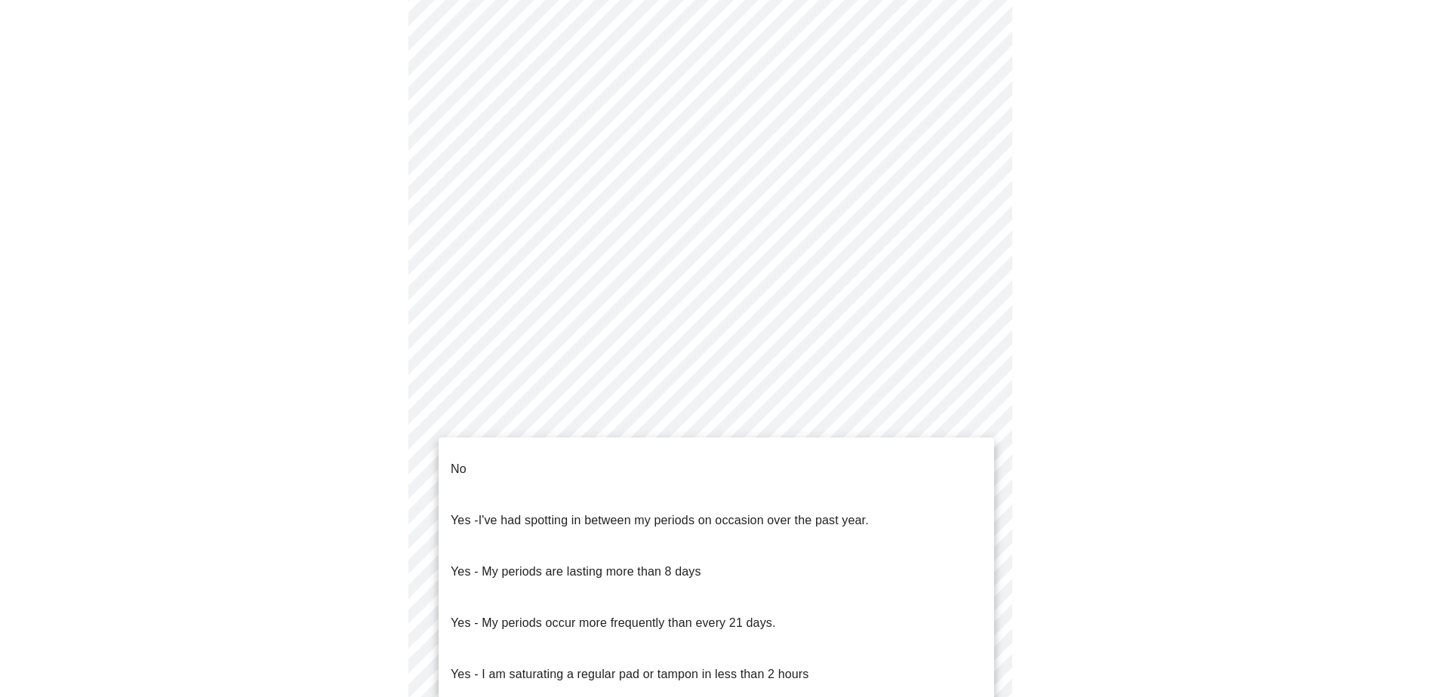
click at [645, 472] on body "MyMenopauseRx Appointments Messaging Labs Uploads Medications Community Refer a…" at bounding box center [715, 298] width 1419 height 1490
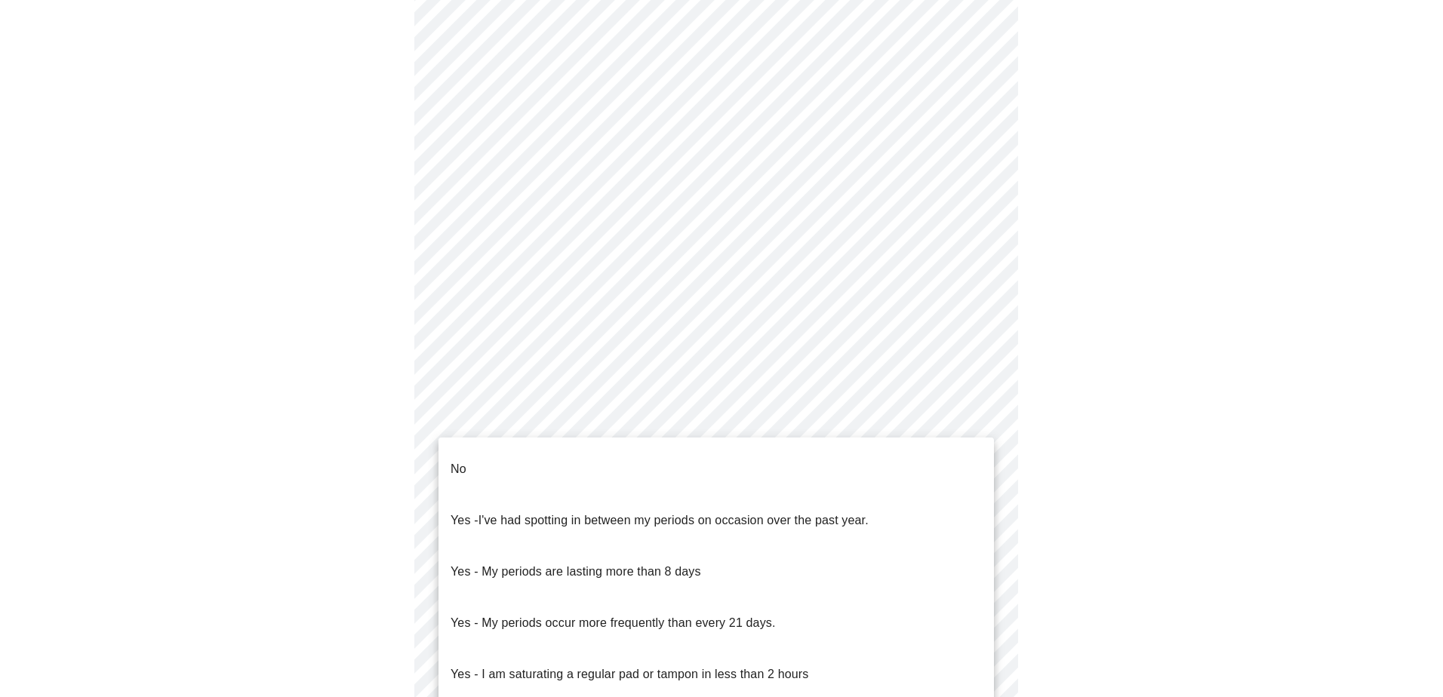
click at [571, 466] on li "No" at bounding box center [715, 469] width 555 height 51
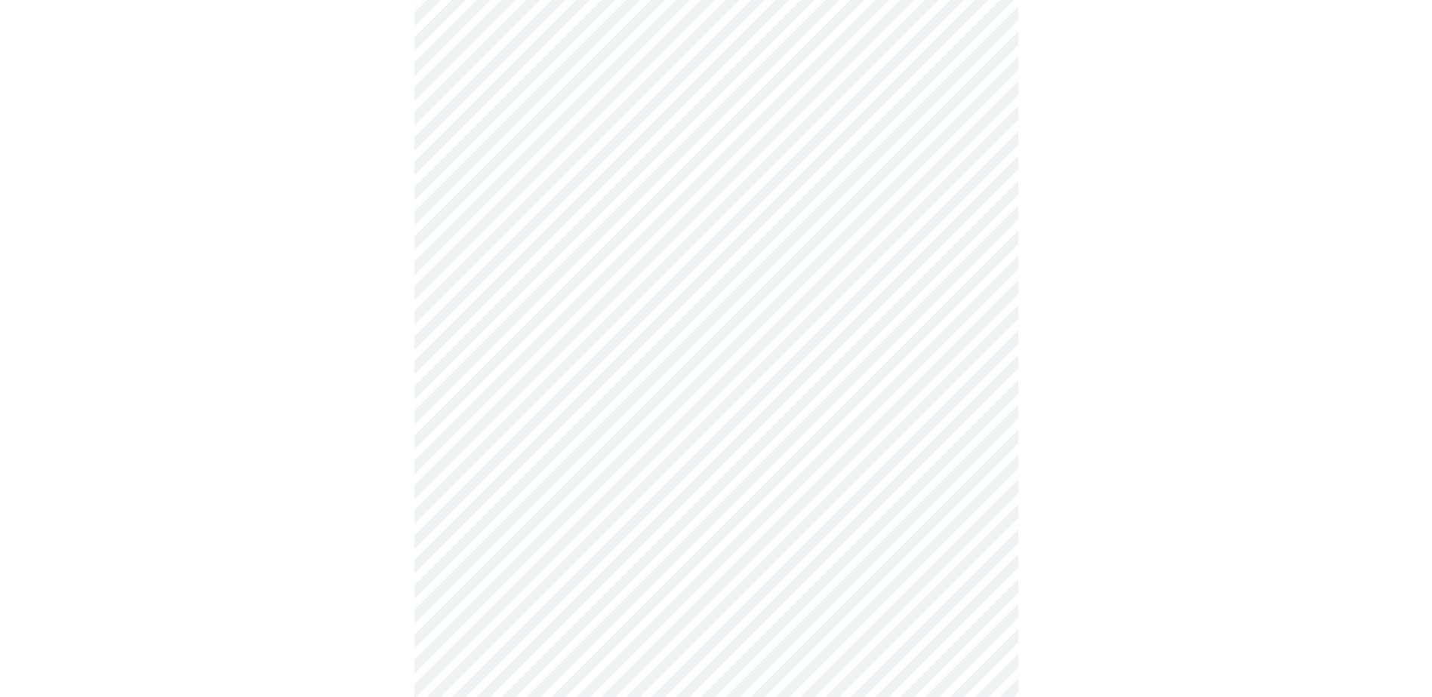
scroll to position [528, 0]
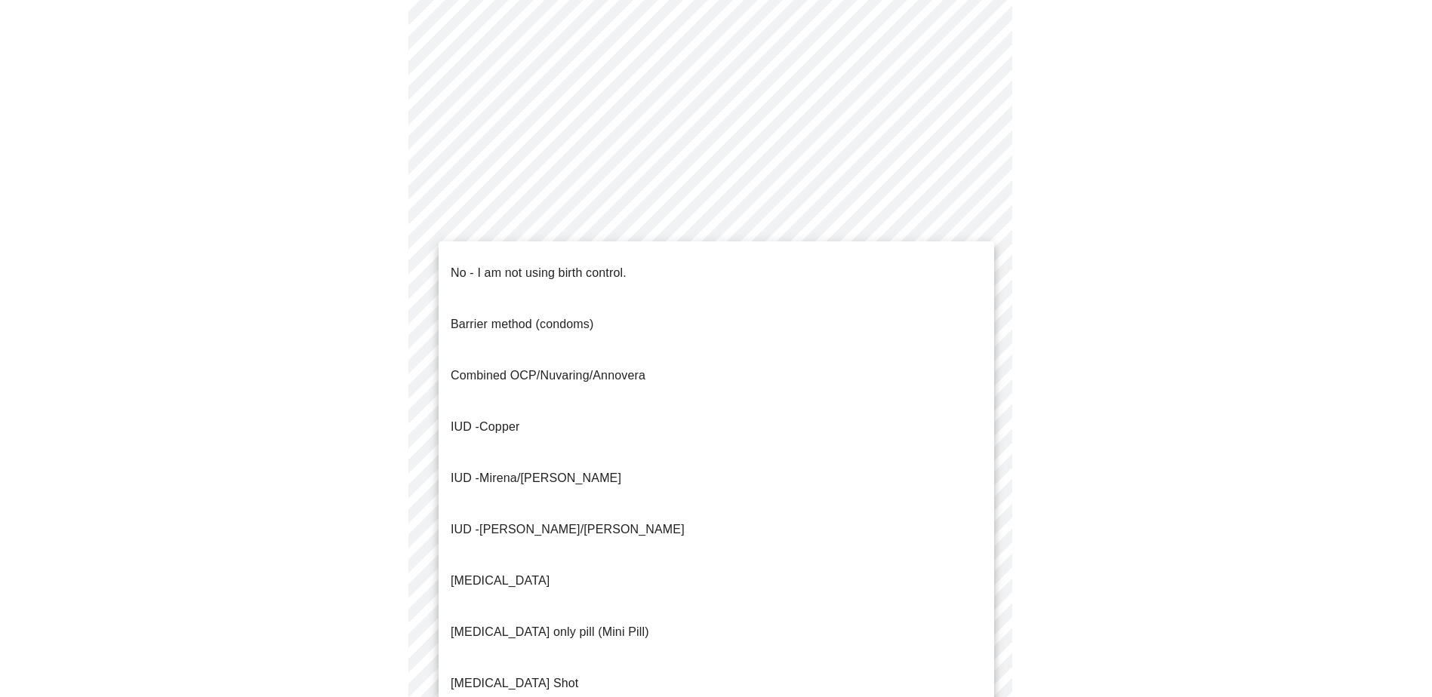
click at [567, 488] on body "MyMenopauseRx Appointments Messaging Labs Uploads Medications Community Refer a…" at bounding box center [715, 218] width 1419 height 1481
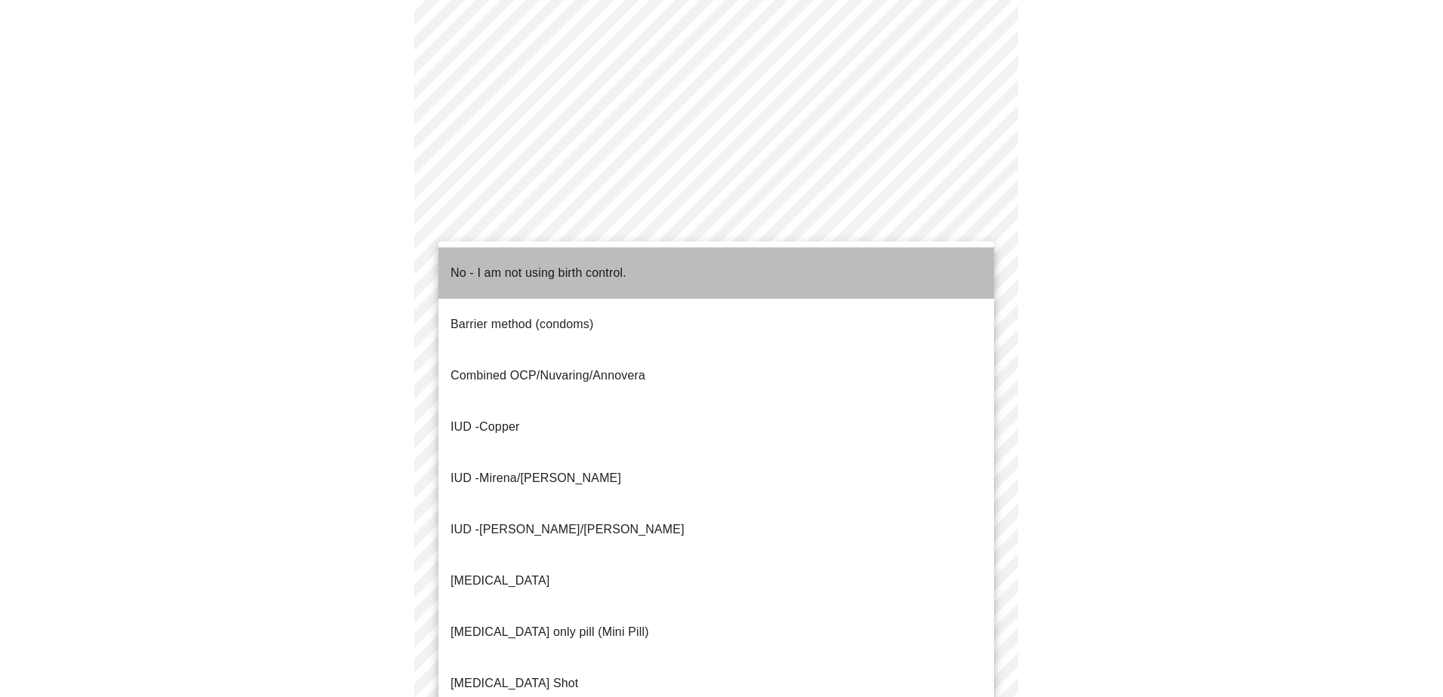
click at [564, 264] on p "No - I am not using birth control." at bounding box center [539, 273] width 176 height 18
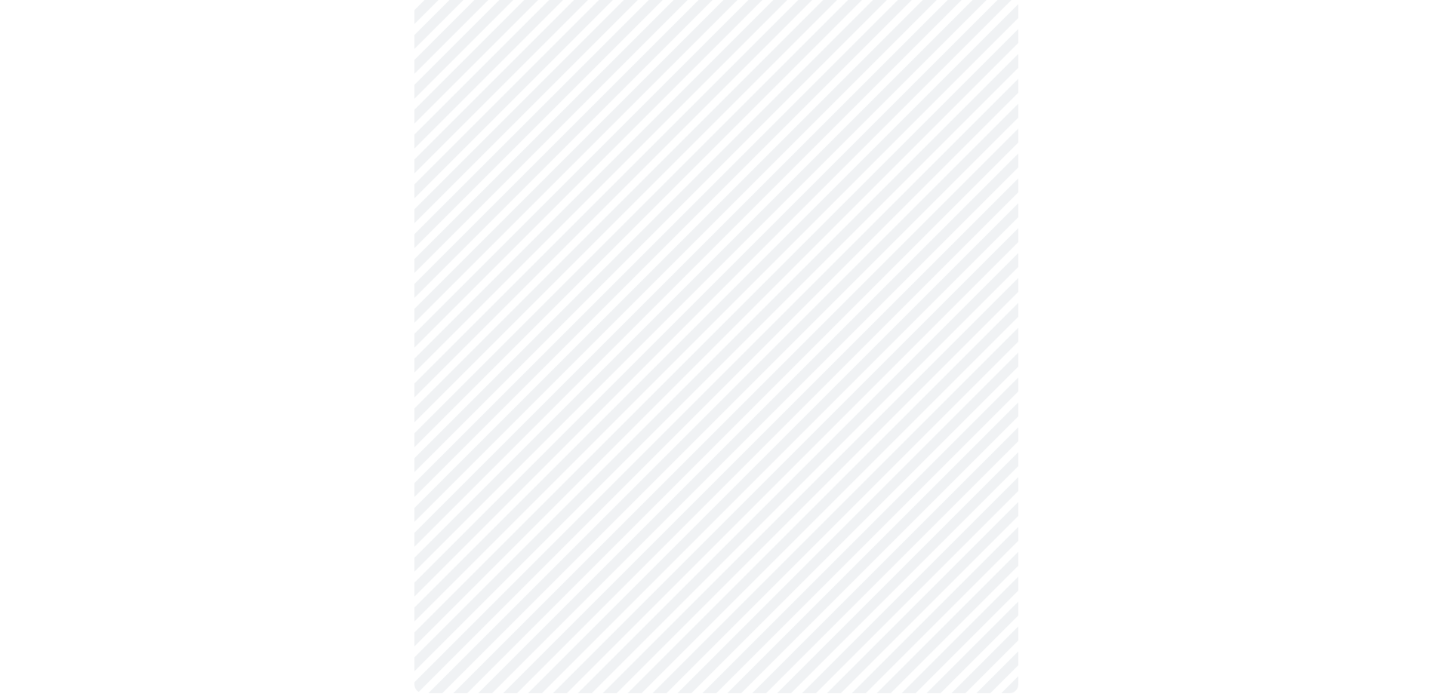
scroll to position [755, 0]
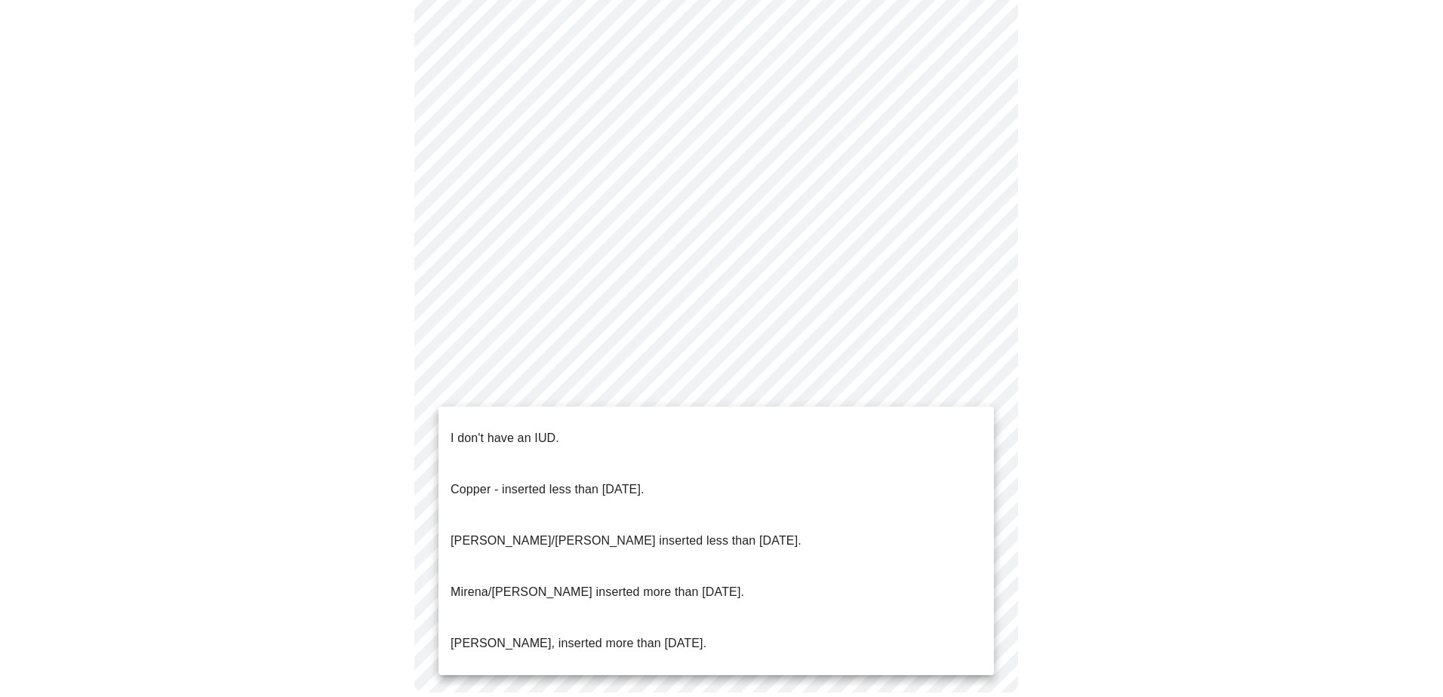
click at [500, 429] on p "I don't have an IUD." at bounding box center [505, 438] width 109 height 18
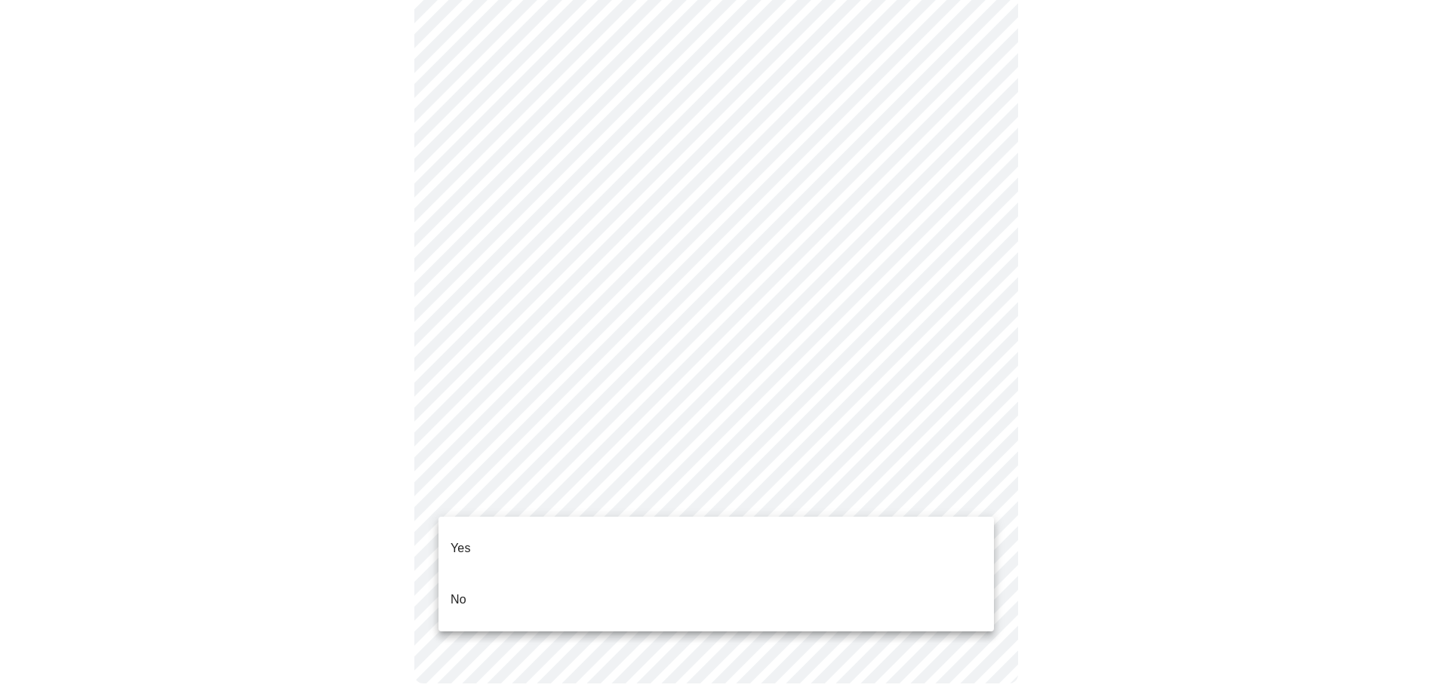
click at [470, 540] on p "Yes" at bounding box center [461, 549] width 20 height 18
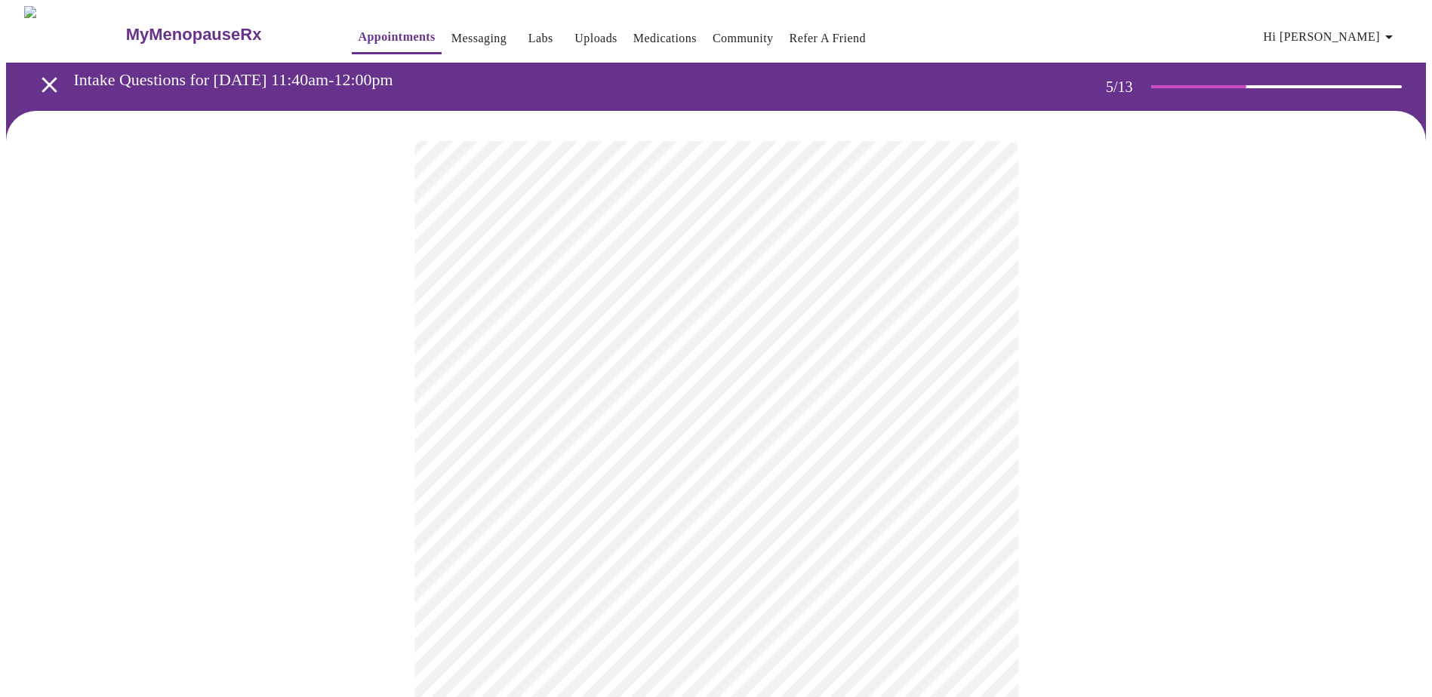
scroll to position [75, 0]
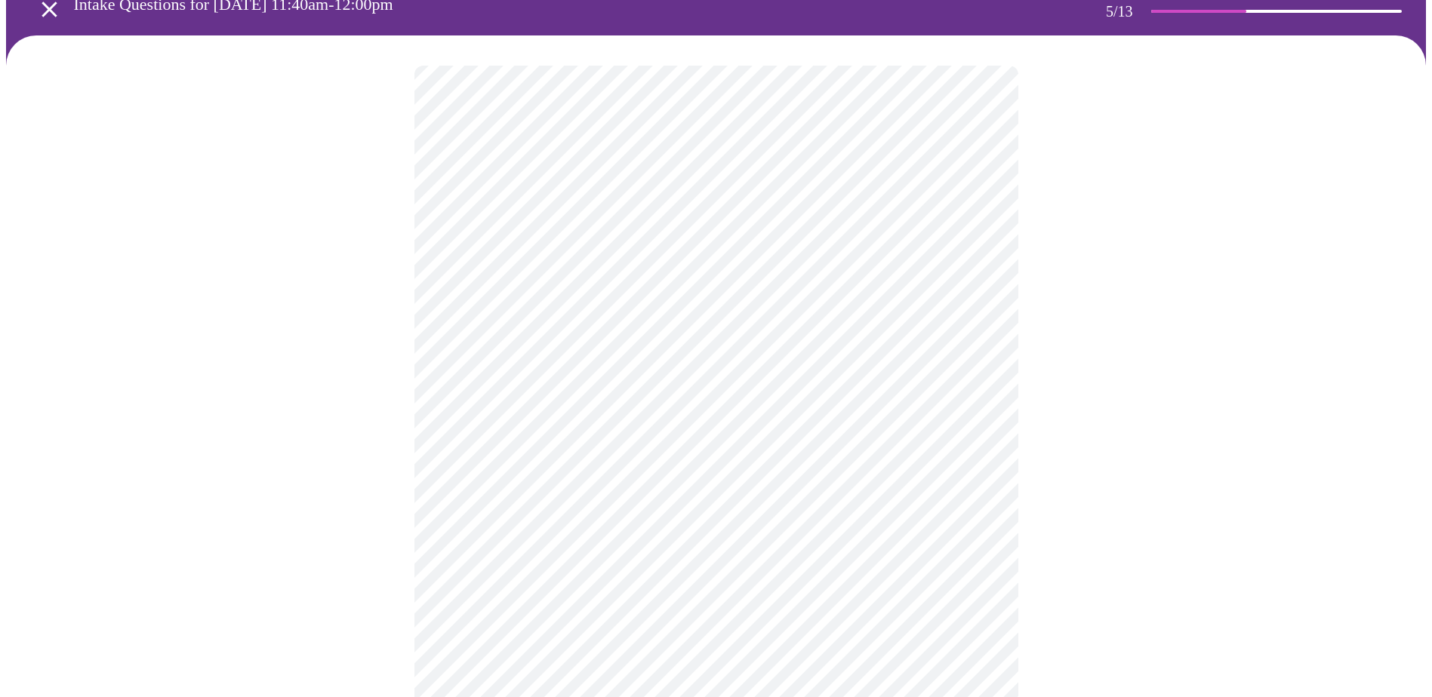
click at [900, 441] on body "MyMenopauseRx Appointments Messaging Labs Uploads Medications Community Refer a…" at bounding box center [715, 488] width 1419 height 1115
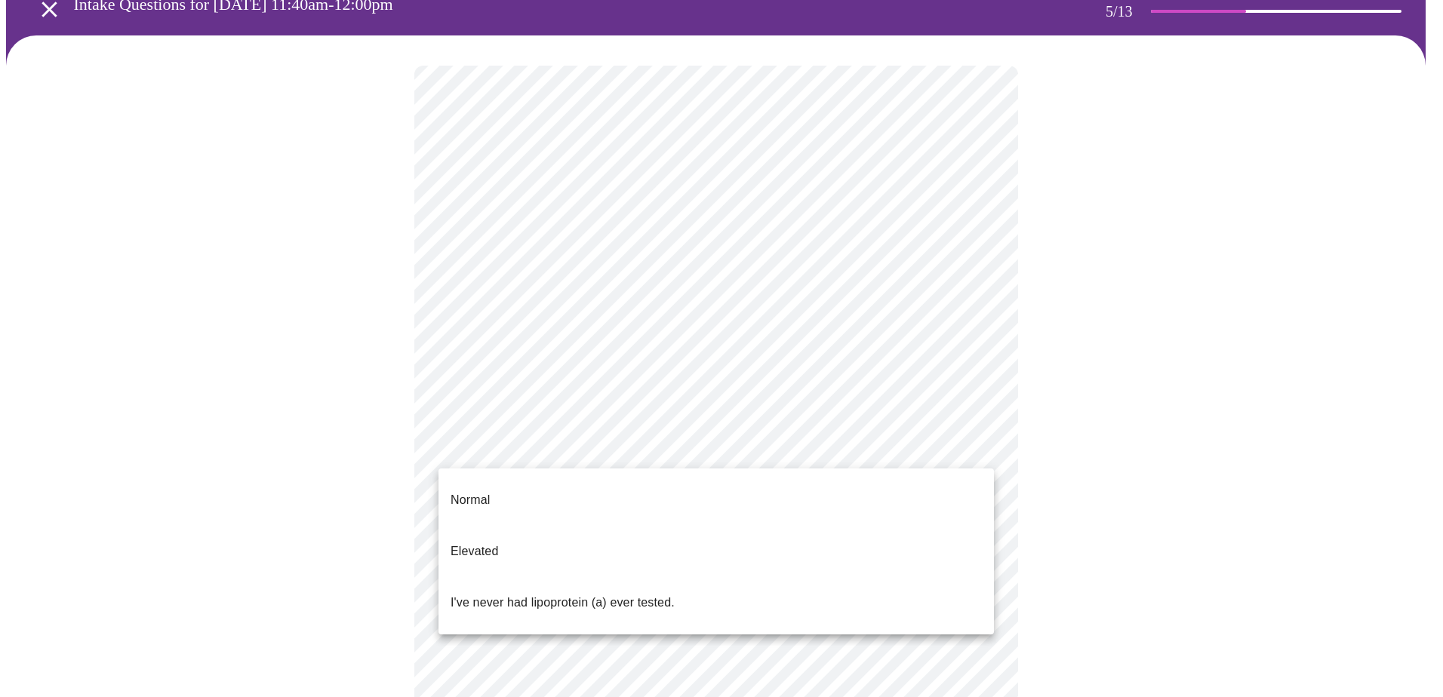
click at [716, 577] on li "I've never had lipoprotein (a) ever tested." at bounding box center [715, 602] width 555 height 51
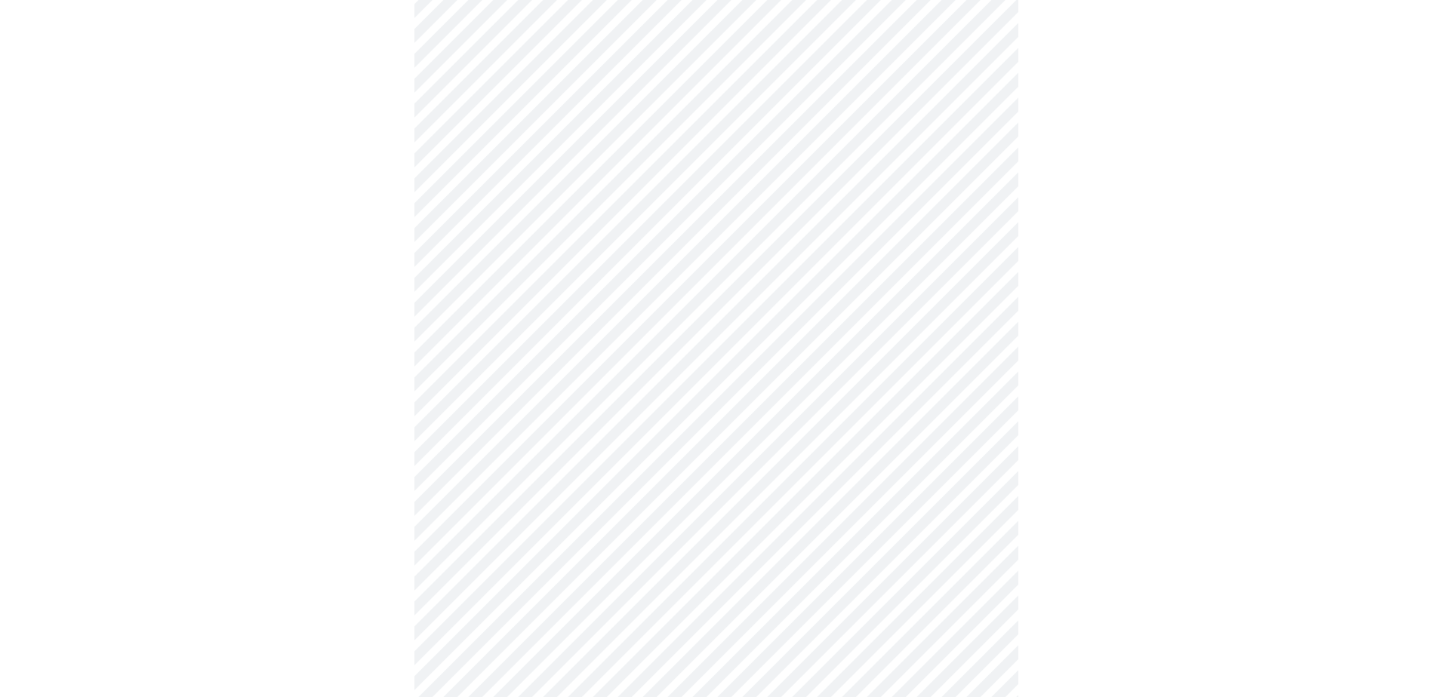
scroll to position [3849, 0]
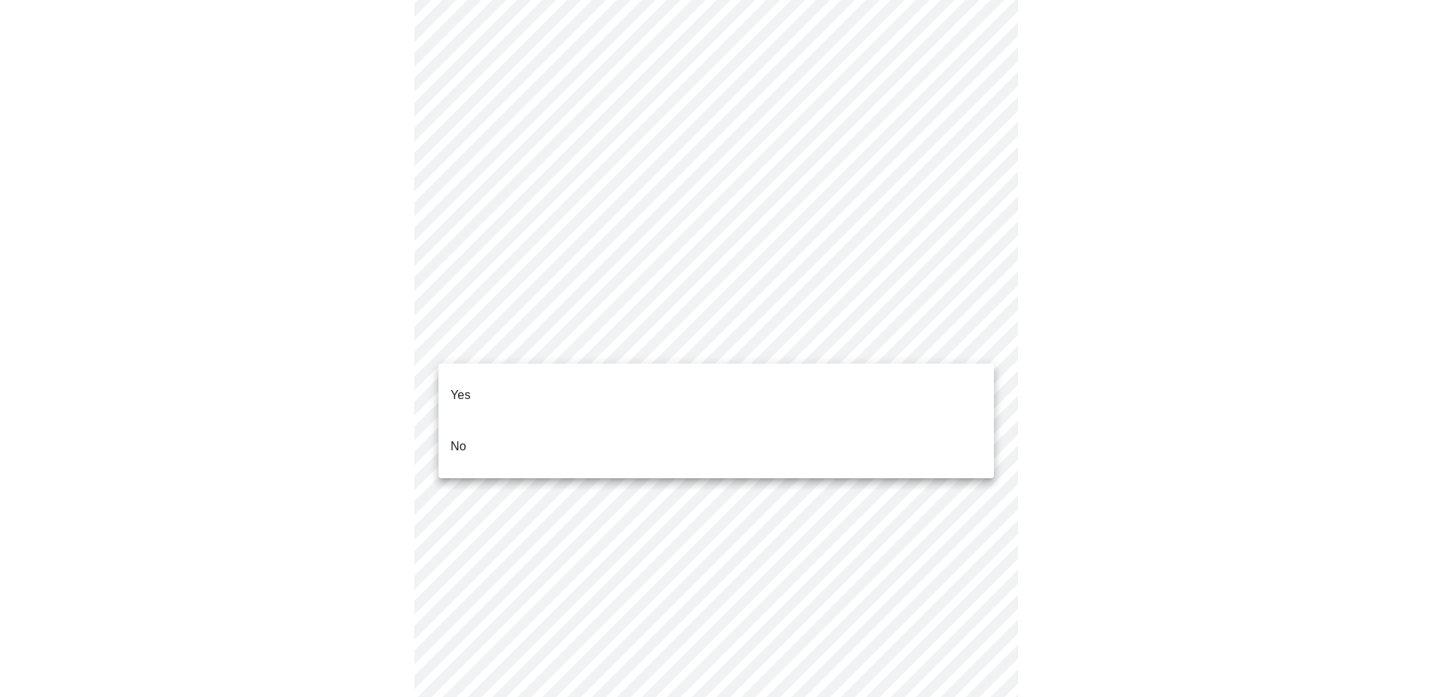
click at [616, 426] on li "No" at bounding box center [715, 446] width 555 height 51
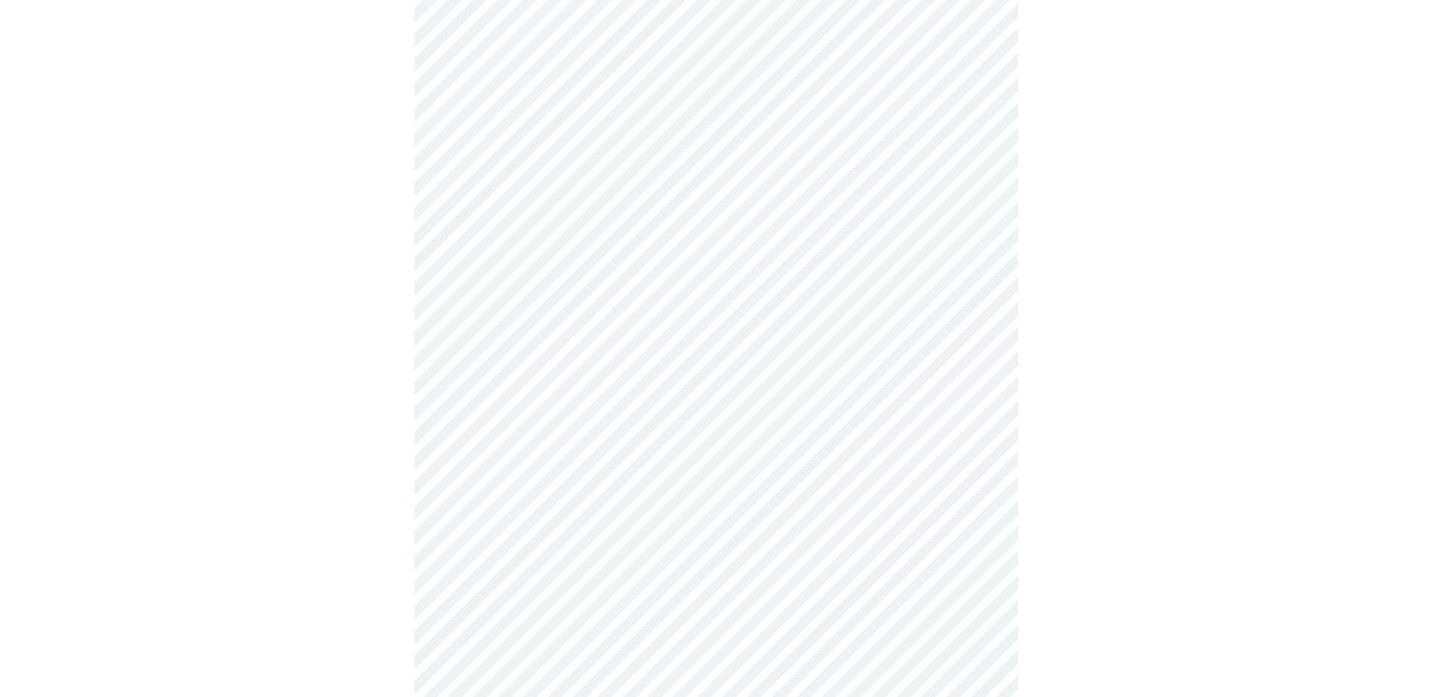
scroll to position [4000, 0]
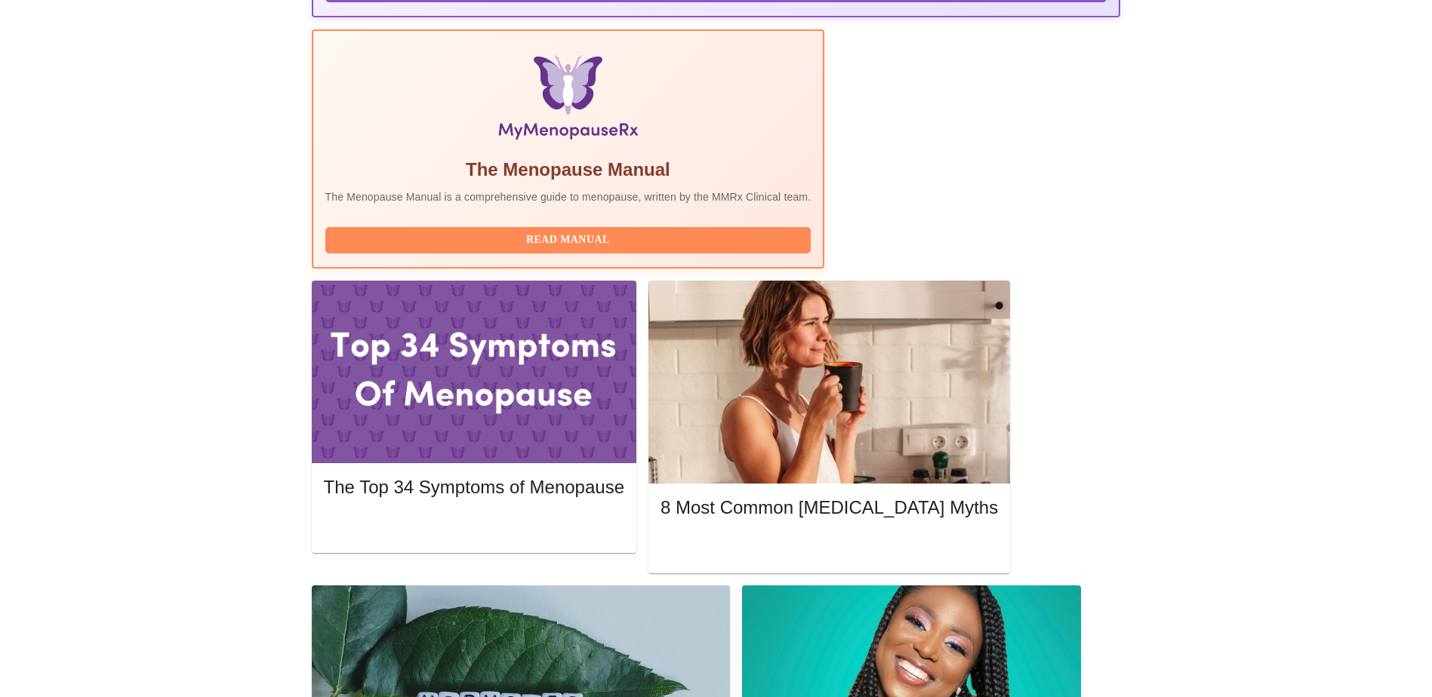
scroll to position [453, 0]
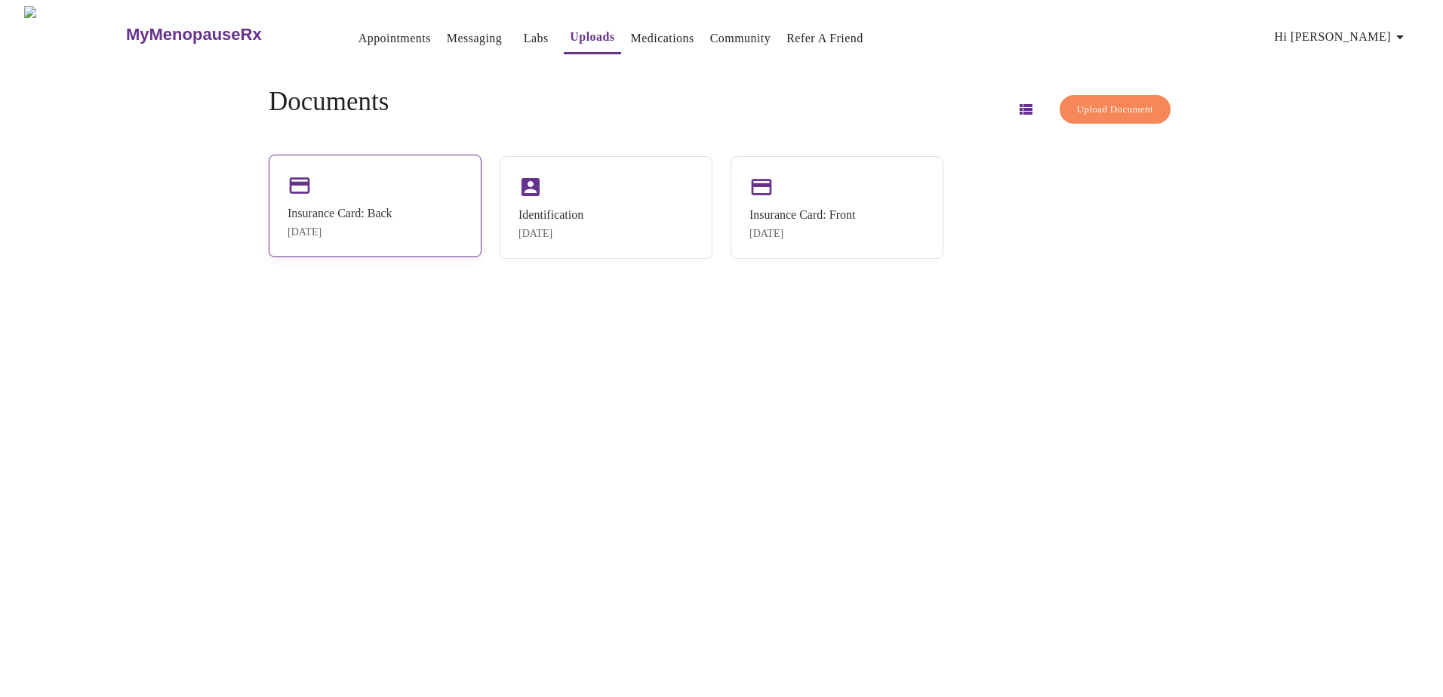
click at [332, 238] on div "Apr 23, 2025" at bounding box center [340, 232] width 105 height 12
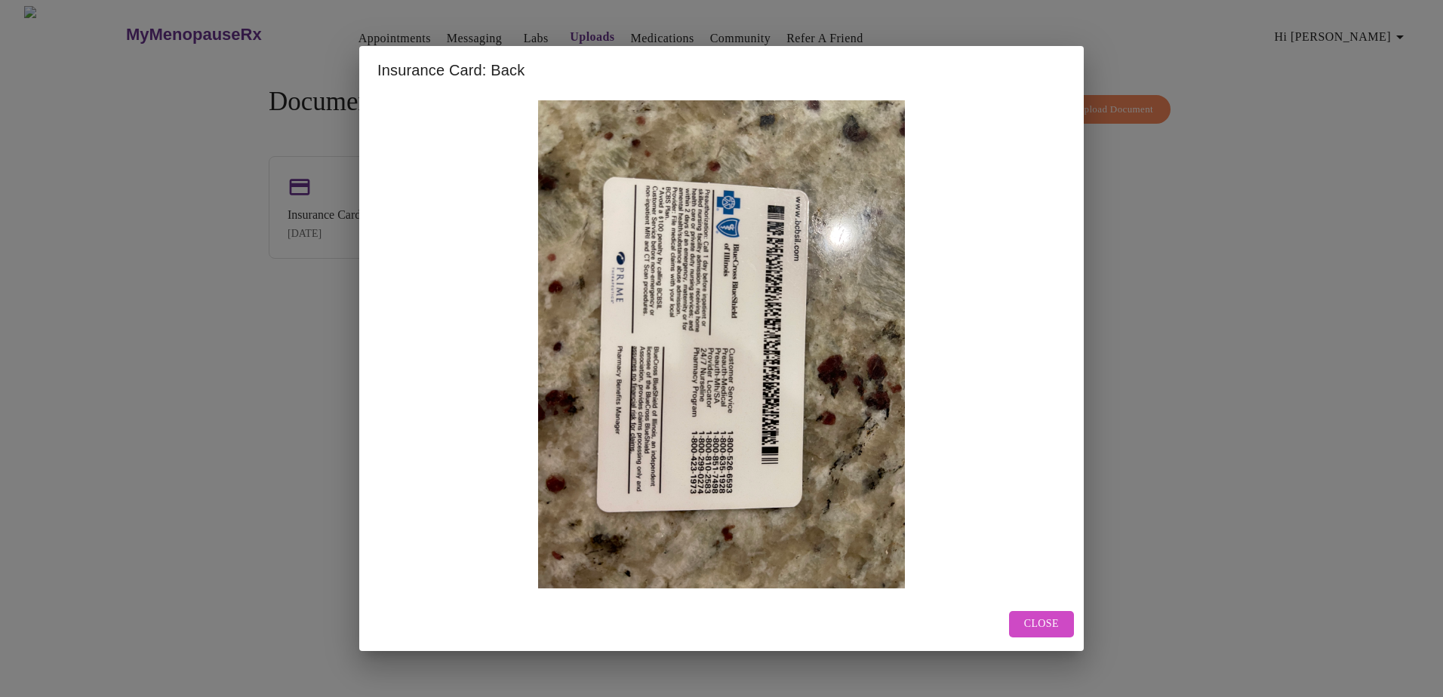
click at [1023, 617] on button "Close" at bounding box center [1041, 624] width 65 height 26
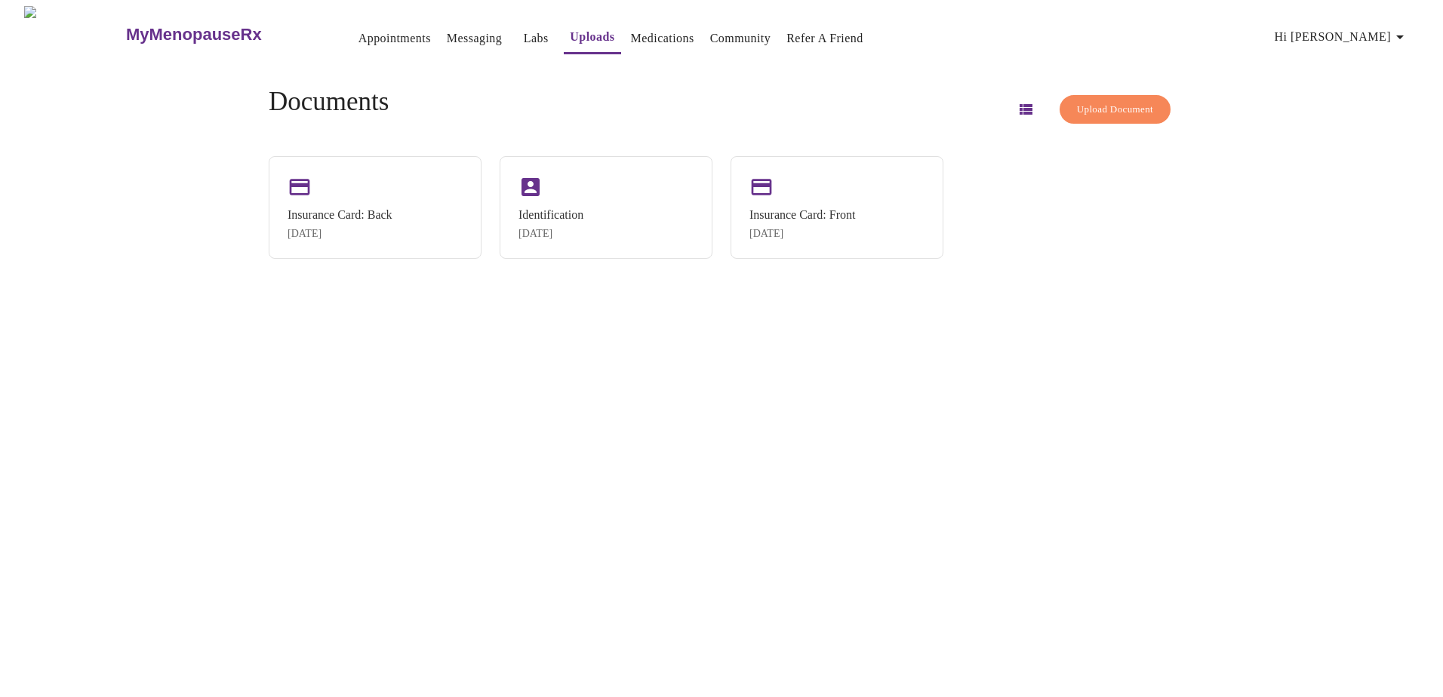
click at [358, 36] on link "Appointments" at bounding box center [394, 38] width 72 height 21
